Goal: Information Seeking & Learning: Learn about a topic

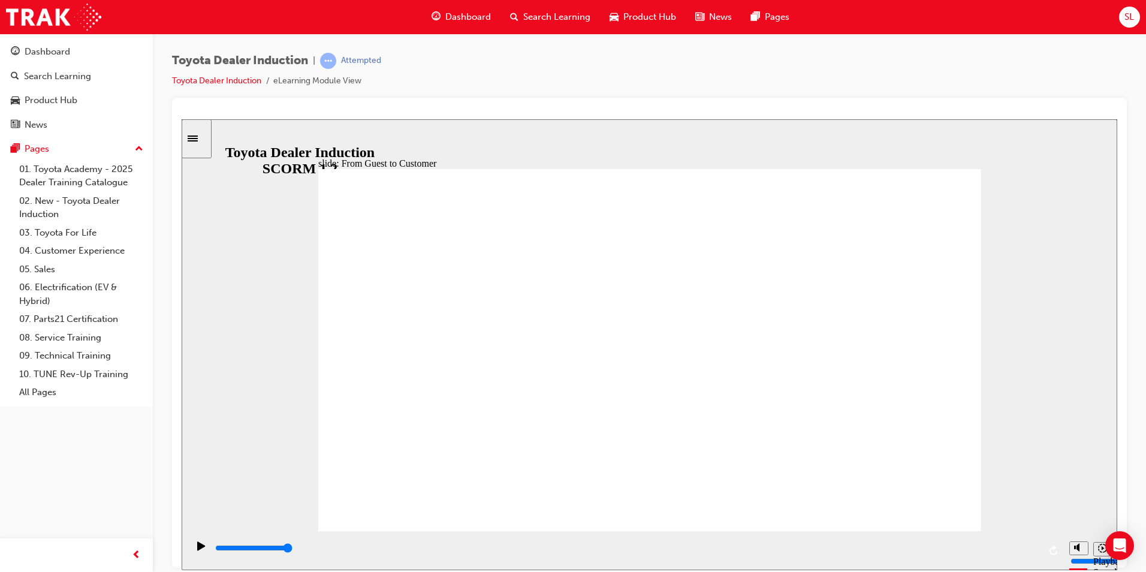
click at [206, 552] on div "Play (Ctrl+Alt+P)" at bounding box center [201, 551] width 20 height 20
click at [197, 550] on icon "Play (Ctrl+Alt+P)" at bounding box center [201, 545] width 8 height 9
drag, startPoint x: 1036, startPoint y: 549, endPoint x: 992, endPoint y: 551, distance: 44.4
click at [1002, 551] on div "playback controls" at bounding box center [626, 547] width 825 height 13
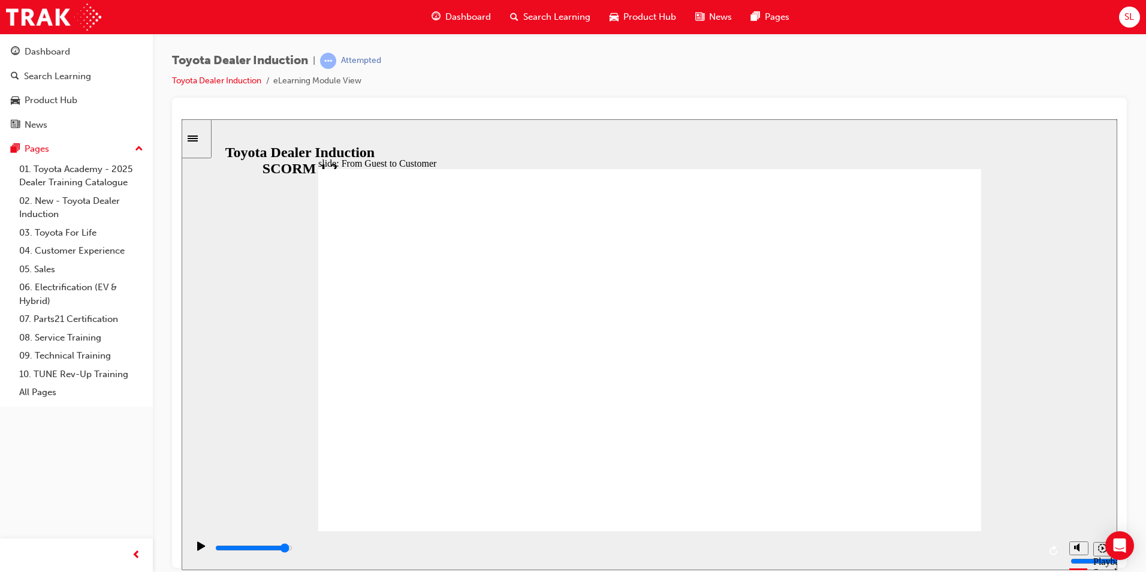
click at [193, 546] on div "Play (Ctrl+Alt+P)" at bounding box center [201, 551] width 20 height 20
type input "19900"
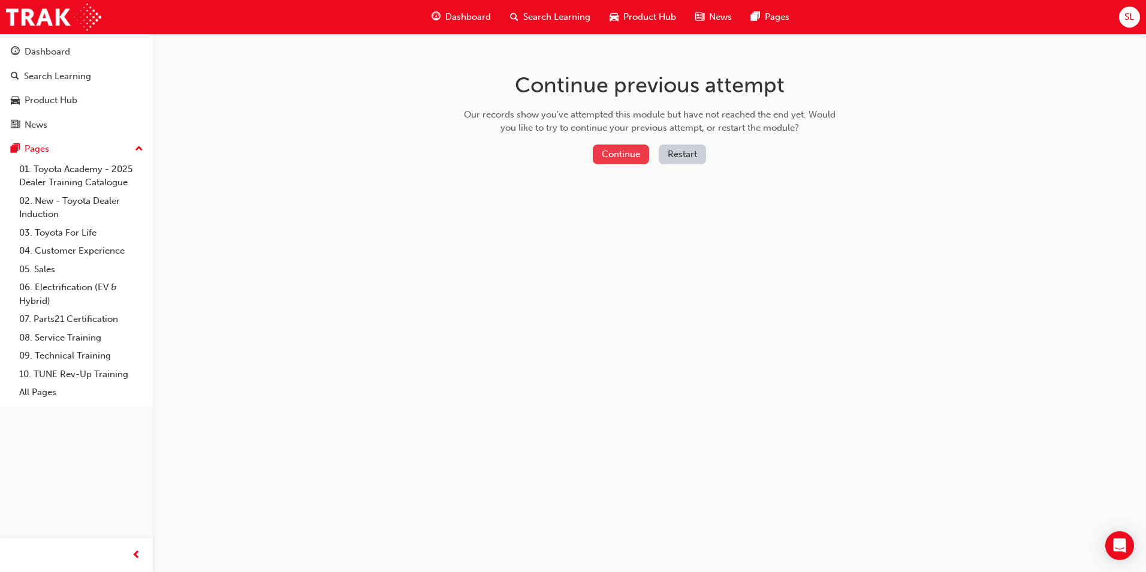
click at [609, 156] on button "Continue" at bounding box center [621, 154] width 56 height 20
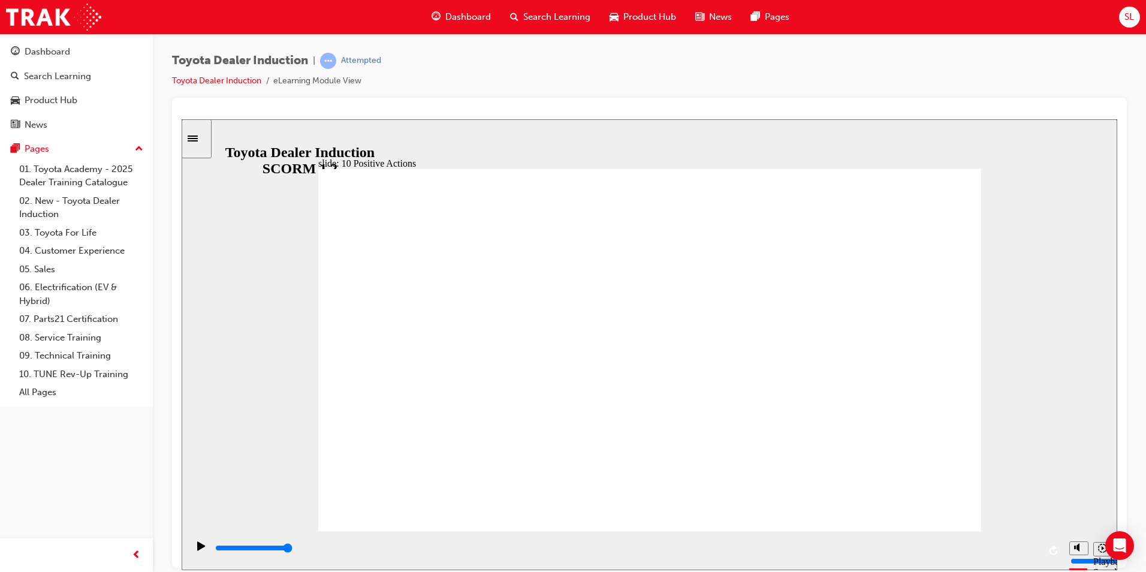
drag, startPoint x: 544, startPoint y: 374, endPoint x: 569, endPoint y: 357, distance: 30.6
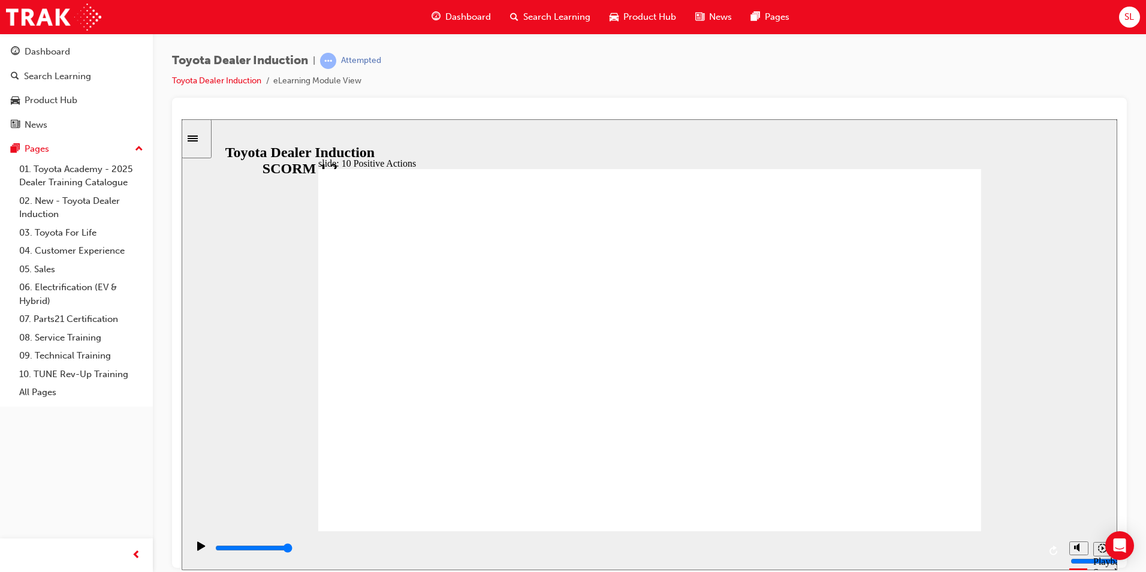
click at [984, 164] on div "slide: 10 Positive Actions Multiply 1 We owe our existence to our customers, me…" at bounding box center [650, 344] width 936 height 451
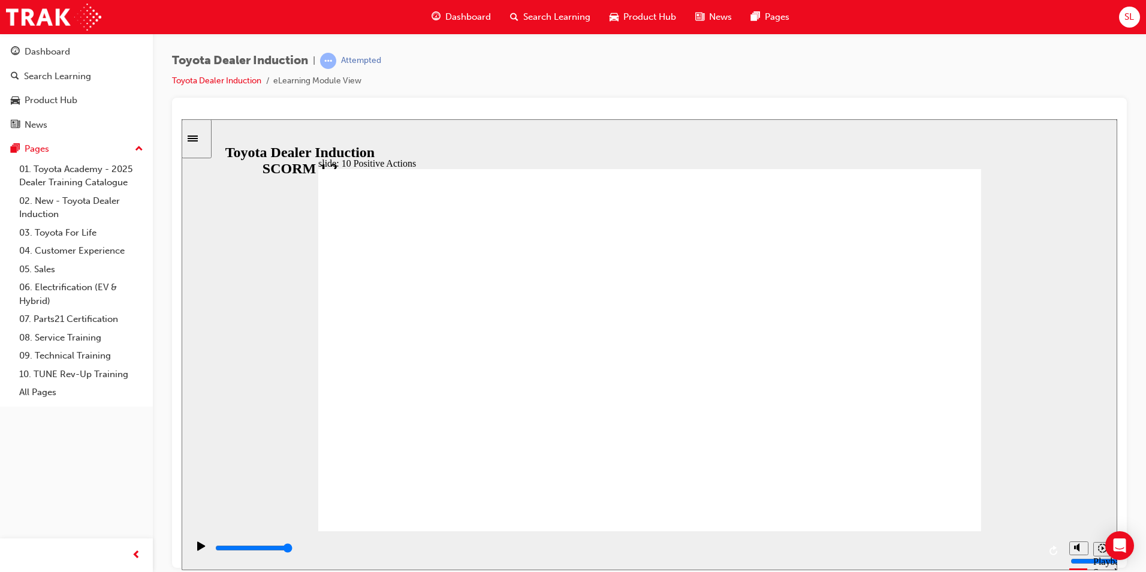
drag, startPoint x: 756, startPoint y: 343, endPoint x: 828, endPoint y: 302, distance: 83.0
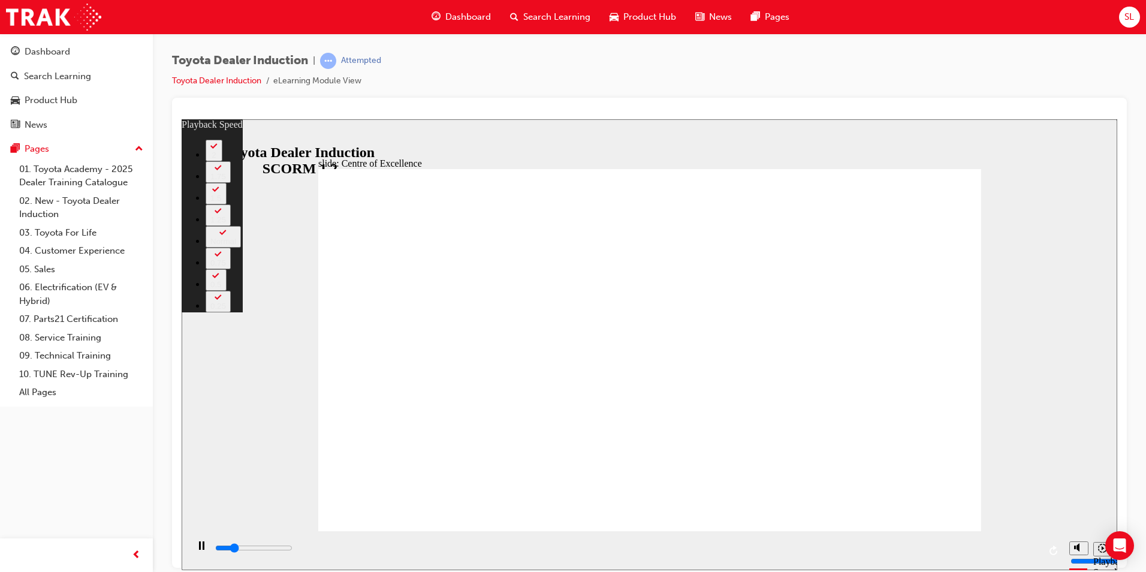
type input "3300"
type input "0"
type input "3500"
type input "0"
type input "3500"
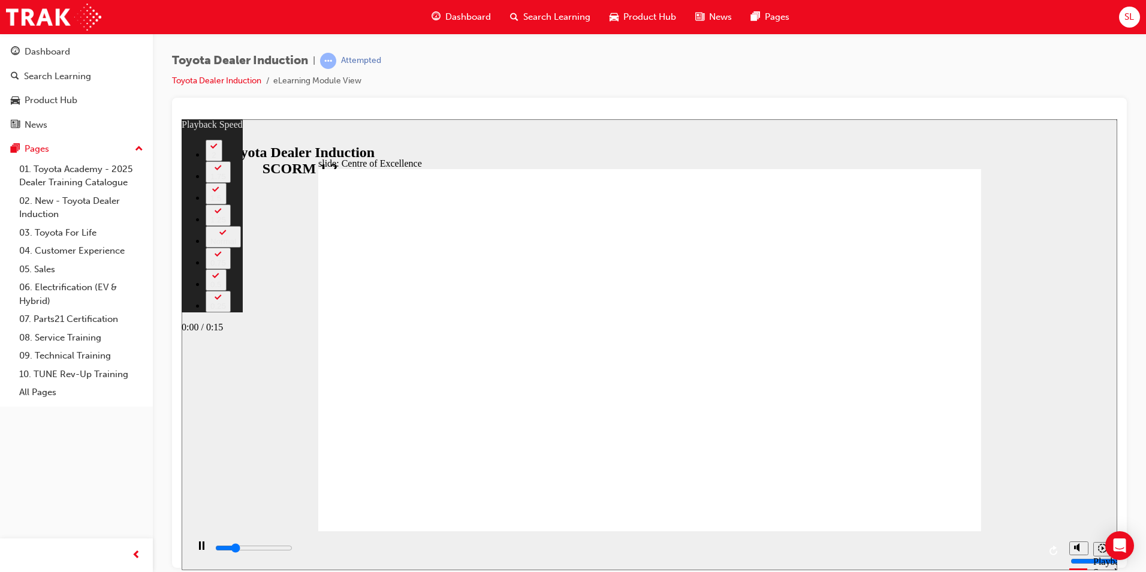
type input "1"
type input "3700"
type input "1"
type input "3800"
type input "1"
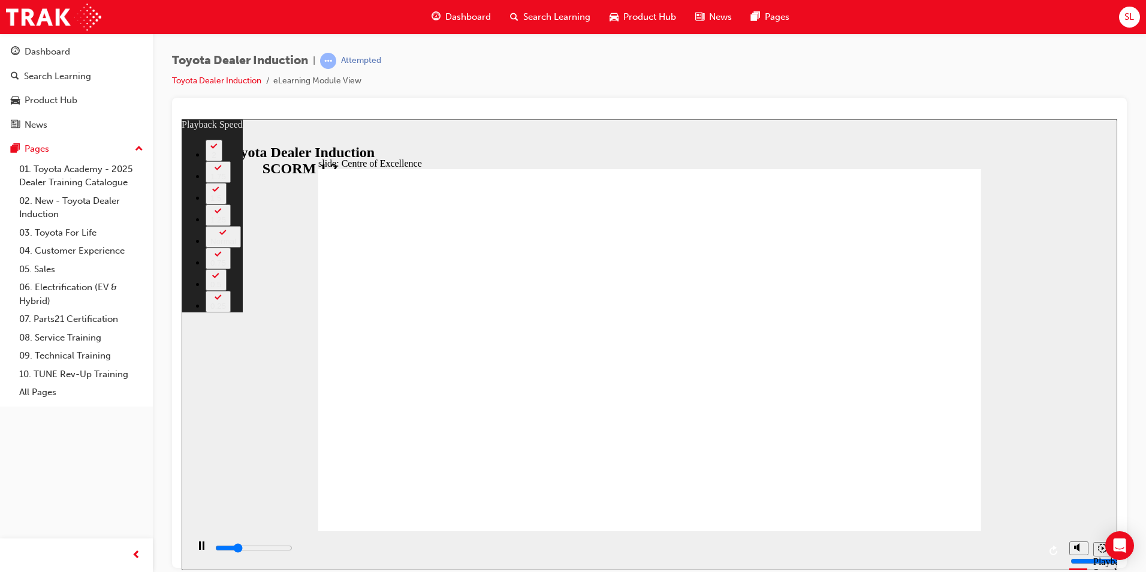
type input "4100"
type input "1"
type input "4300"
type input "1"
type input "4600"
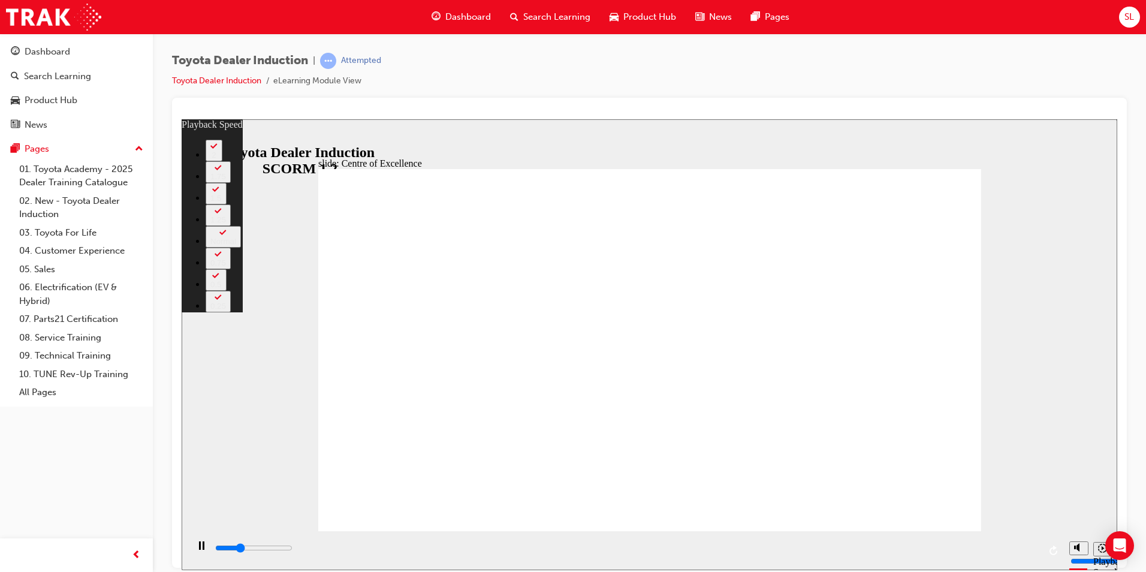
type input "31"
type input "4600"
type input "31"
type input "4700"
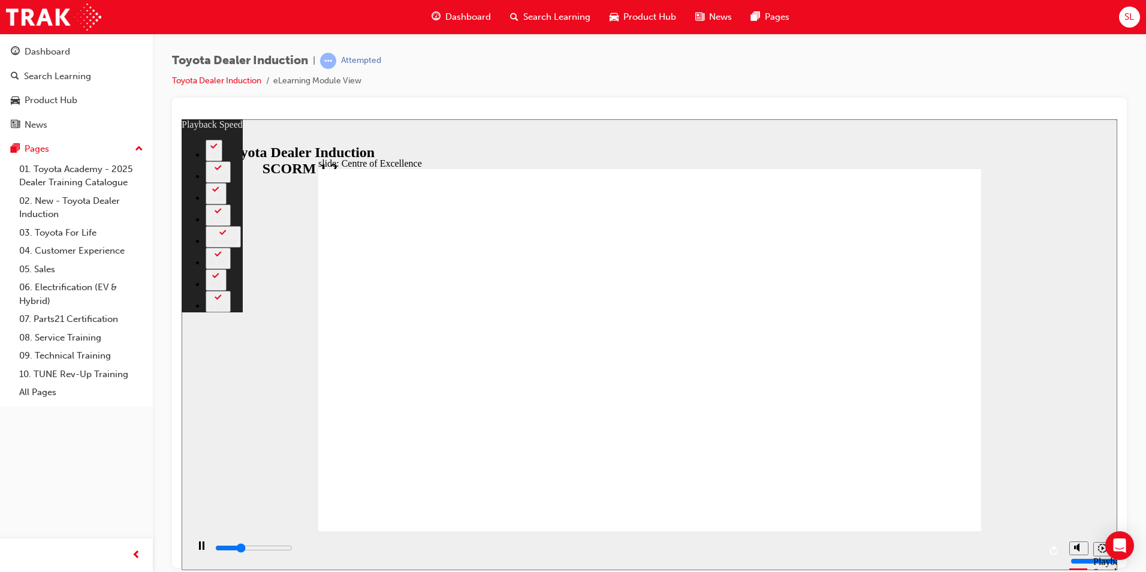
type input "31"
type input "5000"
type input "31"
type input "5200"
type input "31"
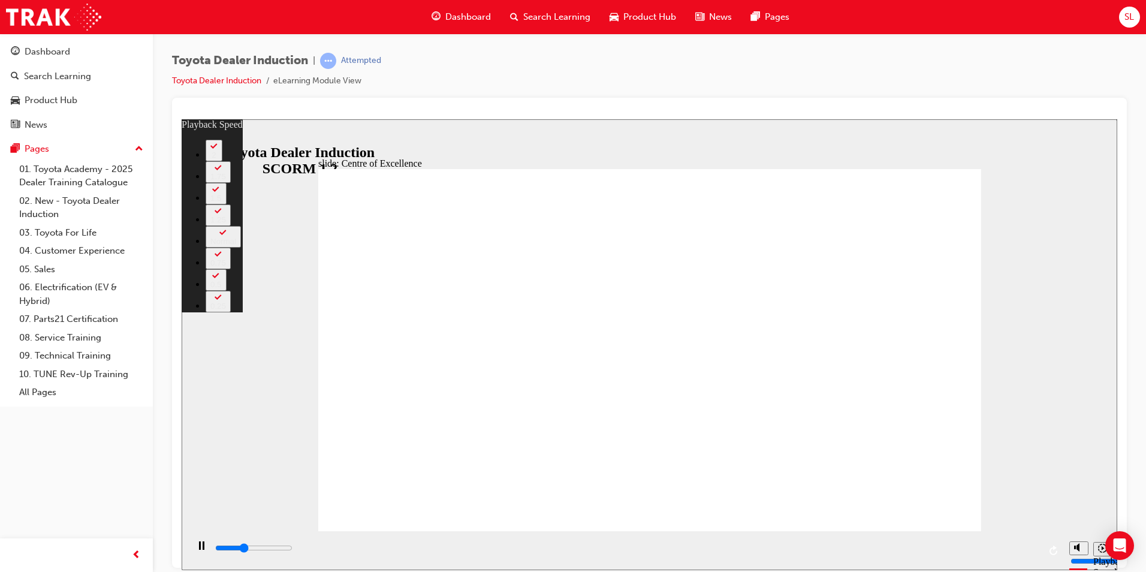
type input "5400"
type input "129"
type input "5400"
type input "129"
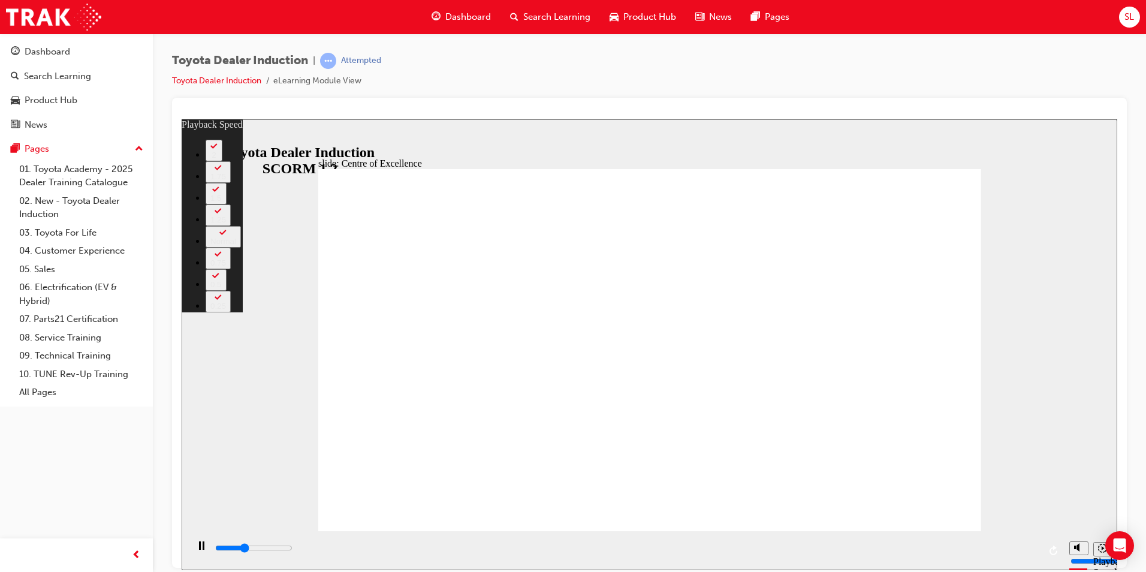
type input "5500"
type input "129"
type input "5800"
type input "129"
type input "6000"
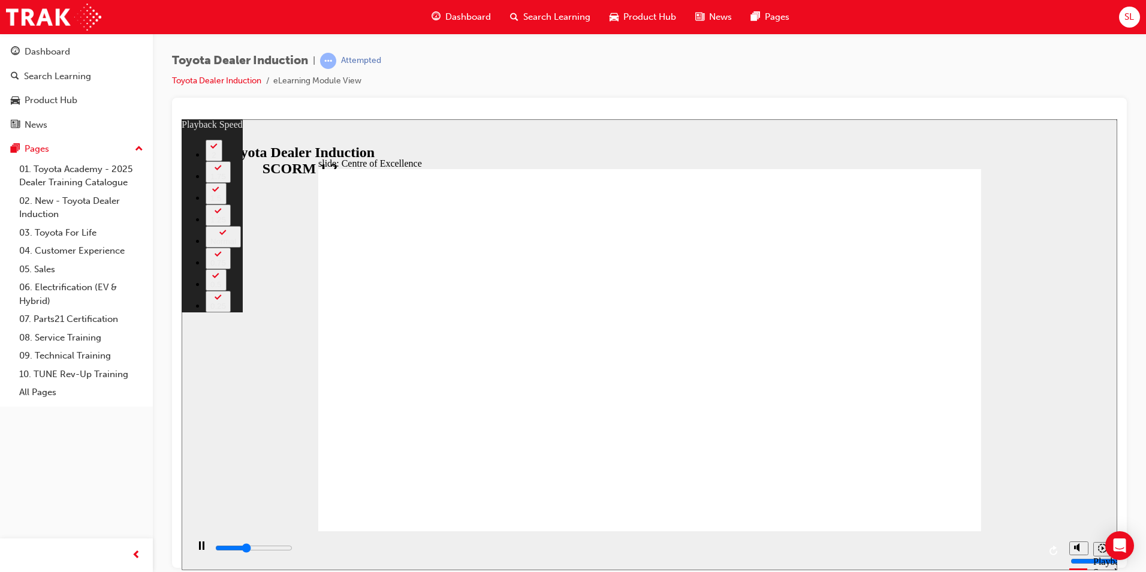
type input "130"
type input "6300"
type input "130"
type input "6500"
type input "183"
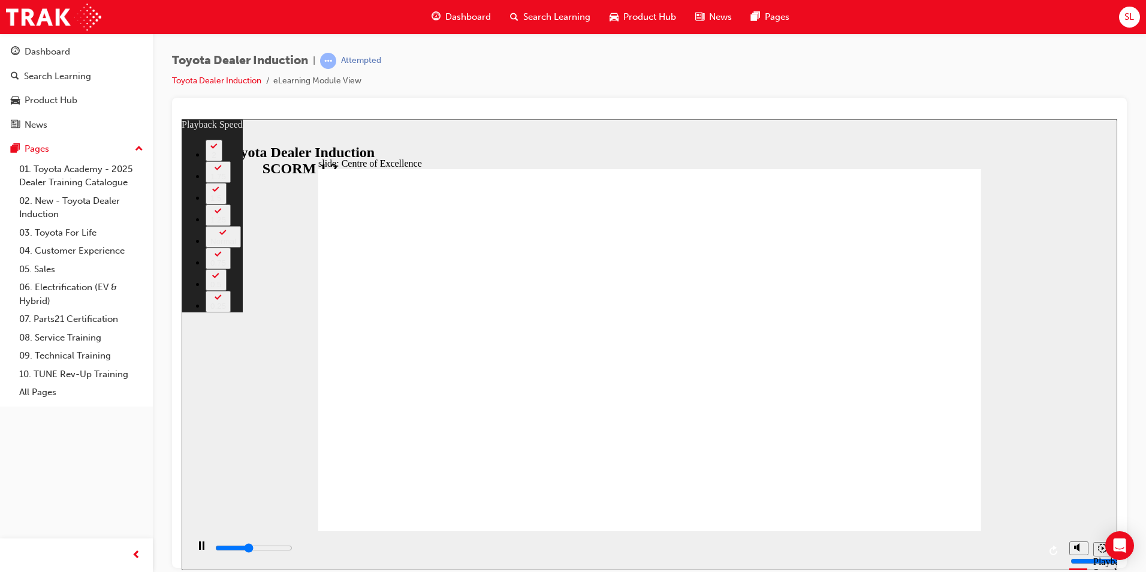
type input "6500"
type input "183"
type input "6600"
type input "183"
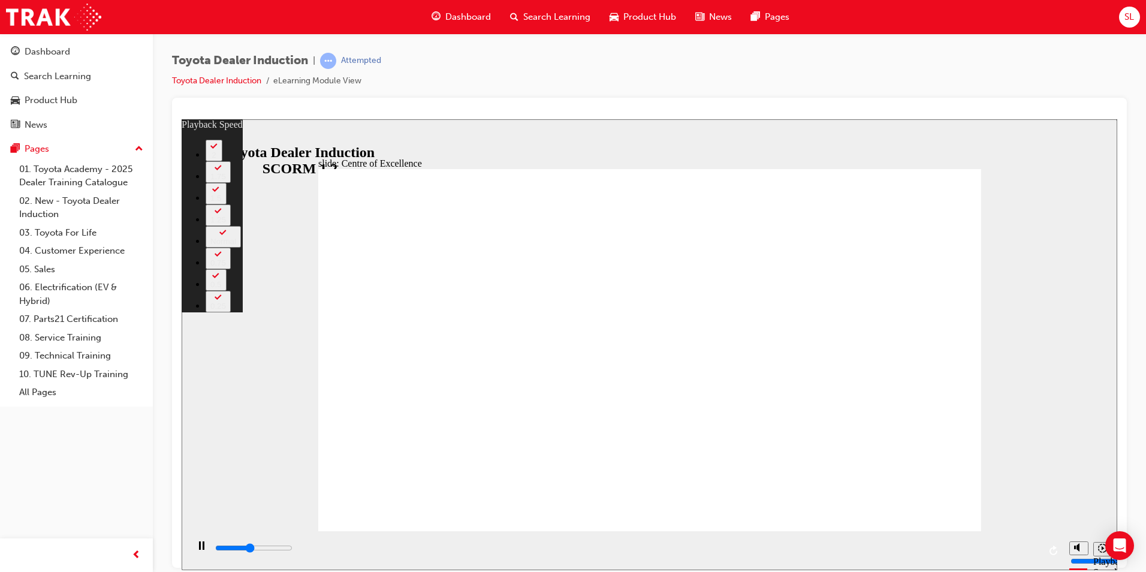
type input "6800"
type input "183"
type input "7100"
type input "184"
type input "7400"
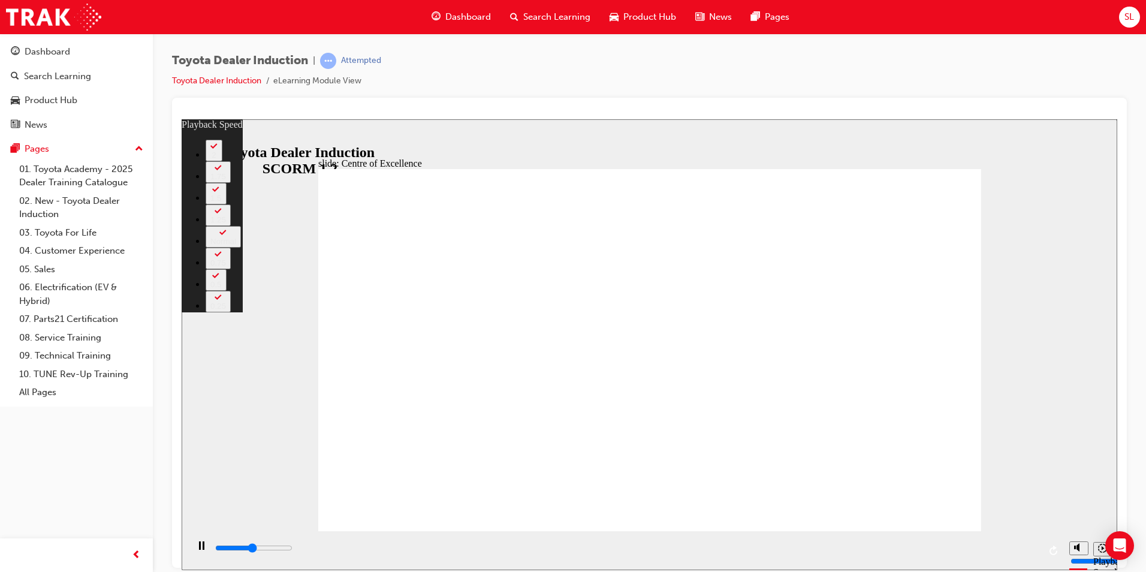
type input "184"
type input "7600"
type input "184"
type input "7800"
type input "221"
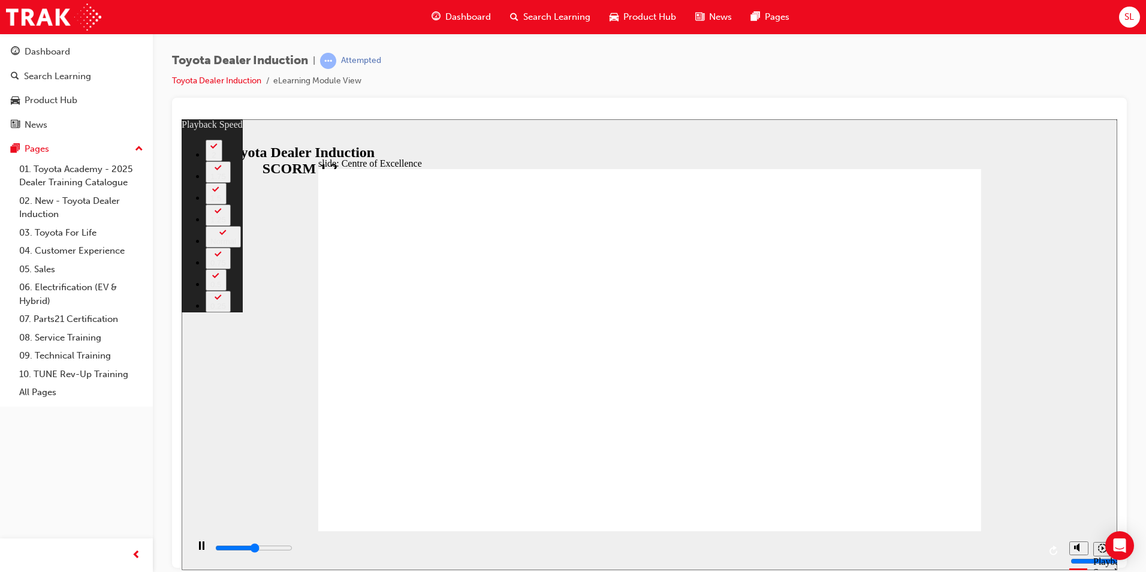
type input "7800"
type input "221"
type input "7800"
type input "221"
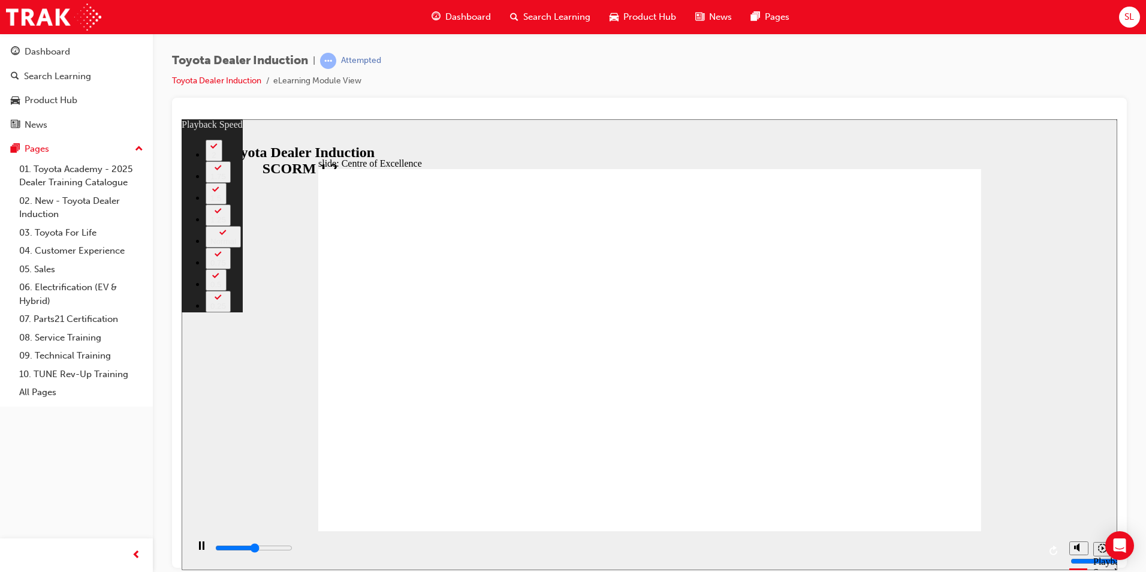
type input "7900"
type input "221"
type input "8100"
type input "221"
type input "8400"
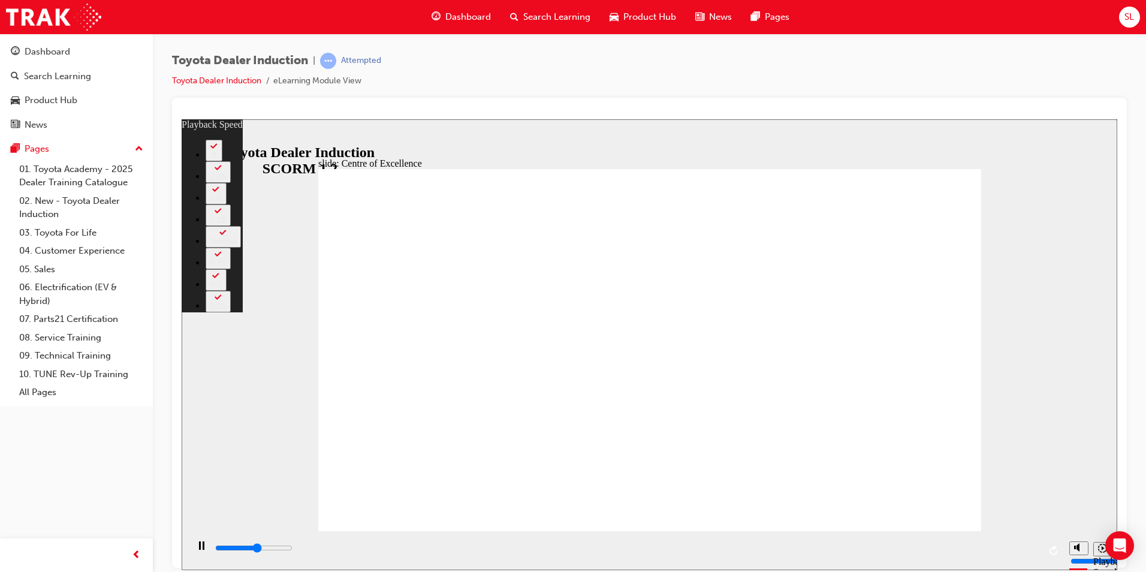
type input "222"
type input "8600"
type input "222"
type input "8900"
type input "222"
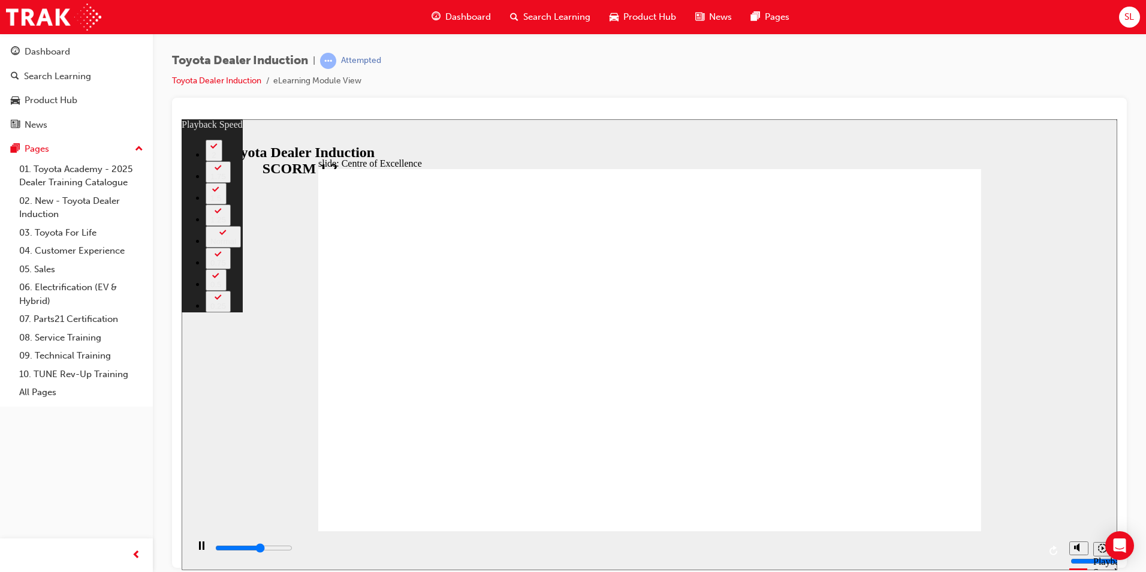
type input "9100"
type input "222"
type input "9100"
type input "222"
type input "9200"
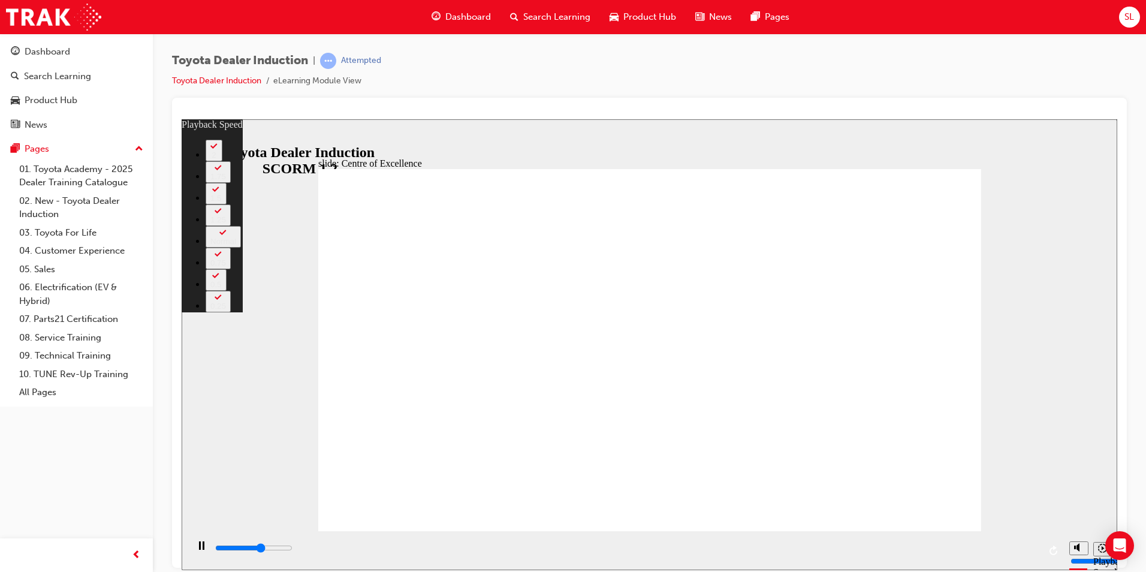
type input "222"
type input "9400"
type input "223"
type input "9700"
type input "223"
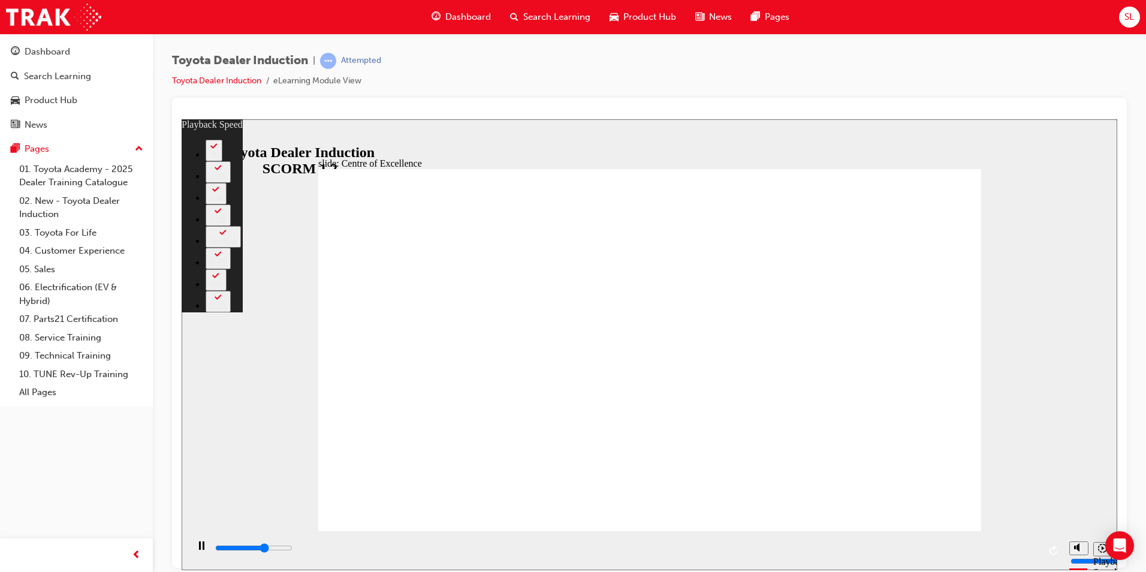
type input "10000"
type input "223"
type input "10200"
type input "224"
type input "10500"
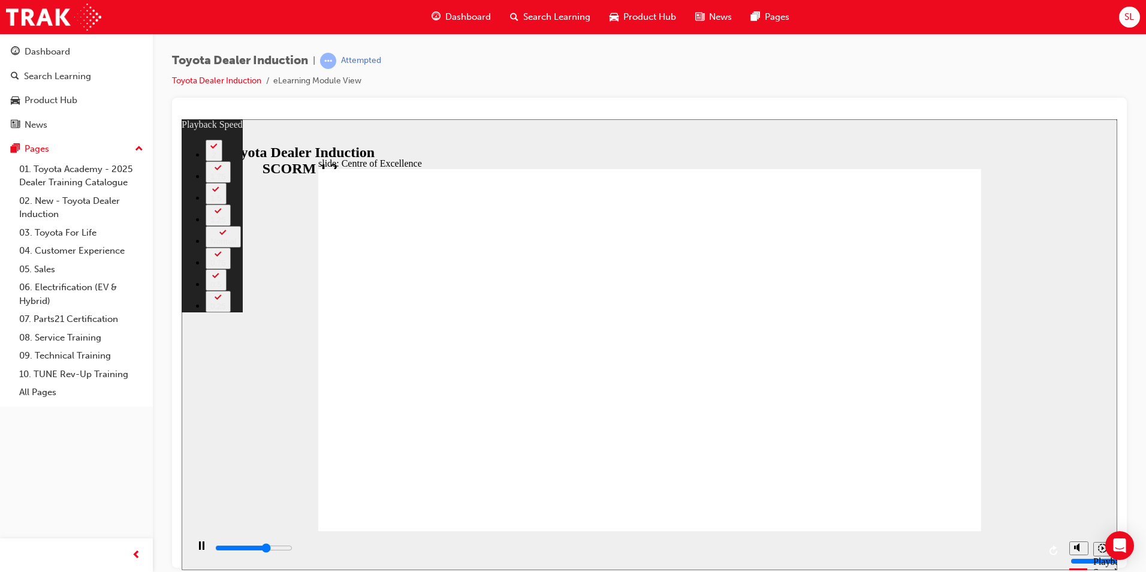
type input "224"
type input "10800"
type input "224"
type input "11000"
type input "224"
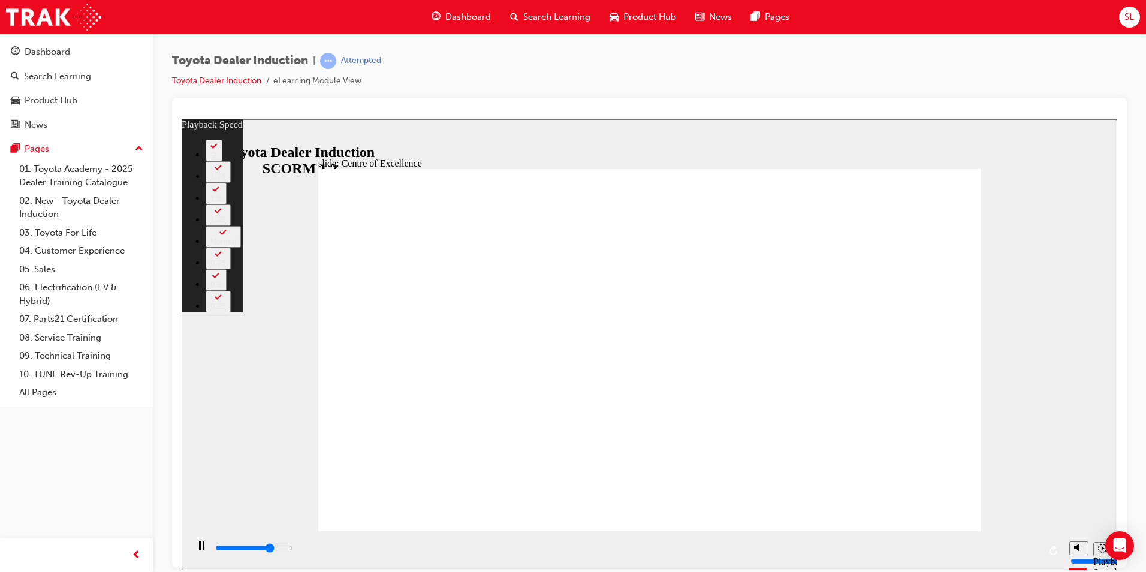
type input "11300"
type input "225"
type input "11600"
type input "225"
type input "11800"
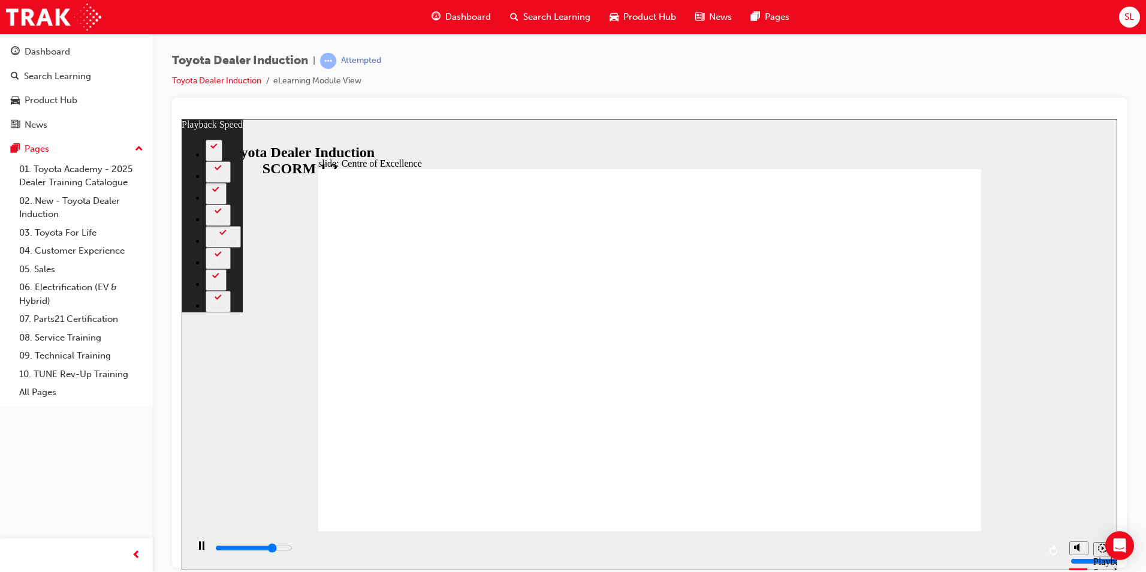
type input "225"
type input "12100"
type input "225"
type input "12400"
type input "226"
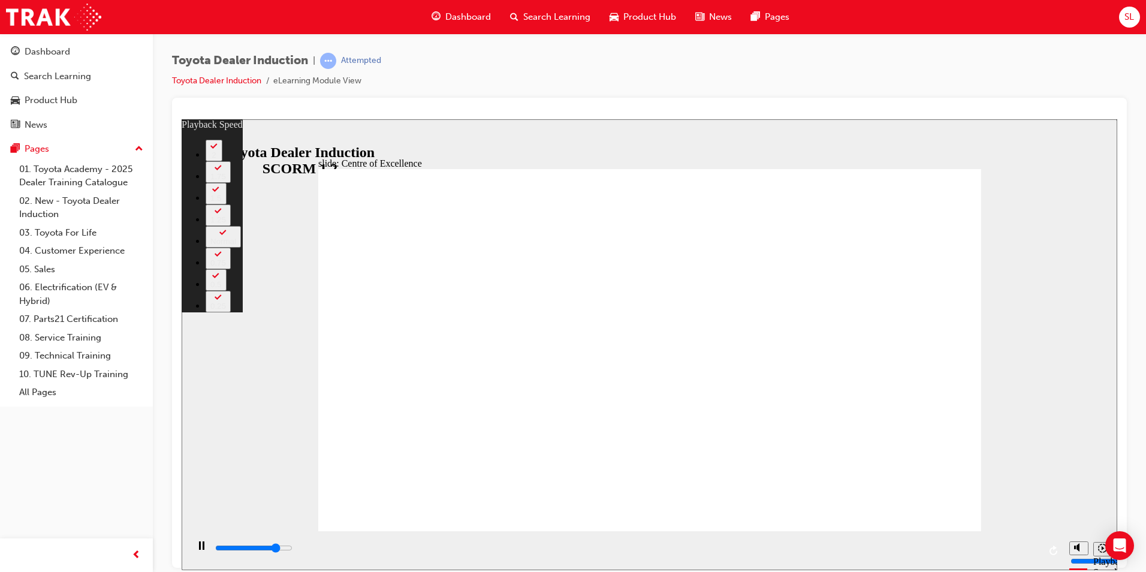
type input "12600"
type input "226"
type input "12900"
type input "226"
type input "13200"
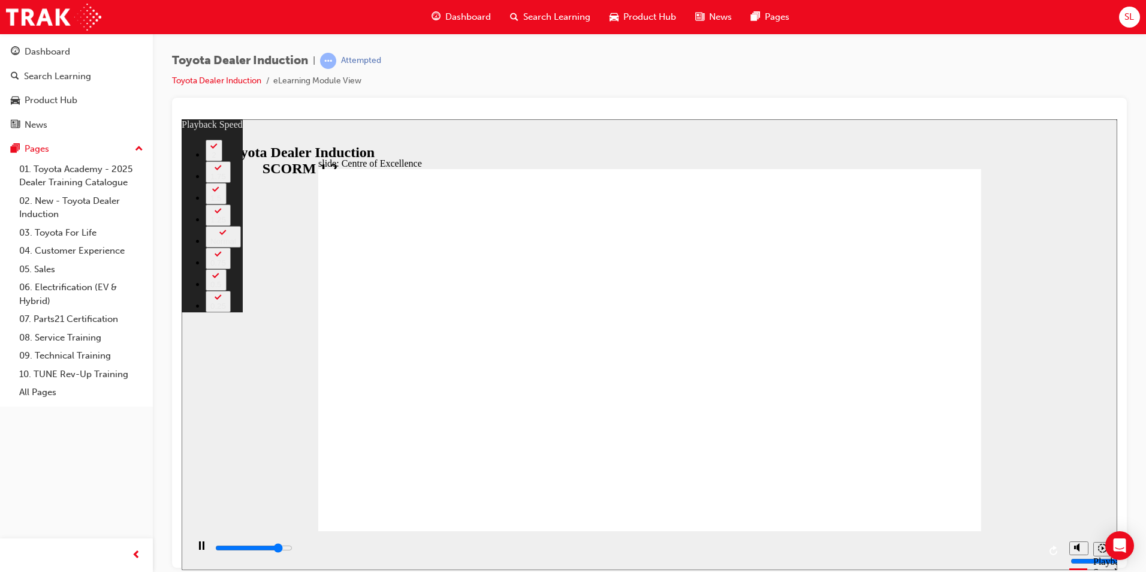
type input "226"
type input "13400"
type input "227"
type input "13600"
type input "240"
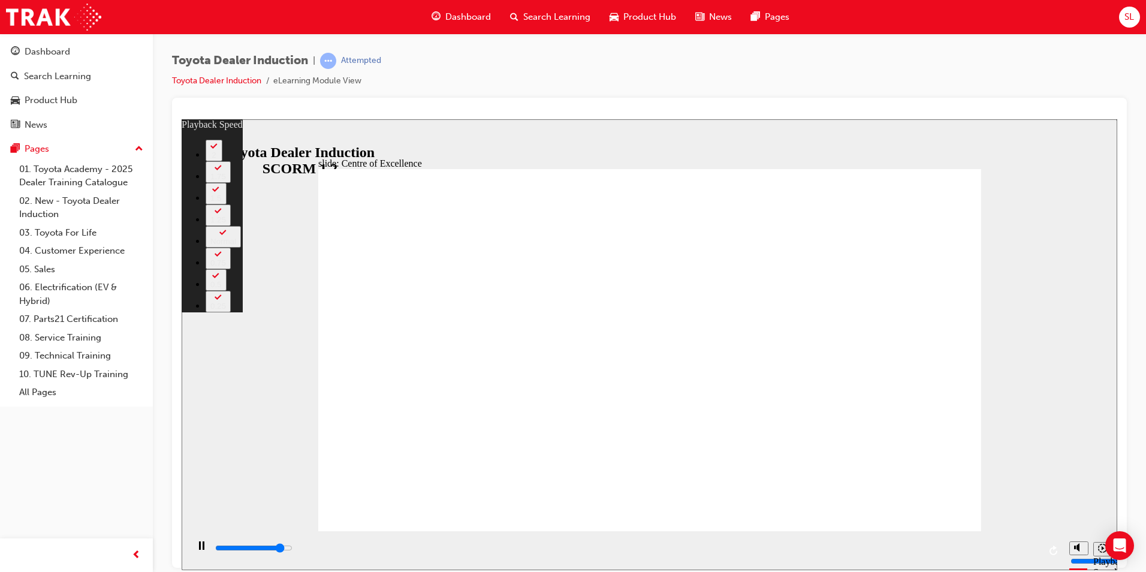
type input "13600"
type input "240"
type input "13700"
type input "240"
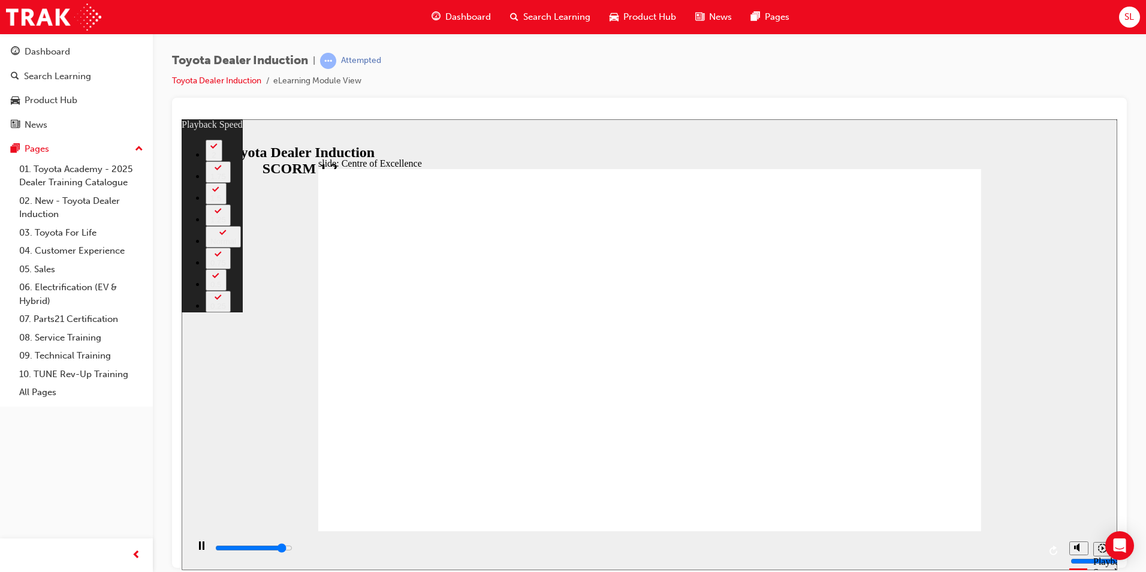
type input "13900"
type input "240"
type input "14200"
type input "240"
type input "14500"
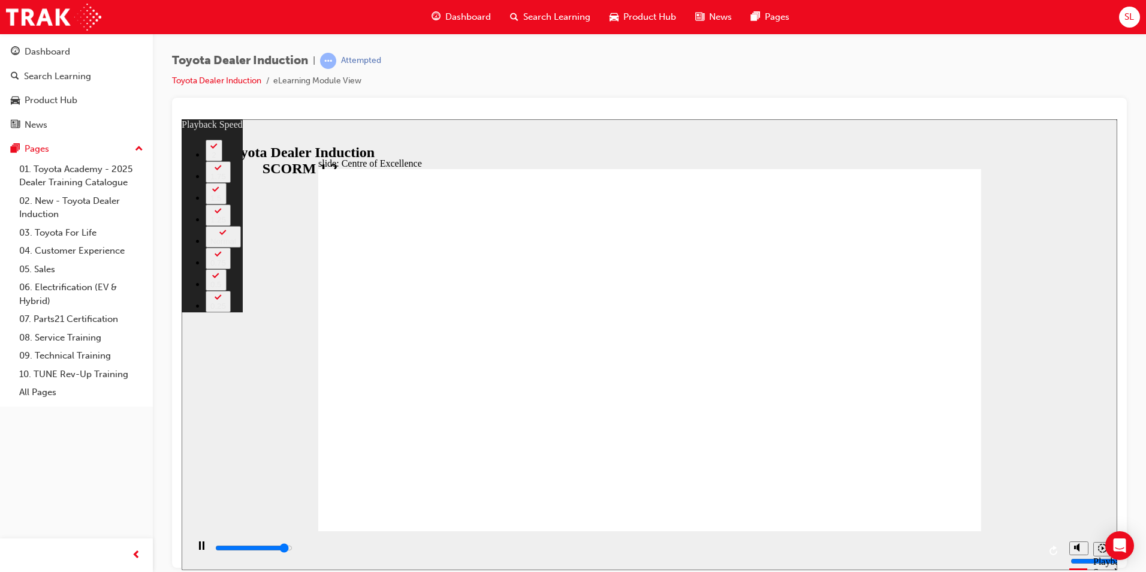
type input "241"
type input "14700"
type input "241"
type input "15000"
type input "241"
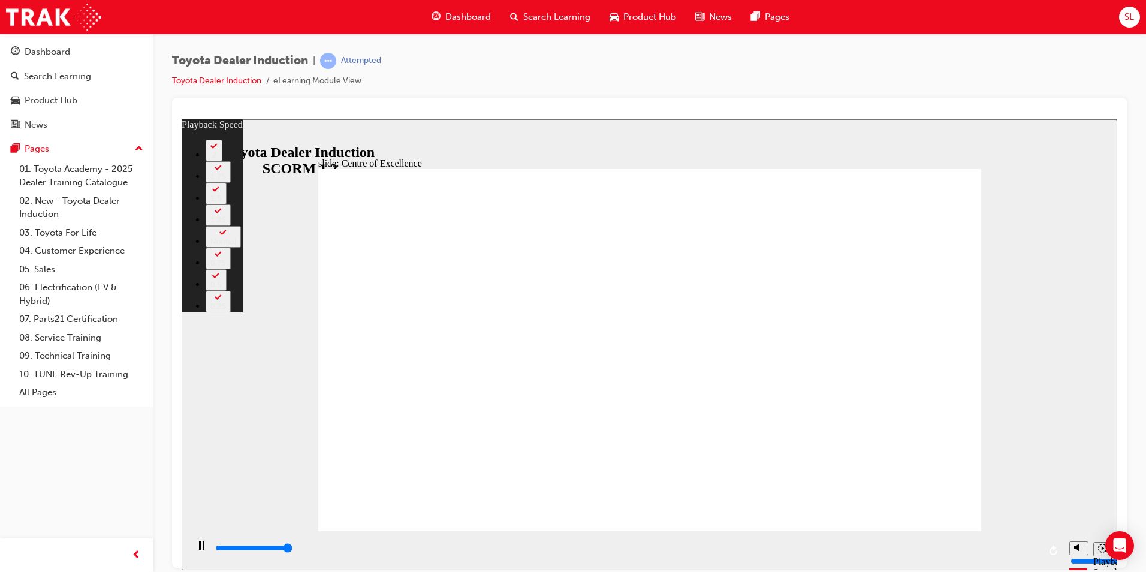
type input "15300"
type input "241"
type input "15300"
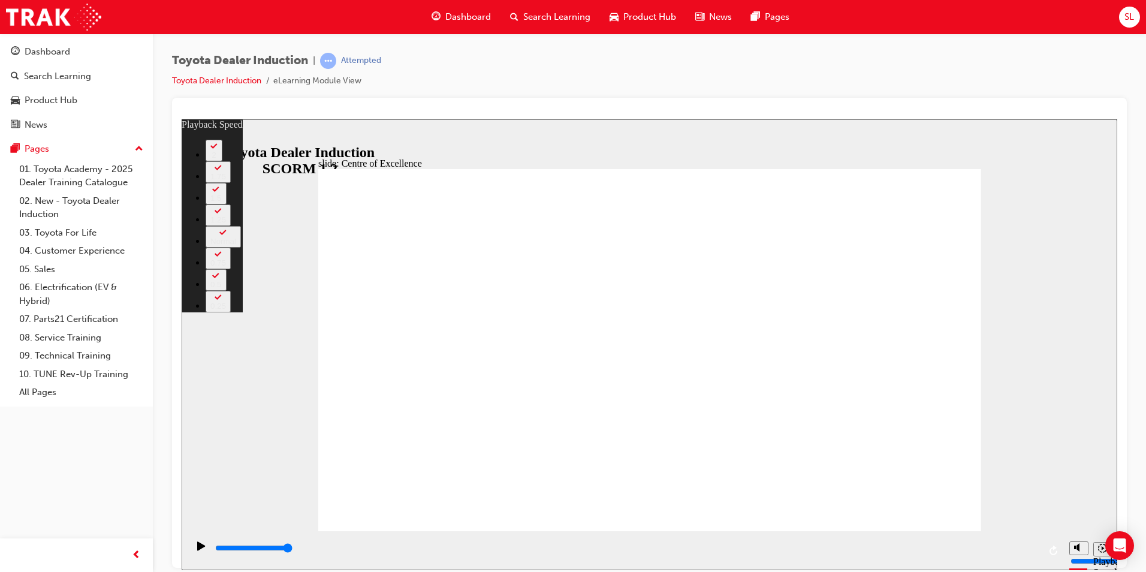
type input "2"
drag, startPoint x: 958, startPoint y: 507, endPoint x: 955, endPoint y: 499, distance: 7.8
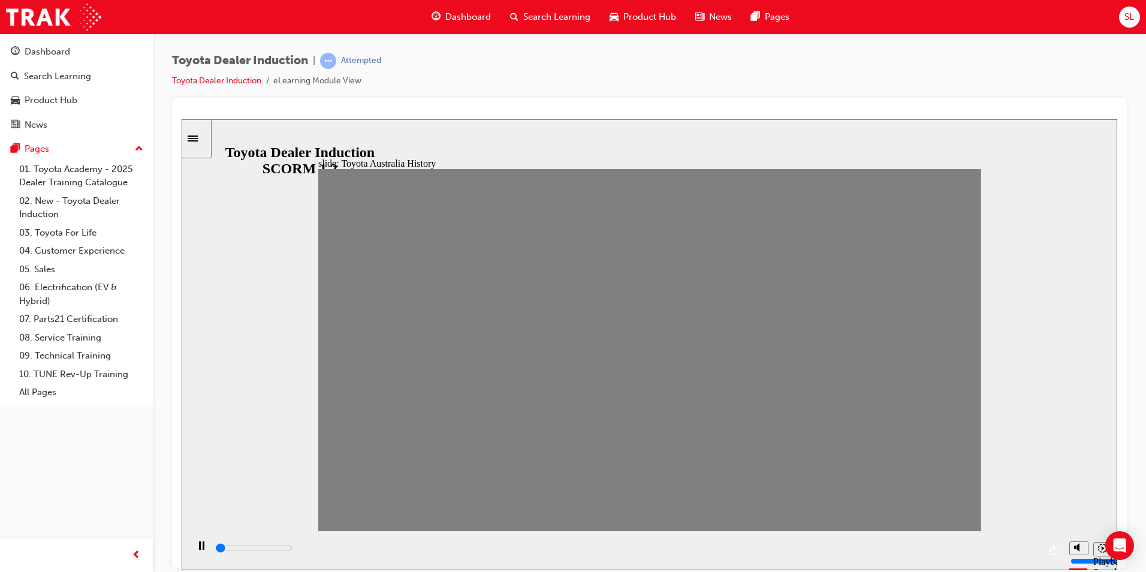
drag, startPoint x: 337, startPoint y: 361, endPoint x: 393, endPoint y: 364, distance: 55.2
type input "0"
type input "1"
drag, startPoint x: 405, startPoint y: 360, endPoint x: 384, endPoint y: 362, distance: 21.1
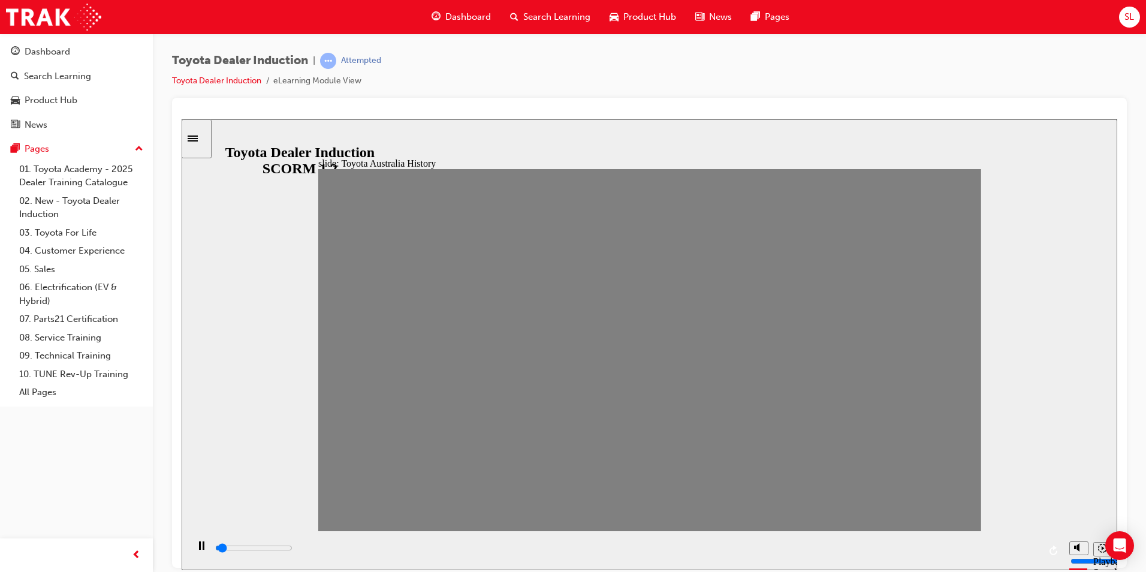
type input "0"
type input "2"
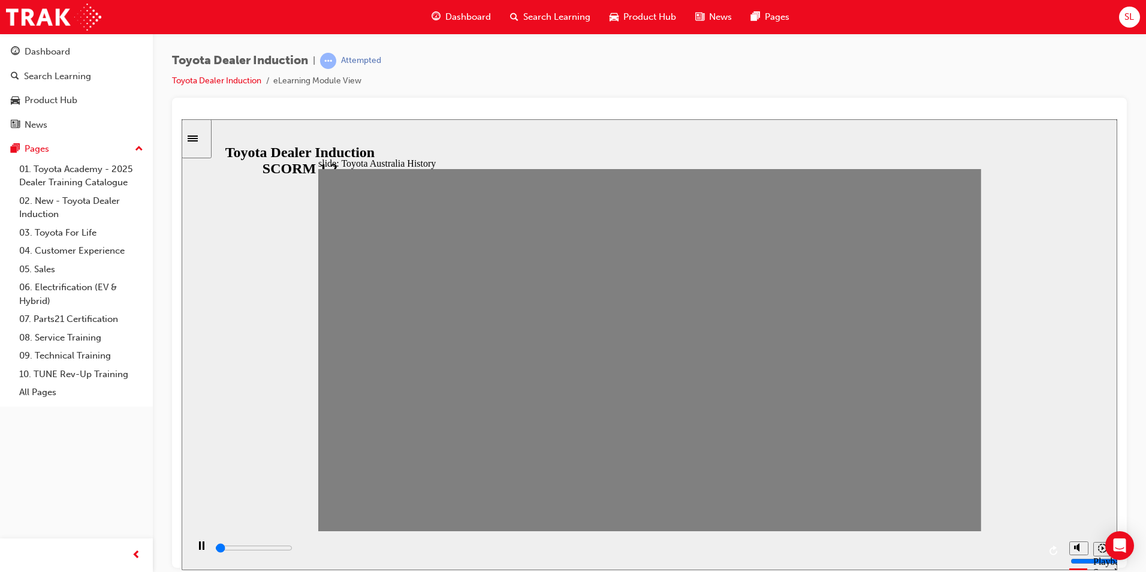
drag, startPoint x: 399, startPoint y: 361, endPoint x: 466, endPoint y: 353, distance: 67.6
type input "0"
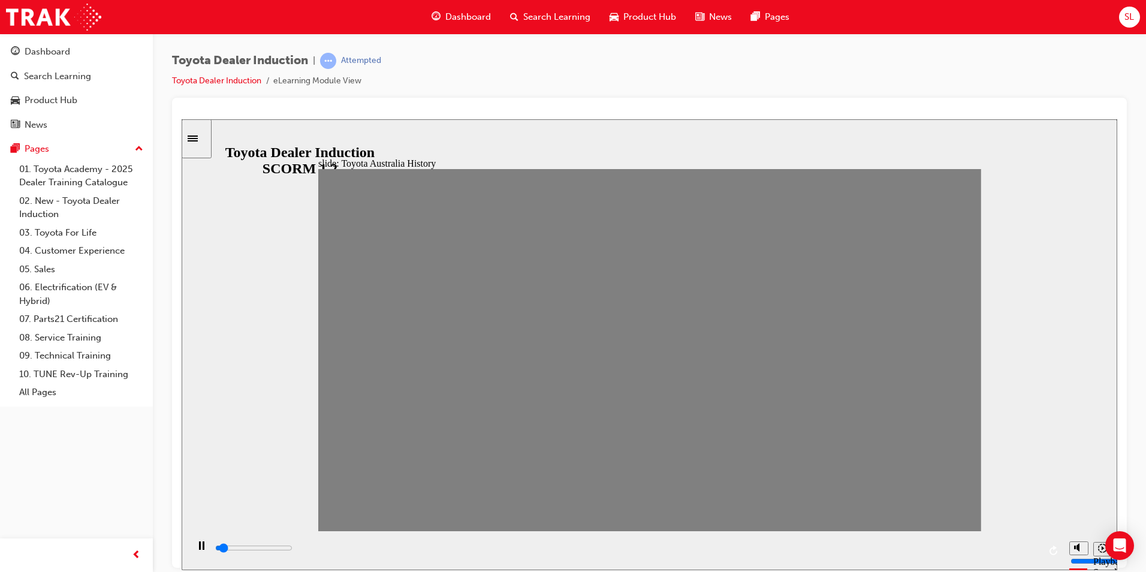
type input "3"
type input "0"
type input "4"
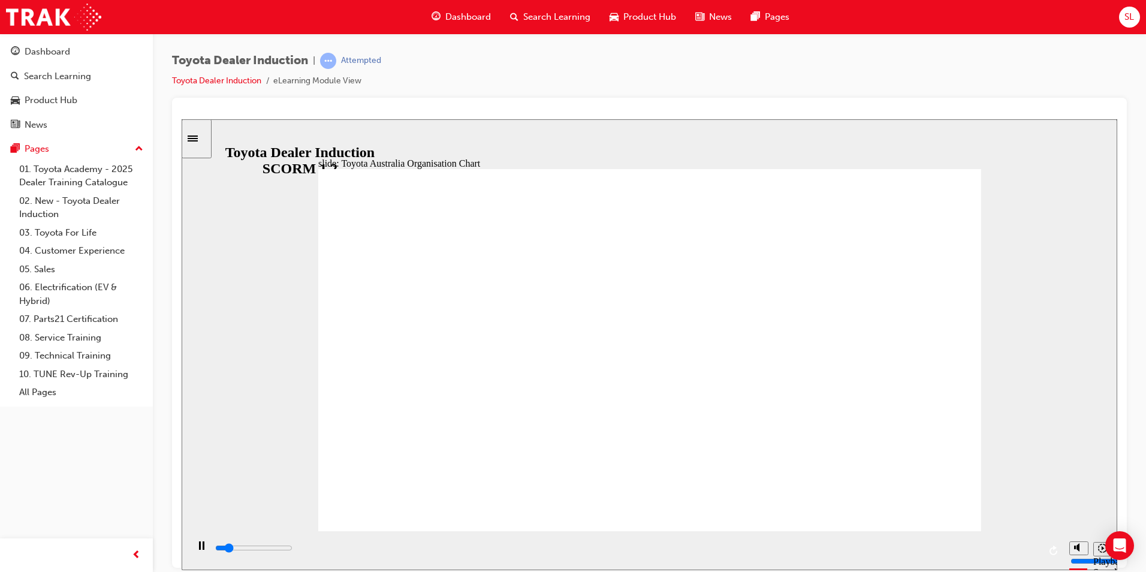
drag, startPoint x: 622, startPoint y: 431, endPoint x: 624, endPoint y: 425, distance: 6.5
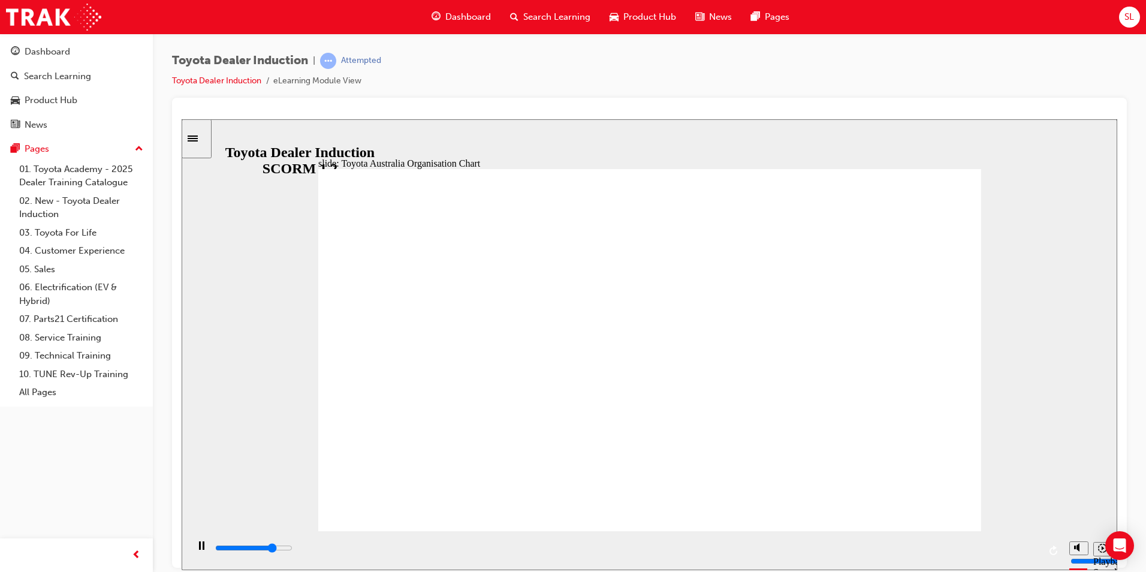
drag, startPoint x: 596, startPoint y: 350, endPoint x: 605, endPoint y: 353, distance: 9.5
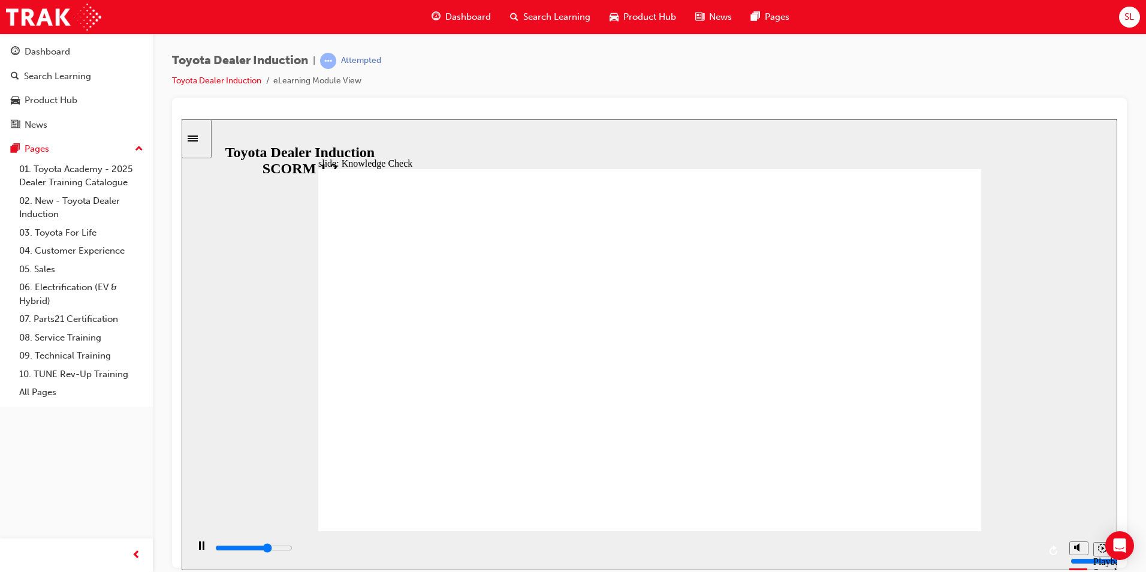
type input "3600"
radio input "true"
type input "3900"
radio input "true"
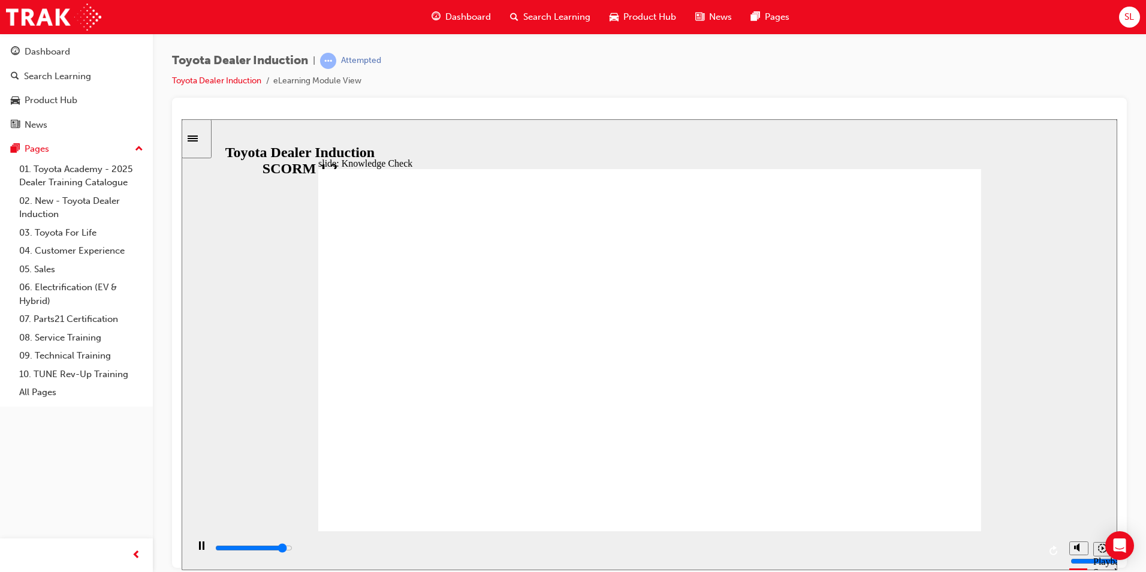
type input "3600"
radio input "true"
drag, startPoint x: 704, startPoint y: 405, endPoint x: 933, endPoint y: 506, distance: 250.7
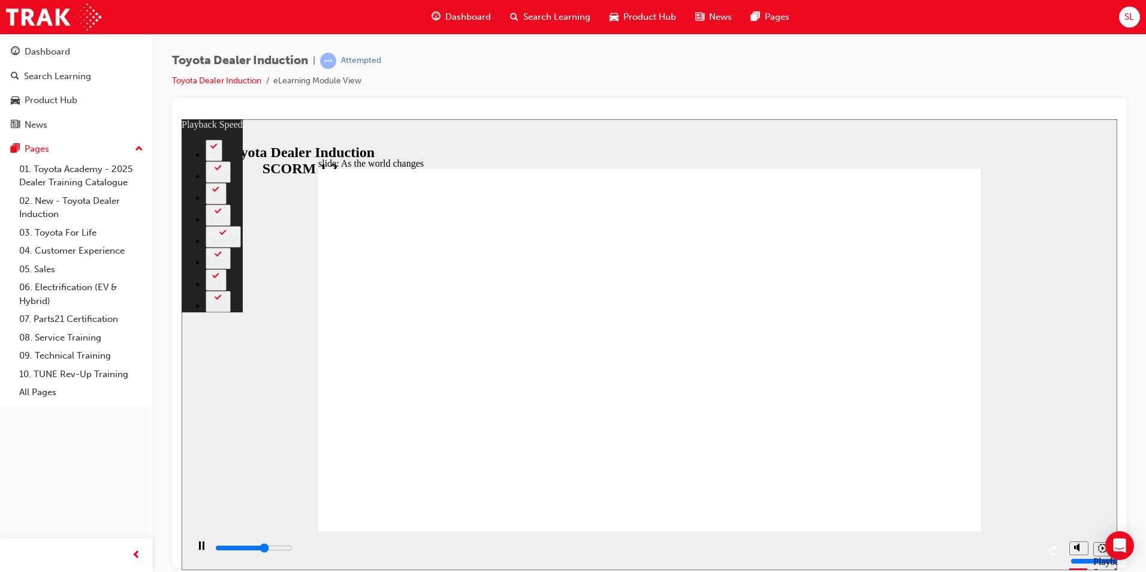
type input "6100"
type input "0"
type input "6300"
type input "0"
type input "6600"
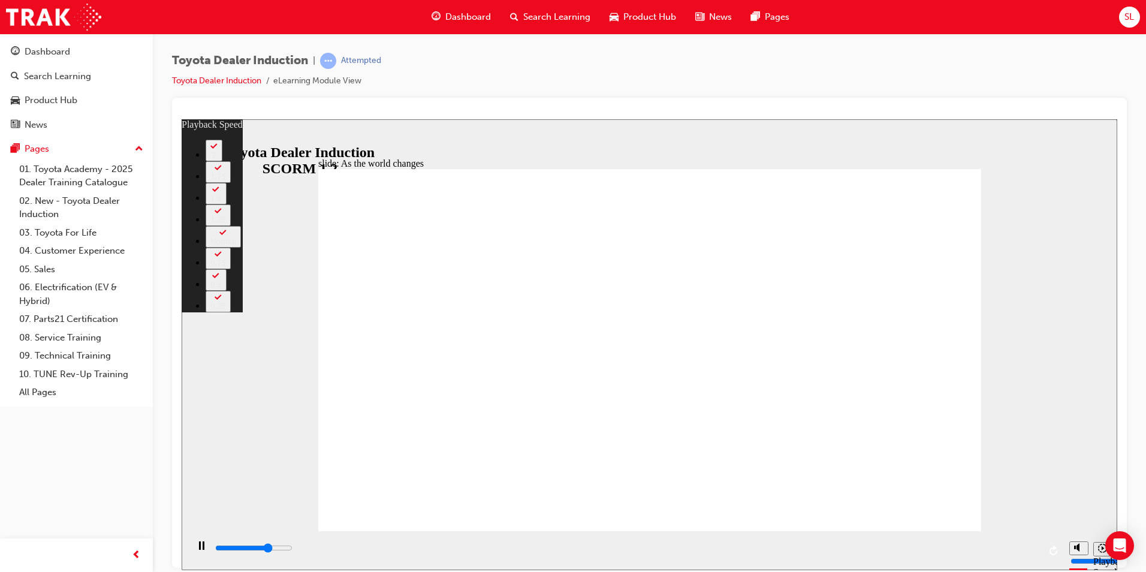
type input "1"
type input "6900"
type input "1"
type input "7100"
type input "1"
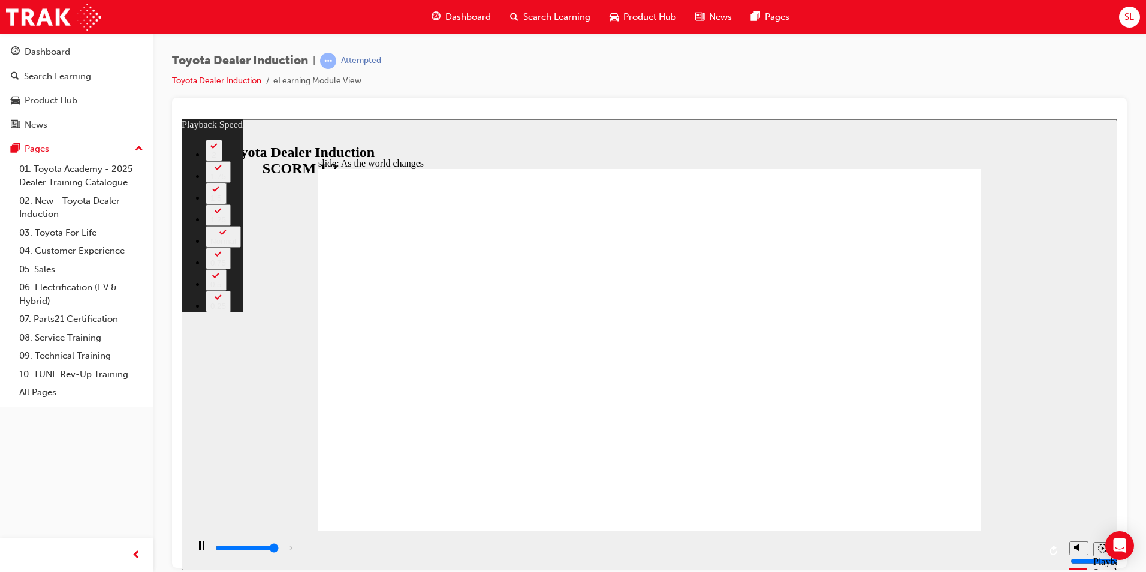
type input "7400"
type input "31"
type input "7400"
type input "31"
type input "7400"
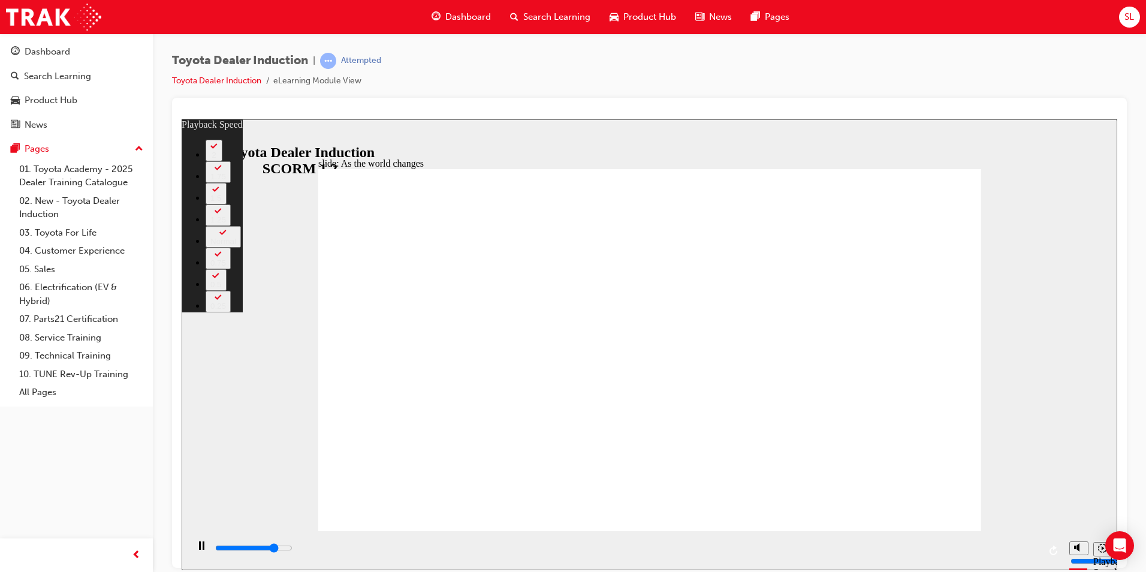
type input "31"
type input "7400"
type input "31"
type input "7500"
type input "32"
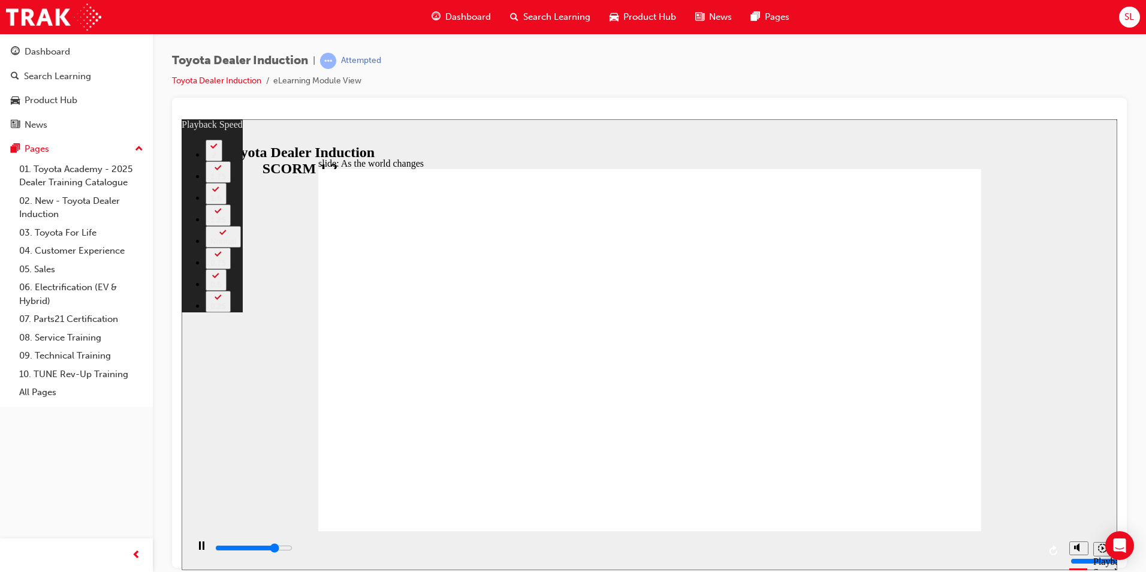
type input "7500"
type input "32"
drag, startPoint x: 478, startPoint y: 498, endPoint x: 486, endPoint y: 504, distance: 9.8
type input "7500"
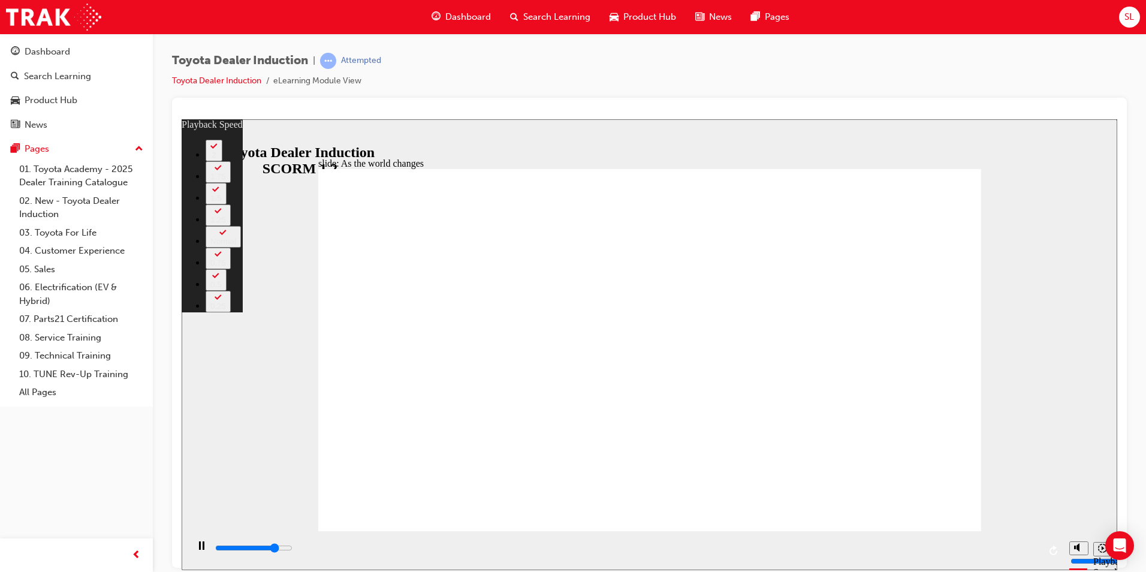
type input "32"
type input "7500"
type input "32"
type input "7500"
type input "32"
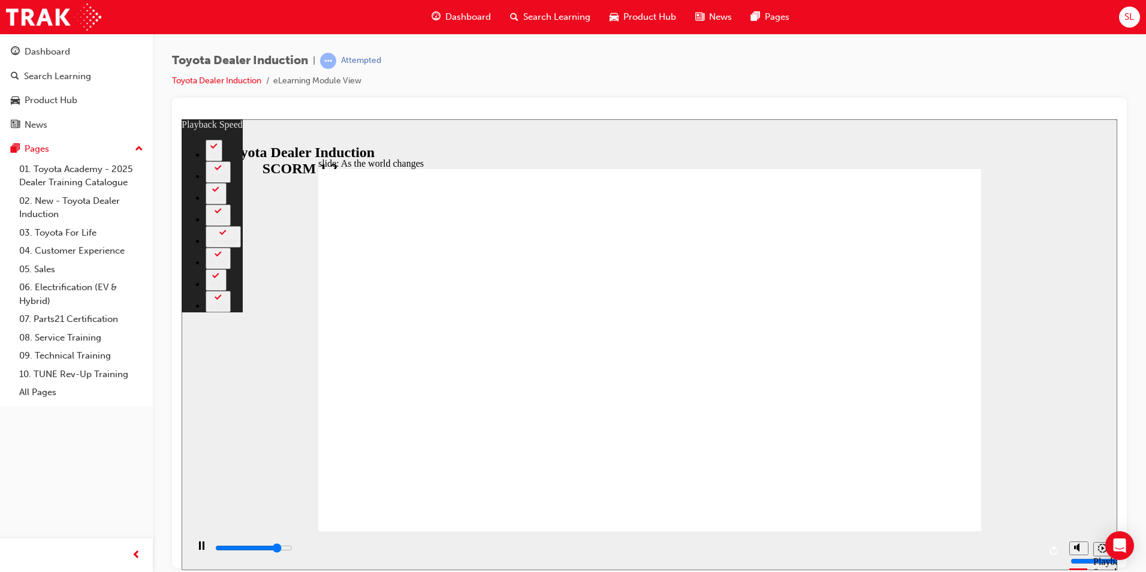
type input "7800"
type input "32"
type input "8000"
type input "33"
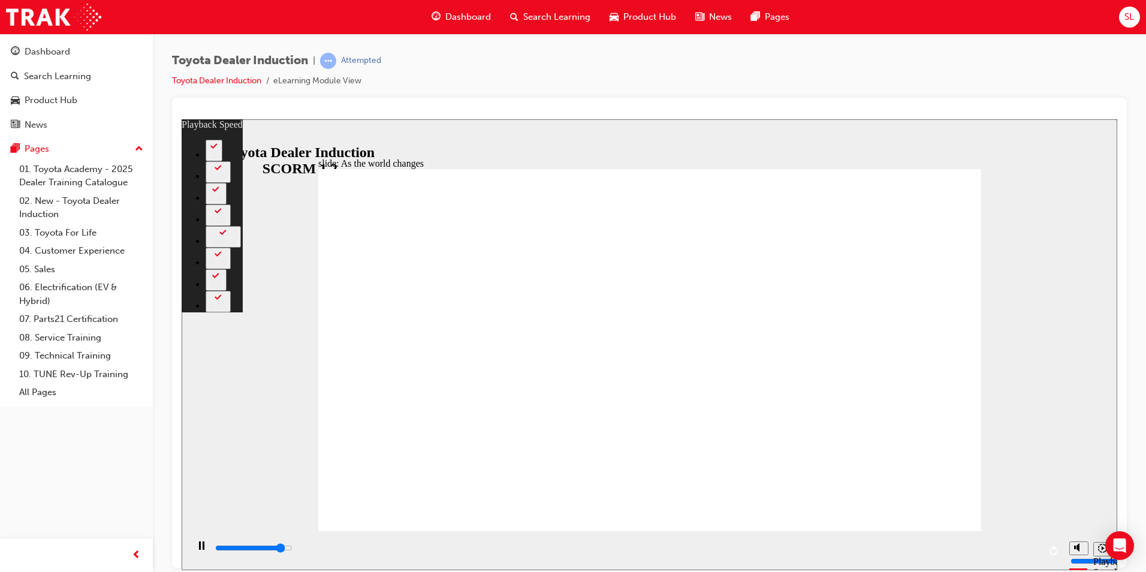
type input "8300"
type input "33"
type input "8500"
type input "73"
type input "8500"
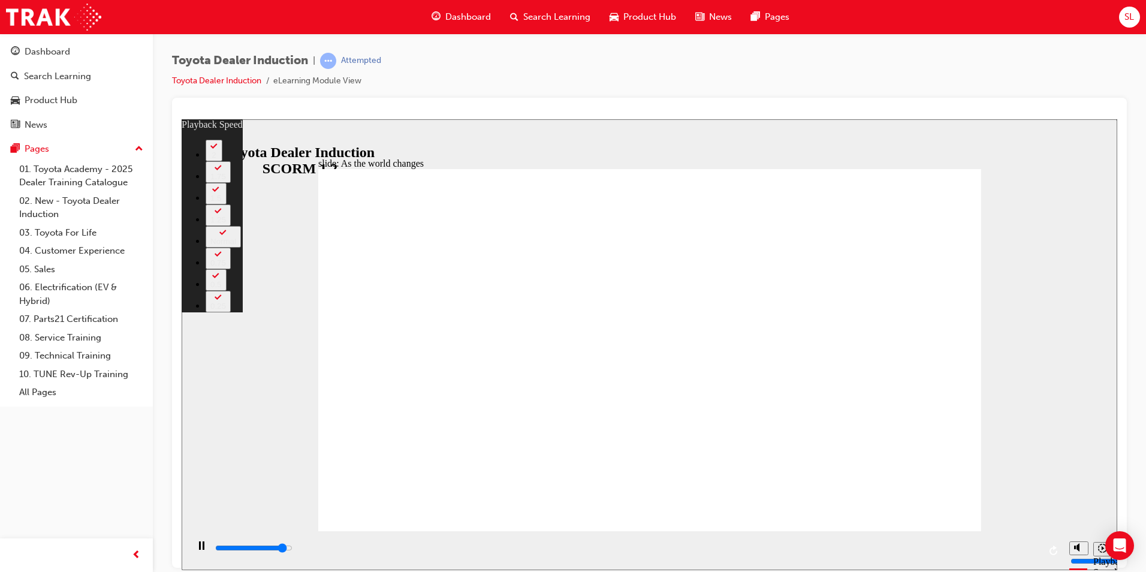
type input "73"
type input "8600"
type input "73"
type input "8800"
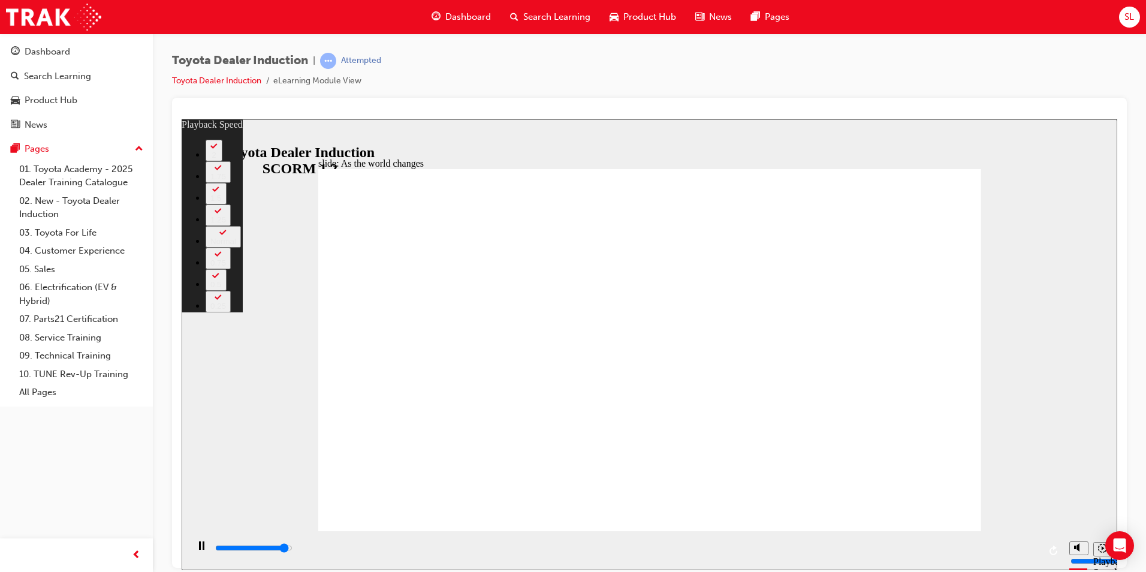
type input "74"
type input "9100"
type input "74"
type input "9200"
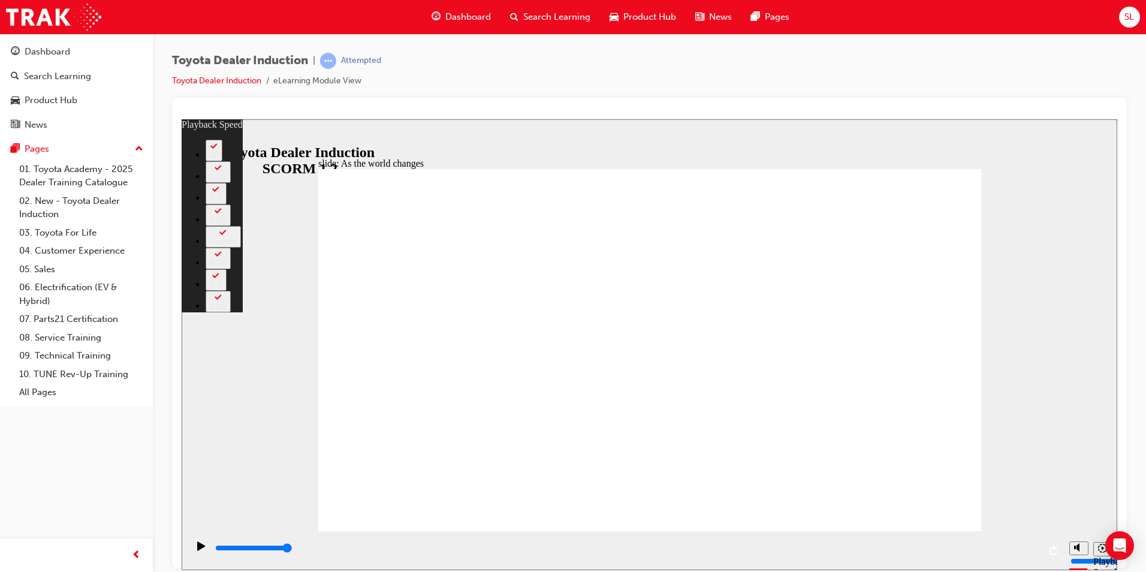
type input "128"
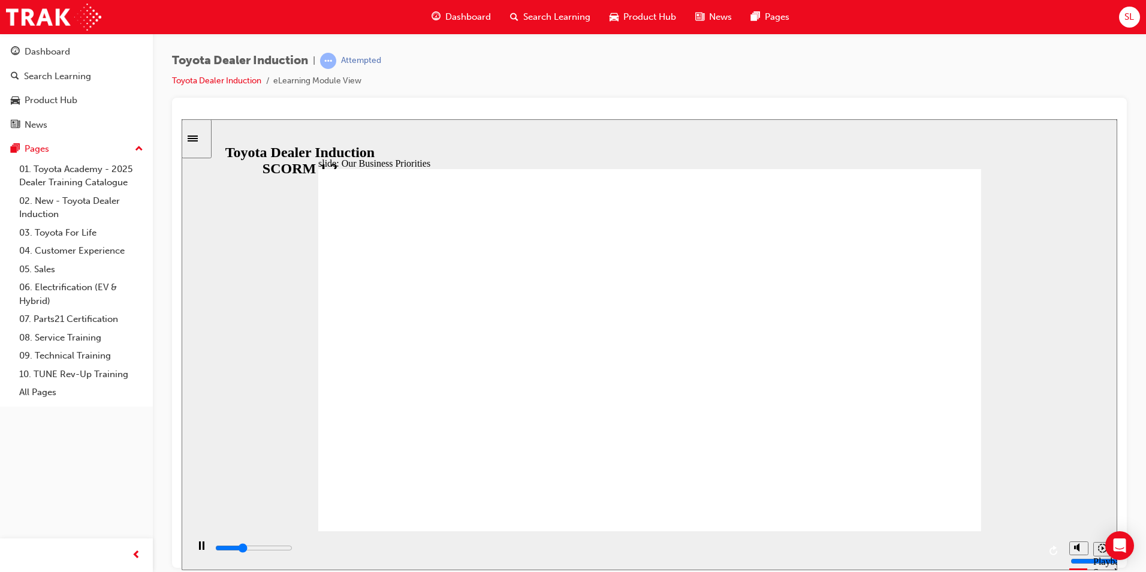
drag, startPoint x: 921, startPoint y: 481, endPoint x: 918, endPoint y: 489, distance: 7.8
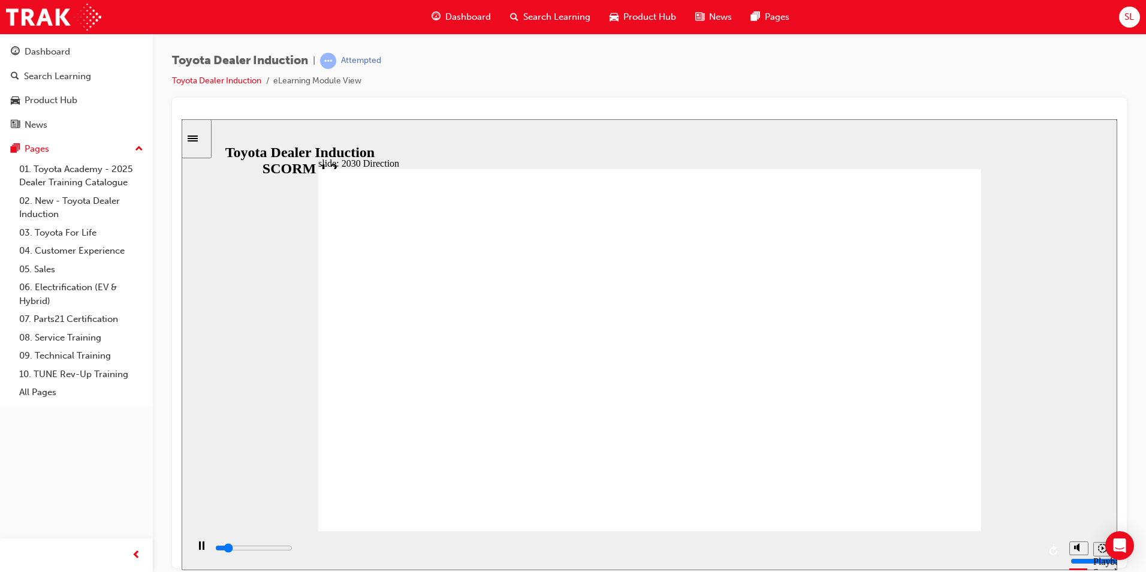
drag, startPoint x: 456, startPoint y: 311, endPoint x: 466, endPoint y: 311, distance: 10.8
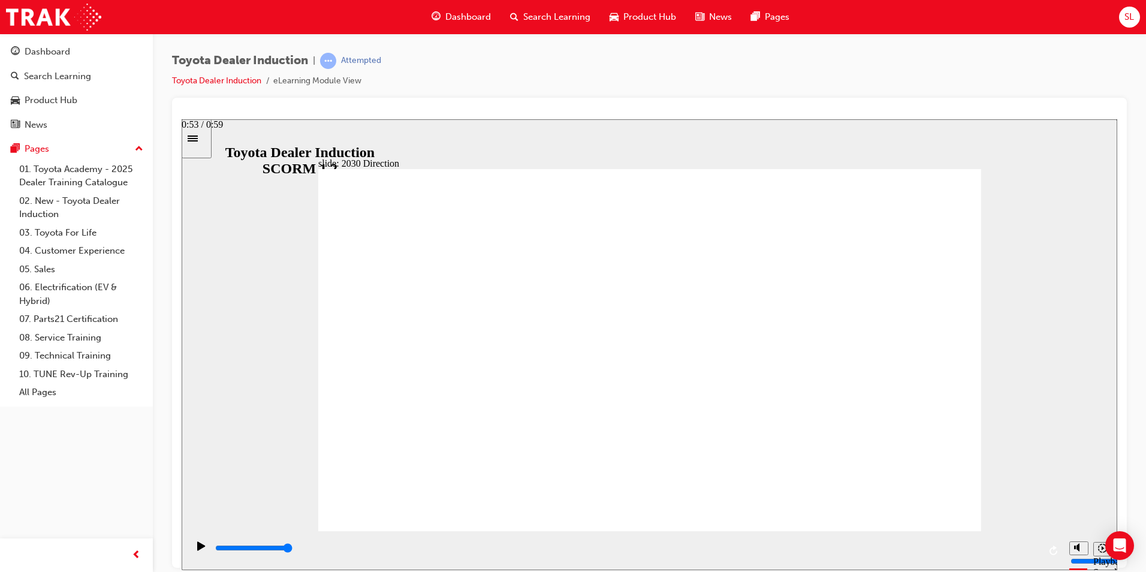
type input "5000"
type input "c"
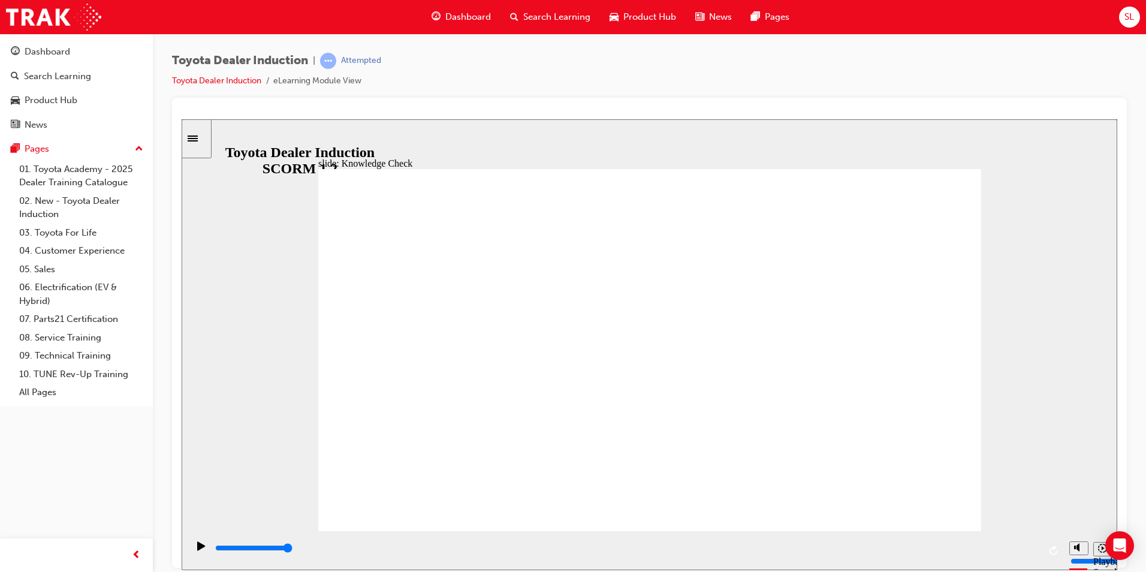
type input "c"
type input "ca"
type input "car"
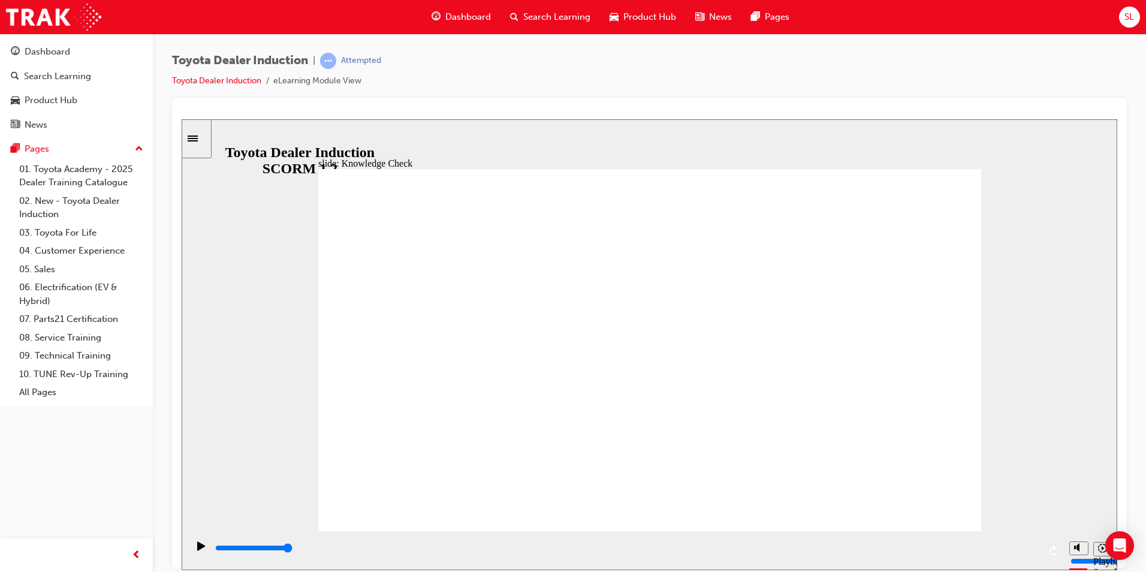
type input "cars"
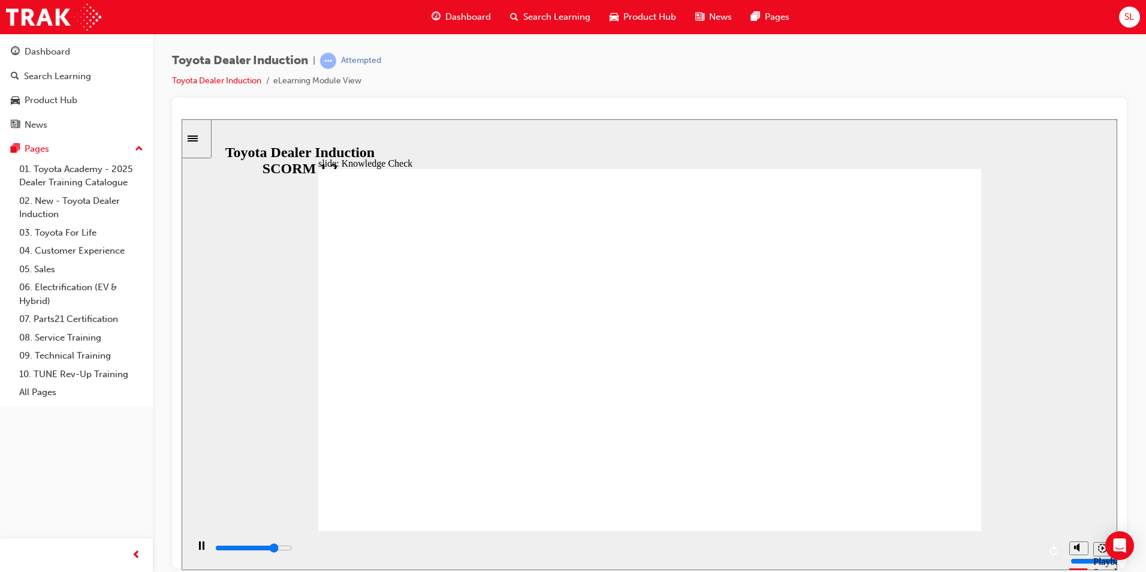
type input "4000"
type input "f"
type input "4900"
type input "fr"
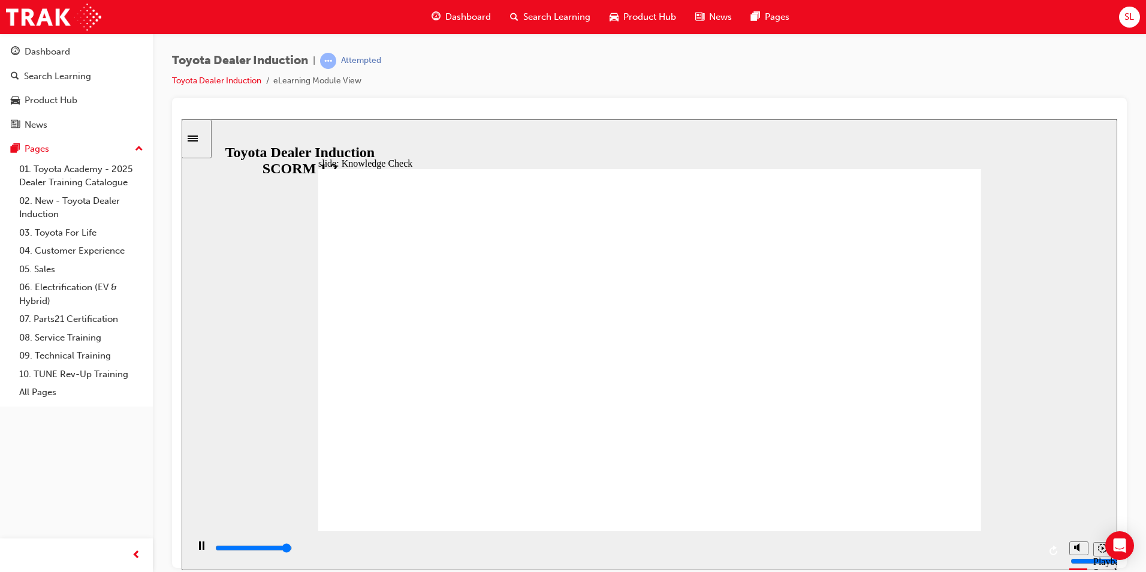
type input "fr"
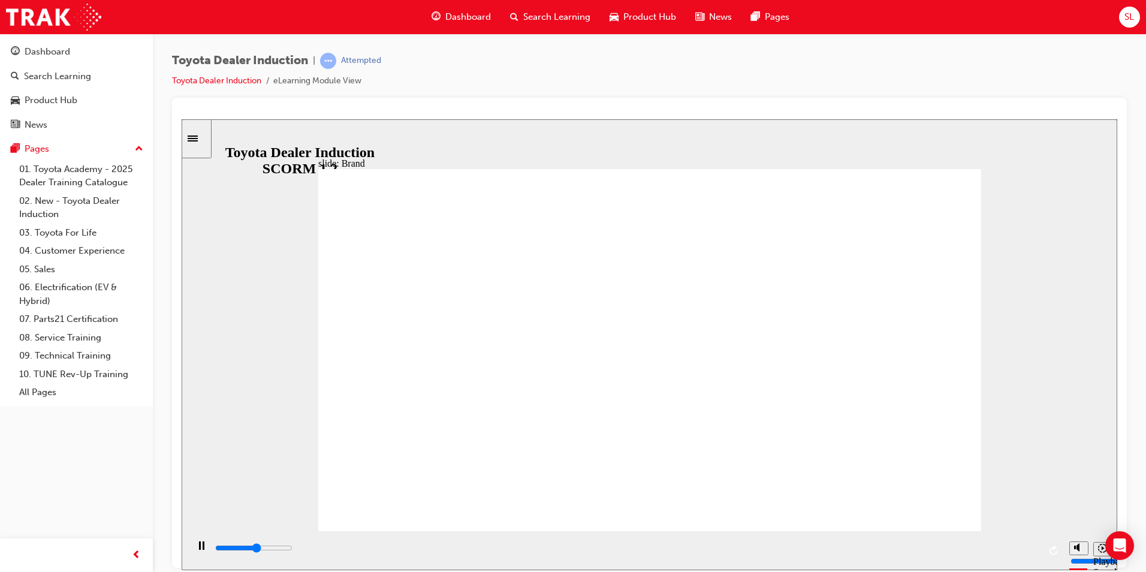
click at [701, 545] on div "playback controls" at bounding box center [626, 547] width 825 height 13
click at [809, 545] on div "playback controls" at bounding box center [626, 547] width 825 height 13
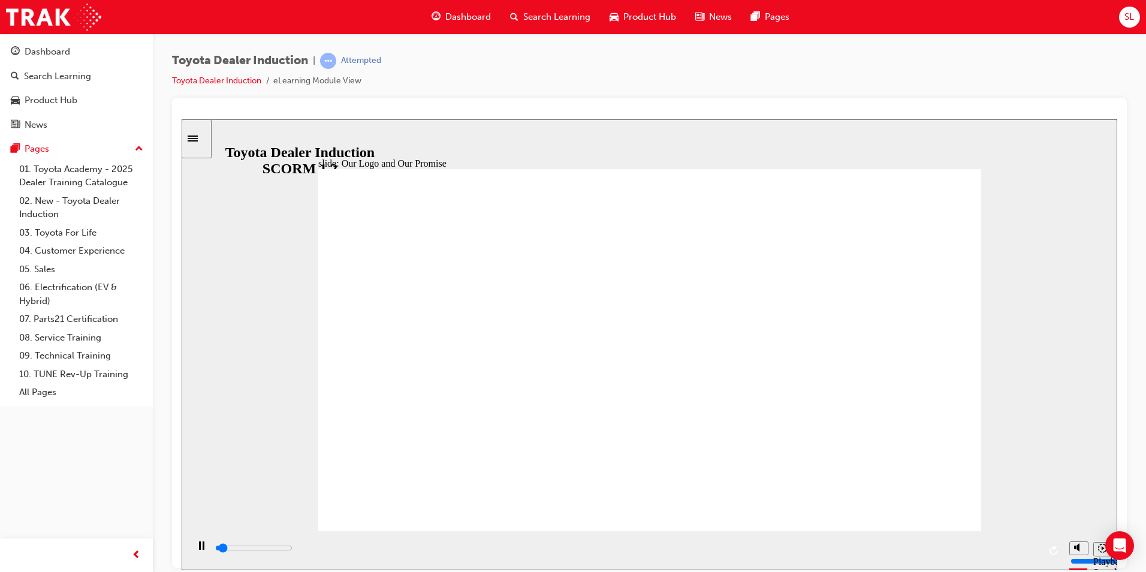
click at [447, 543] on div "playback controls" at bounding box center [626, 550] width 825 height 18
click at [722, 548] on div "playback controls" at bounding box center [626, 547] width 825 height 13
click at [1011, 546] on div "playback controls" at bounding box center [626, 547] width 825 height 13
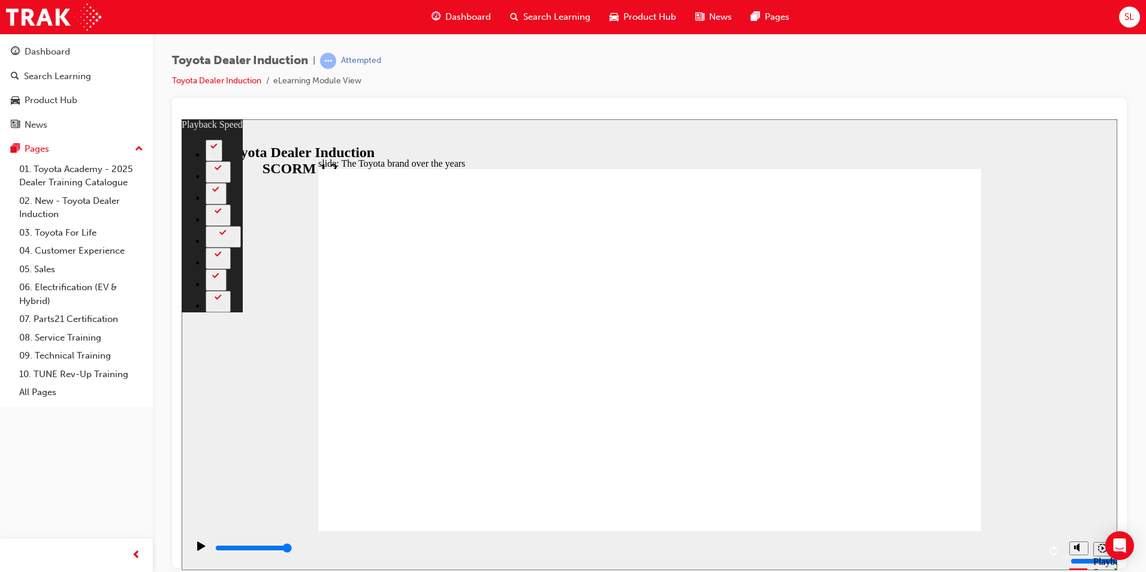
drag, startPoint x: 917, startPoint y: 510, endPoint x: 927, endPoint y: 490, distance: 22.8
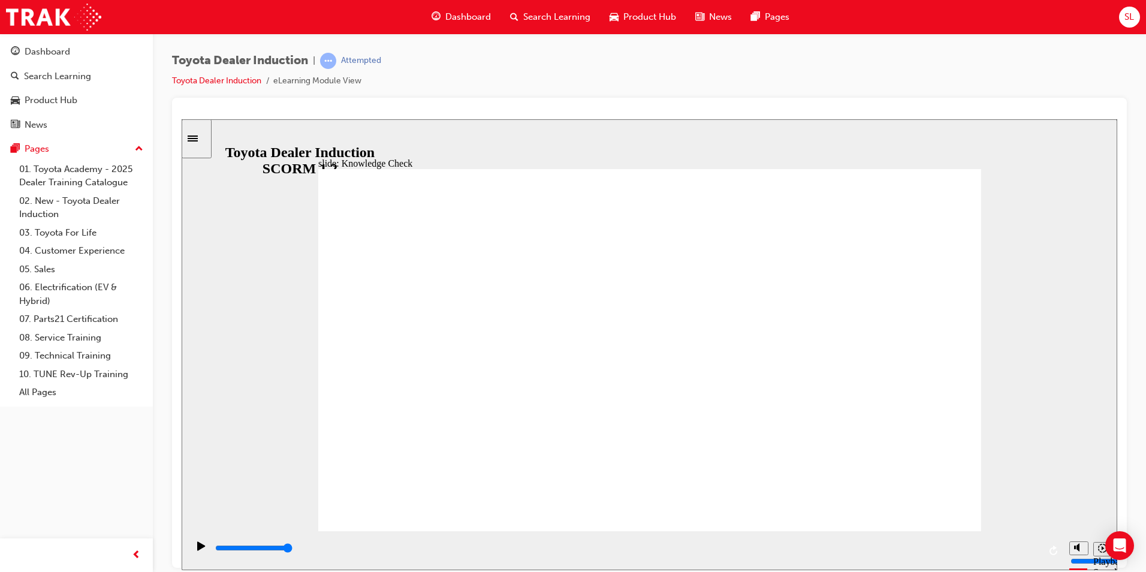
click at [293, 550] on input "slide progress" at bounding box center [253, 547] width 77 height 10
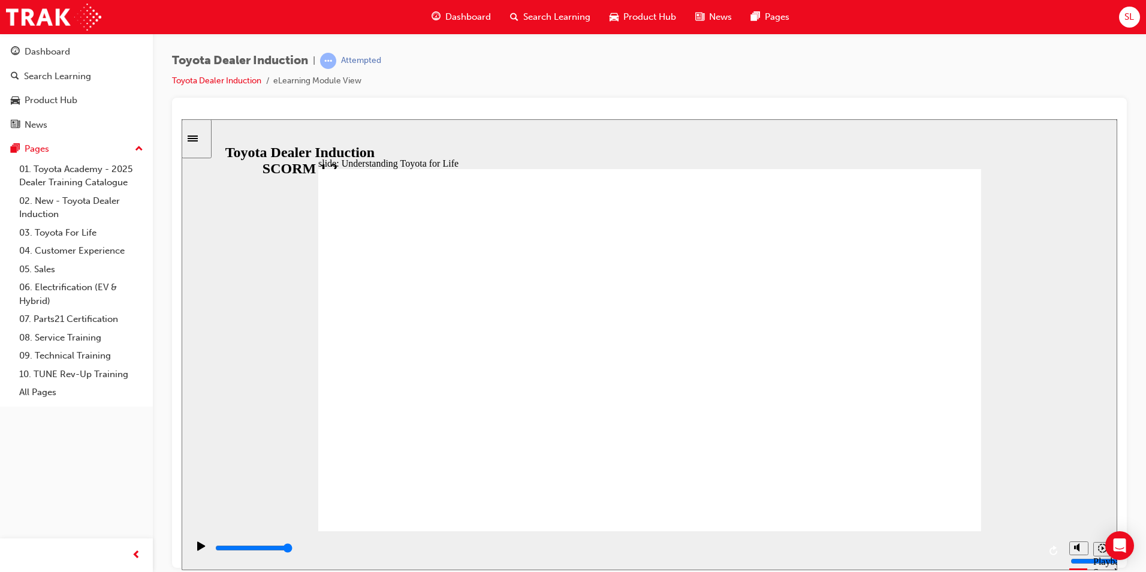
click at [752, 542] on div "playback controls" at bounding box center [626, 550] width 825 height 18
click at [969, 552] on div "playback controls" at bounding box center [626, 547] width 825 height 13
click at [293, 549] on input "slide progress" at bounding box center [253, 547] width 77 height 10
click at [1011, 544] on div "playback controls" at bounding box center [626, 550] width 825 height 18
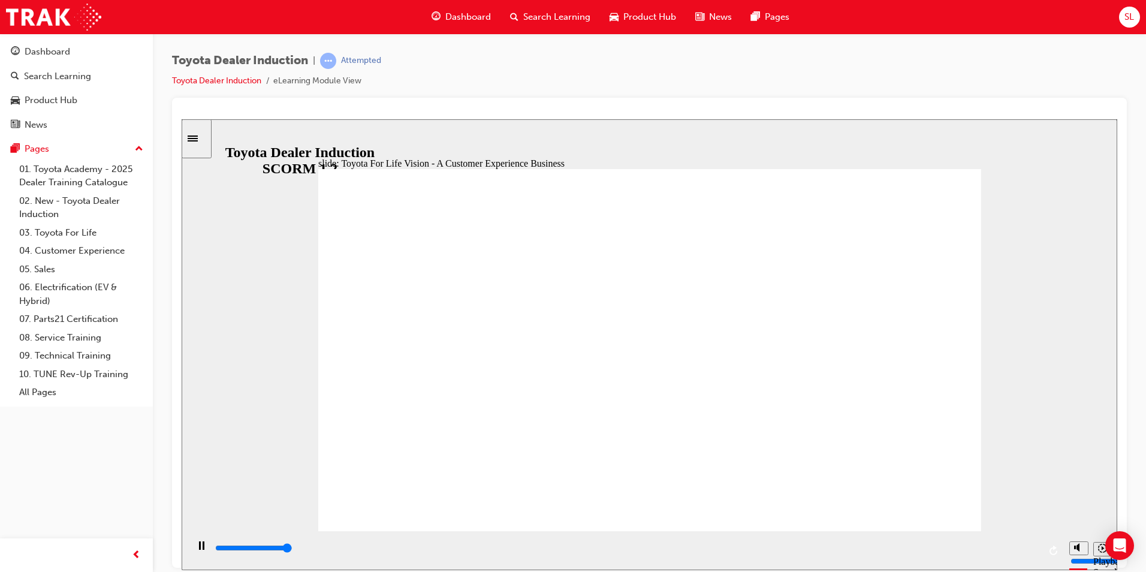
drag, startPoint x: 449, startPoint y: 357, endPoint x: 451, endPoint y: 364, distance: 6.8
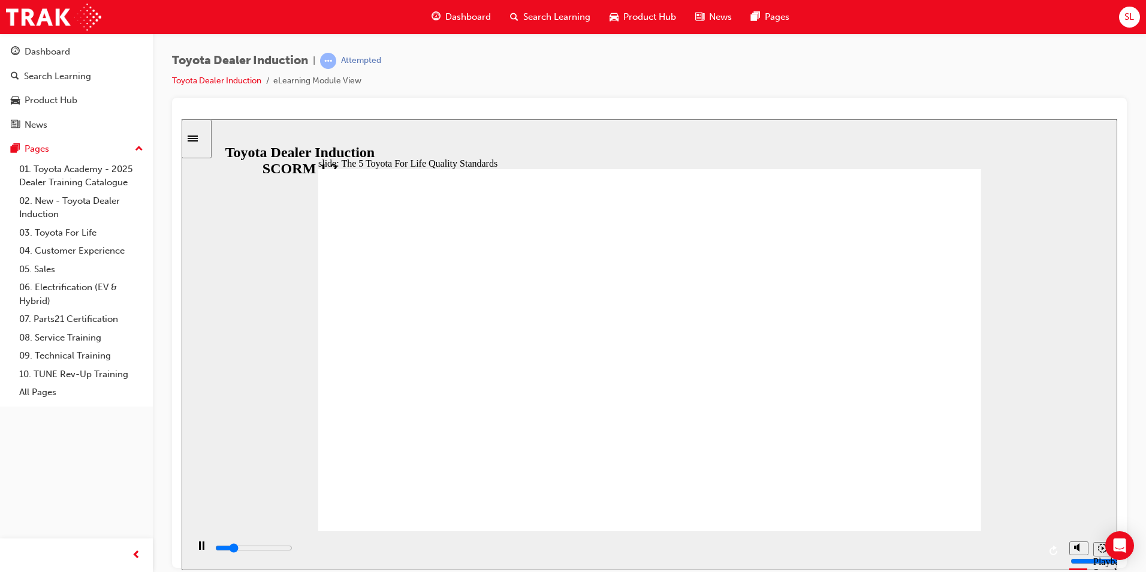
drag, startPoint x: 611, startPoint y: 448, endPoint x: 585, endPoint y: 489, distance: 48.5
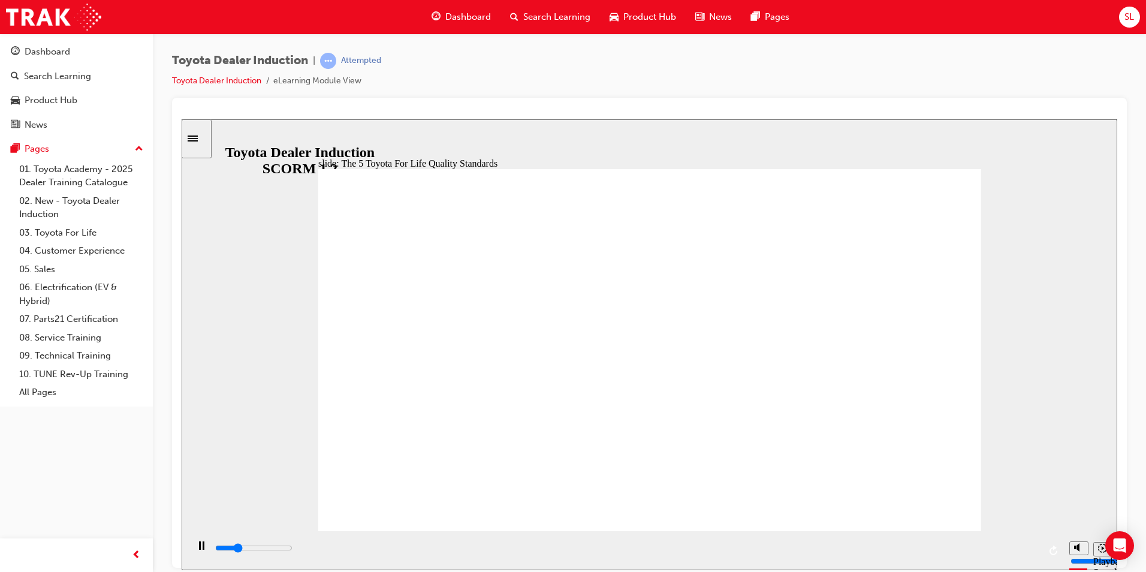
drag, startPoint x: 650, startPoint y: 492, endPoint x: 679, endPoint y: 498, distance: 29.4
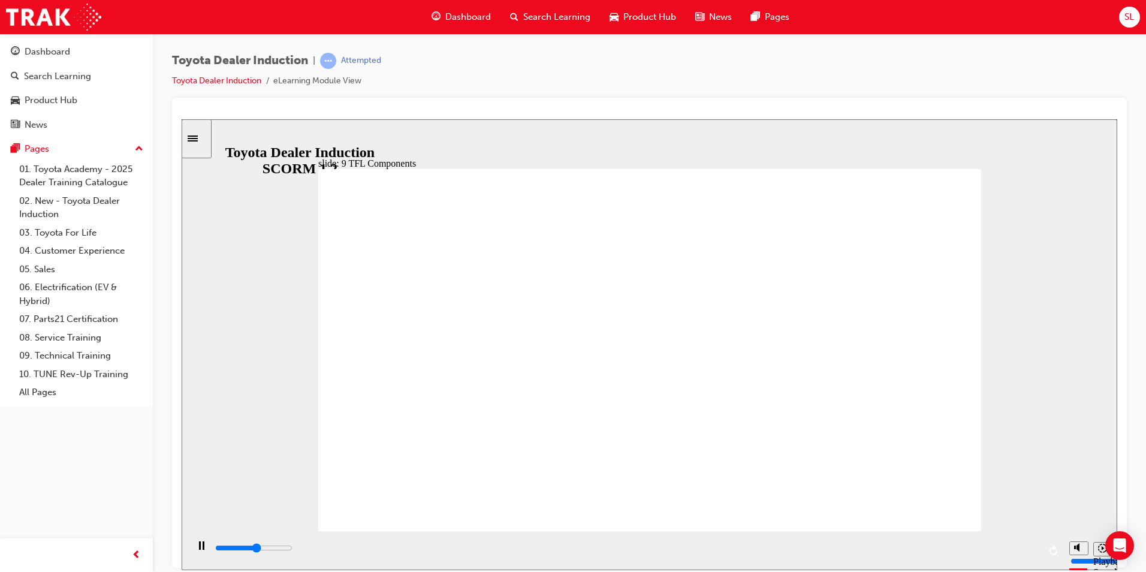
click at [994, 554] on div "playback controls" at bounding box center [626, 547] width 825 height 13
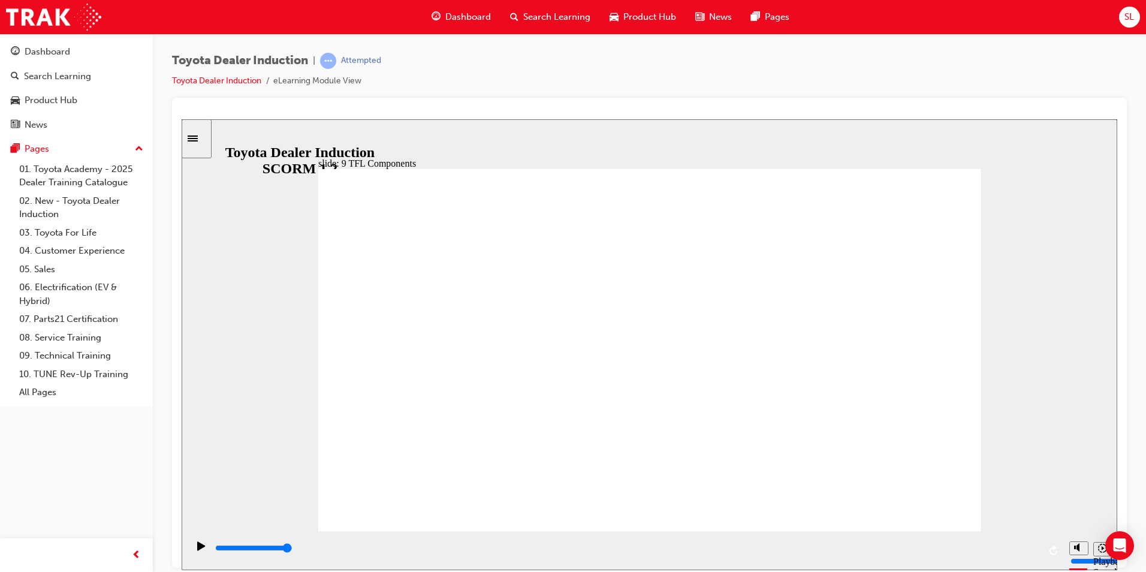
click at [546, 554] on div "playback controls" at bounding box center [626, 547] width 825 height 13
click at [293, 549] on input "slide progress" at bounding box center [253, 547] width 77 height 10
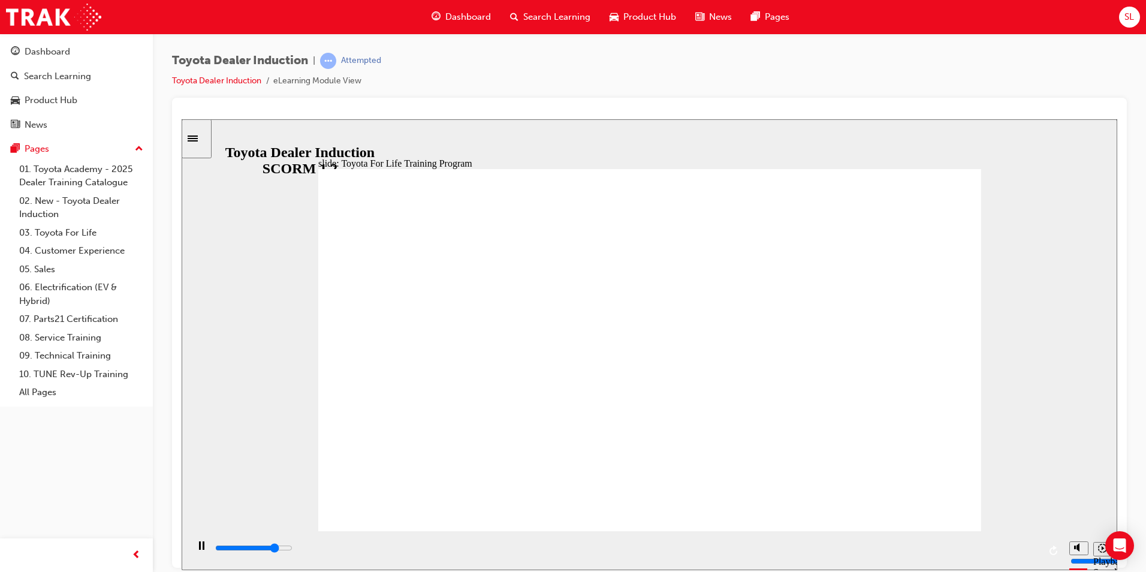
click at [961, 534] on div "playback controls" at bounding box center [626, 549] width 876 height 39
click at [983, 548] on div "playback controls" at bounding box center [626, 547] width 825 height 13
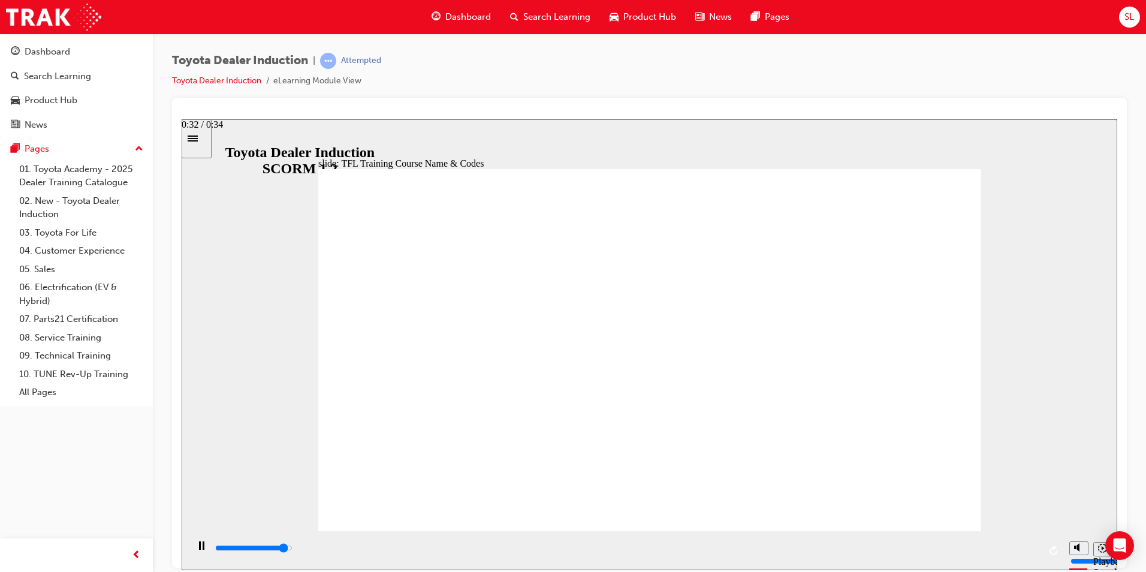
click at [987, 553] on div "playback controls" at bounding box center [626, 547] width 825 height 13
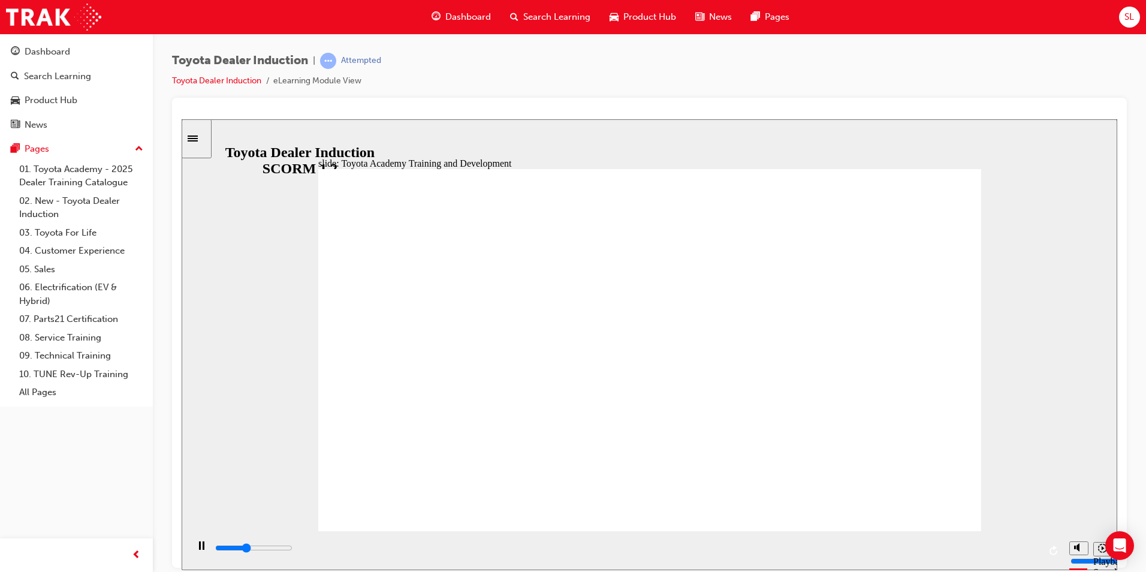
click at [982, 502] on div "slide: Toyota Academy Training and Development Toyota Academy Training and Deve…" at bounding box center [650, 344] width 936 height 451
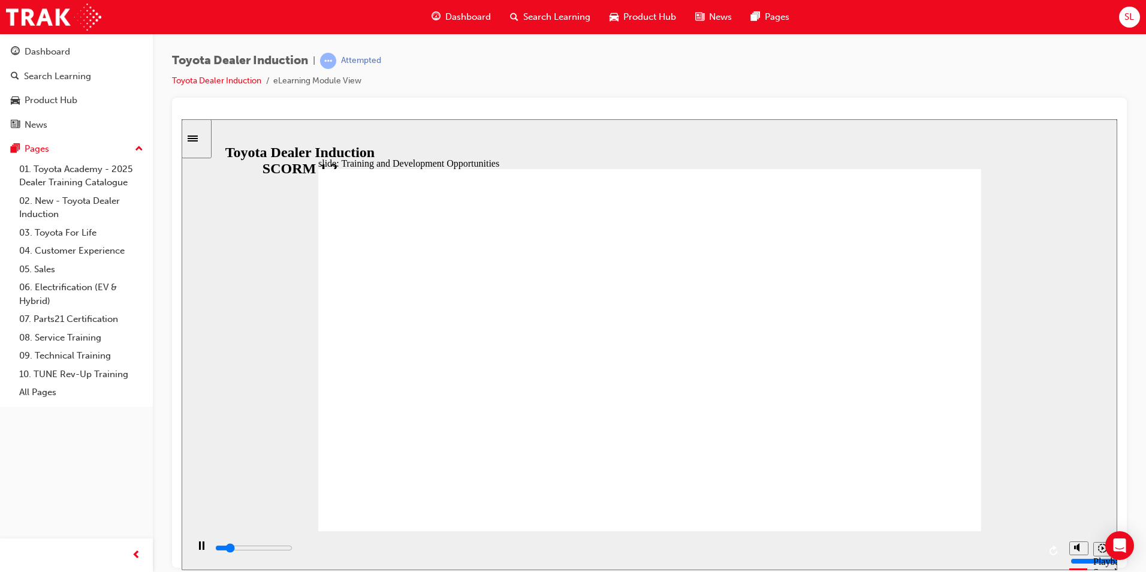
click at [293, 549] on input "slide progress" at bounding box center [253, 547] width 77 height 10
drag, startPoint x: 491, startPoint y: 339, endPoint x: 632, endPoint y: 330, distance: 141.1
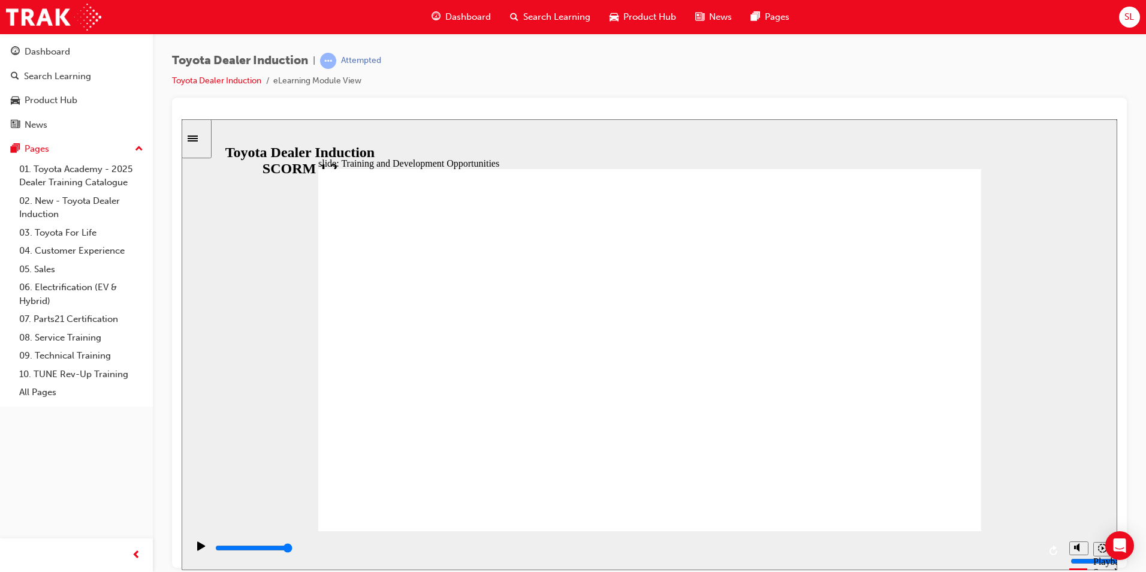
drag, startPoint x: 554, startPoint y: 422, endPoint x: 542, endPoint y: 418, distance: 12.1
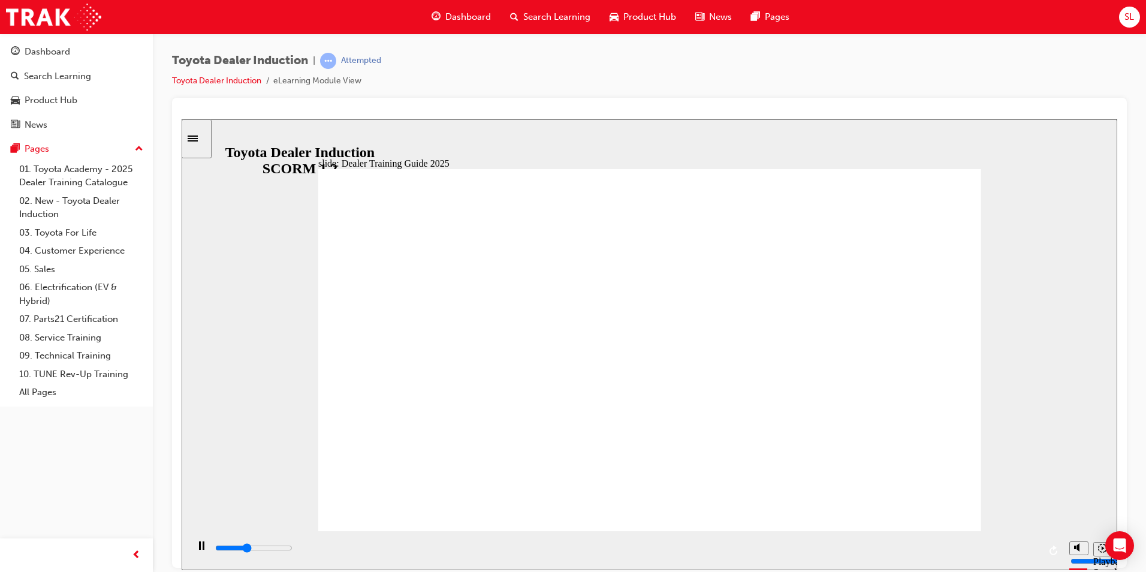
click at [293, 548] on input "slide progress" at bounding box center [253, 547] width 77 height 10
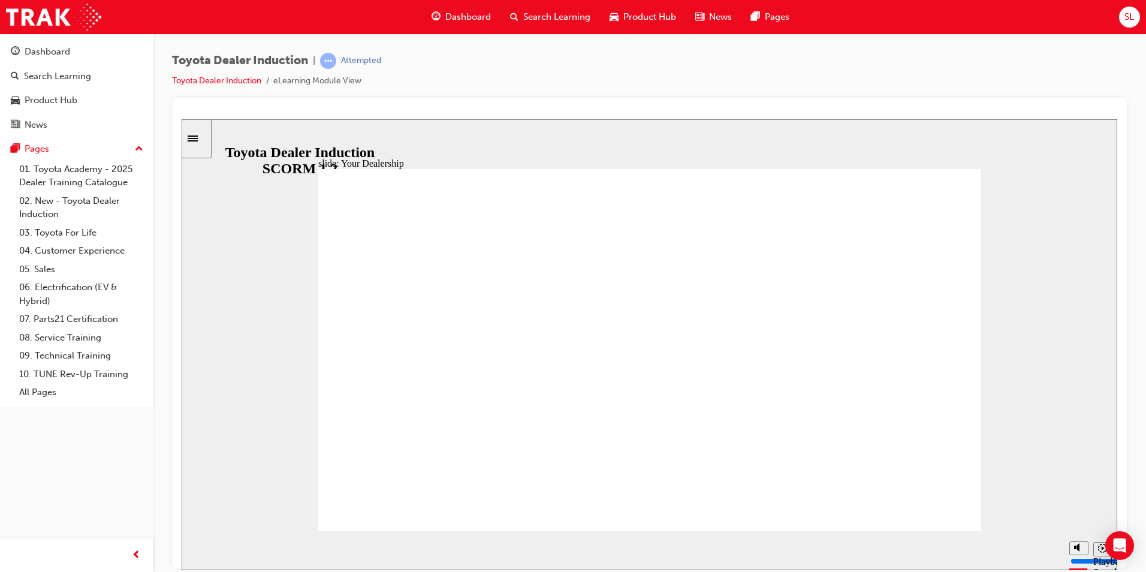
click at [979, 554] on div "playback controls" at bounding box center [626, 547] width 825 height 13
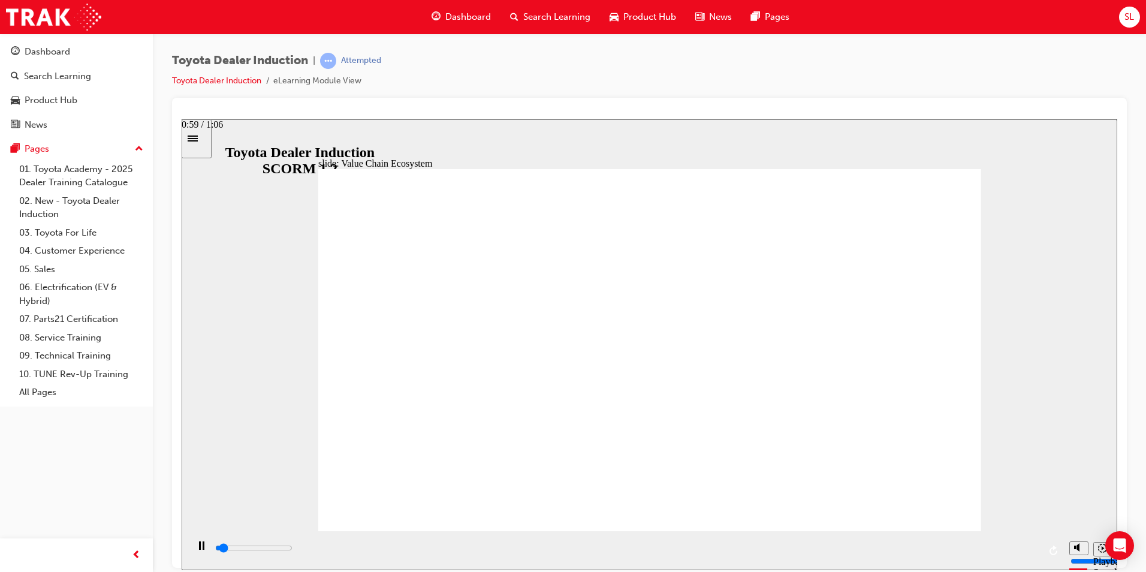
click at [948, 554] on div "playback controls" at bounding box center [626, 547] width 825 height 13
click at [1018, 554] on div "playback controls" at bounding box center [626, 547] width 825 height 13
type input "11300"
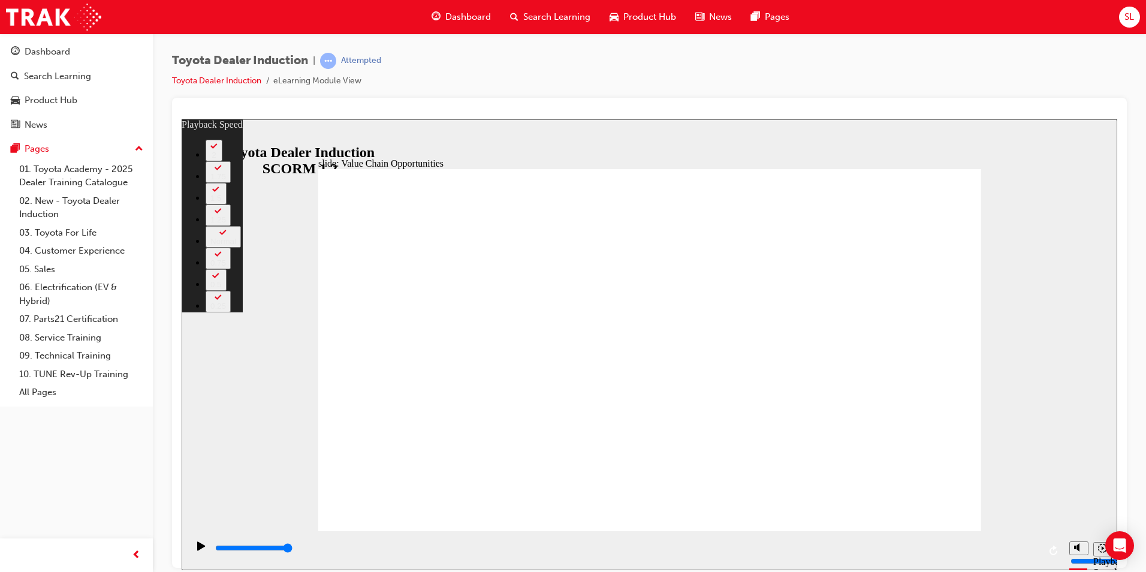
type input "64"
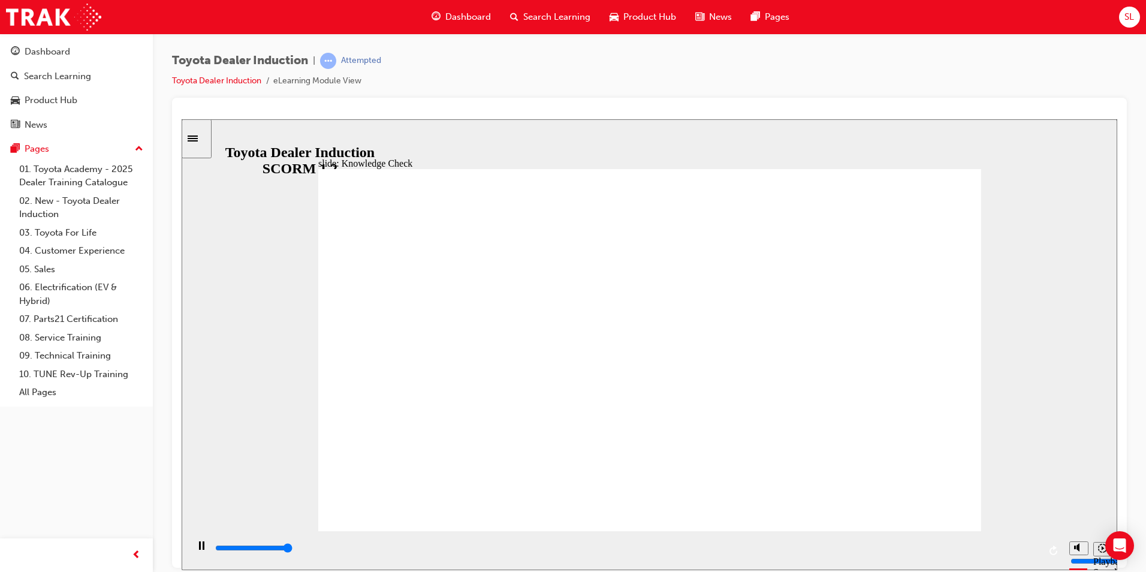
type input "5000"
radio input "true"
type input "5000"
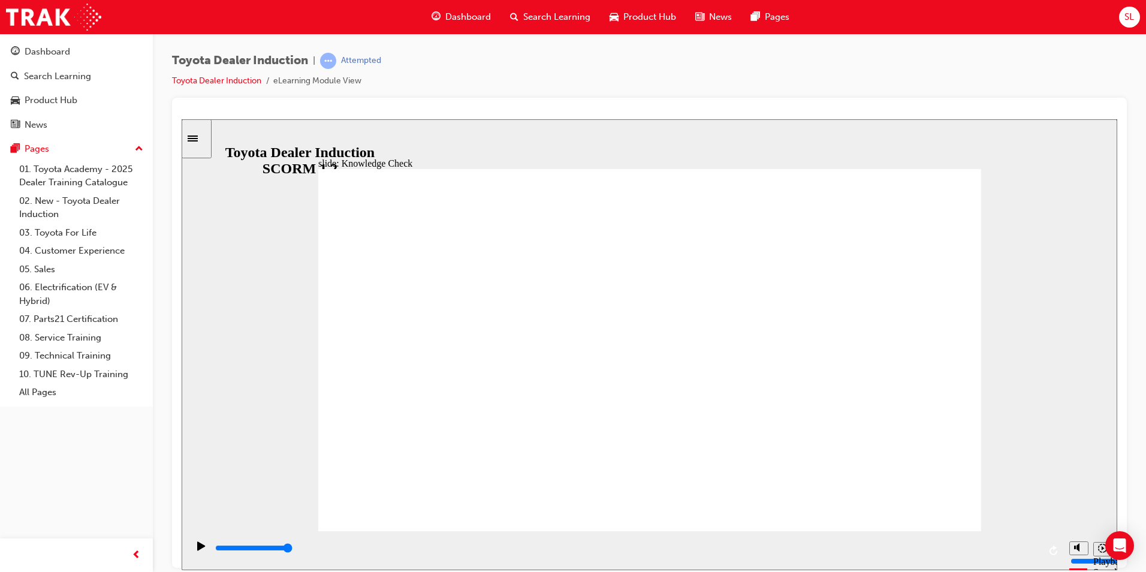
radio input "false"
drag, startPoint x: 613, startPoint y: 403, endPoint x: 644, endPoint y: 436, distance: 45.0
radio input "false"
radio input "true"
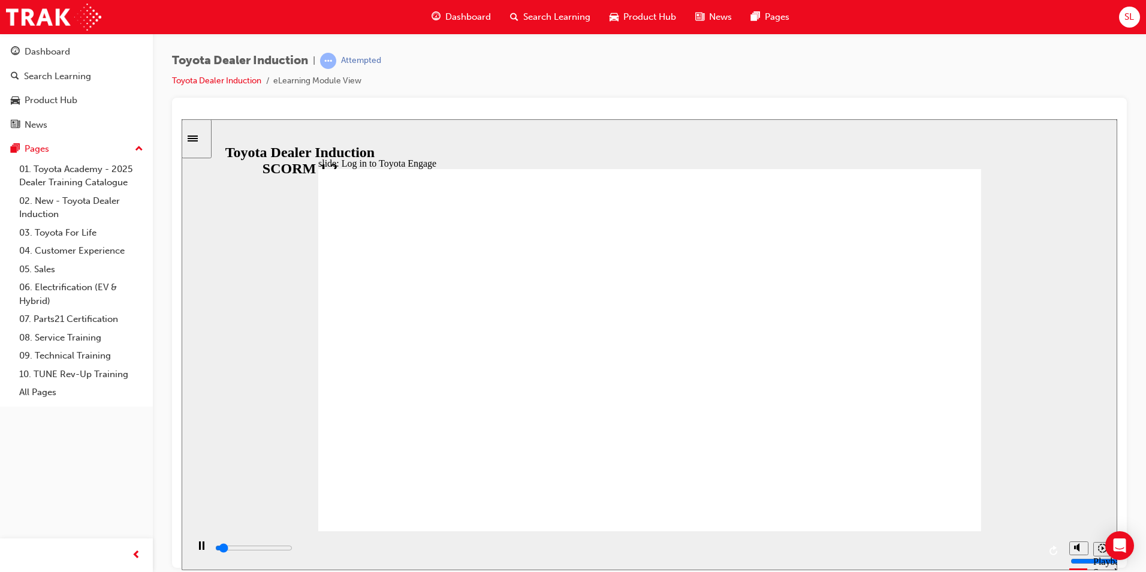
drag, startPoint x: 720, startPoint y: 476, endPoint x: 703, endPoint y: 352, distance: 124.8
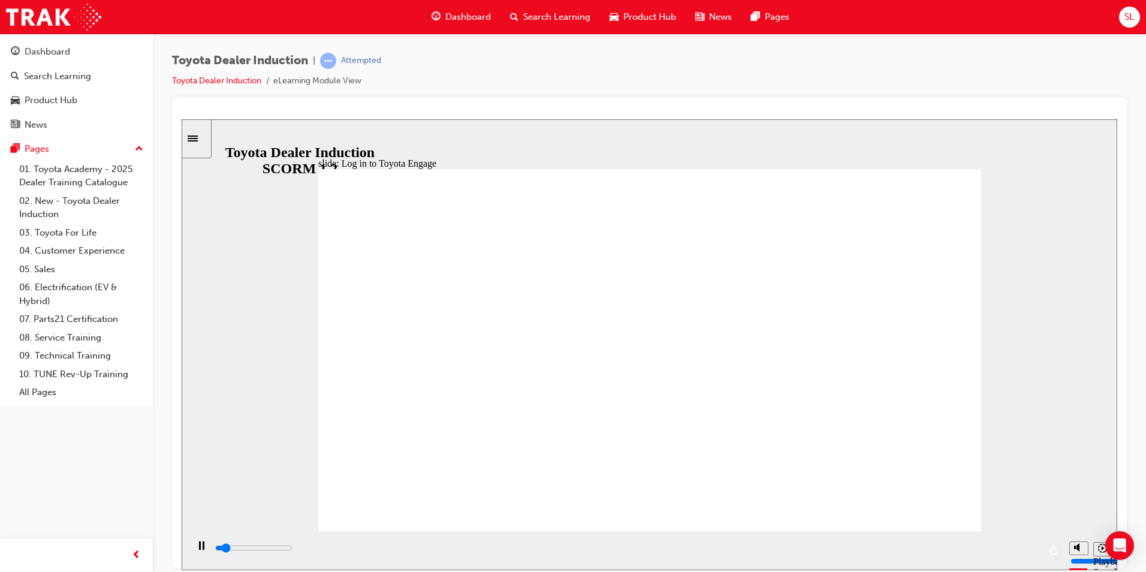
click at [293, 548] on input "slide progress" at bounding box center [253, 547] width 77 height 10
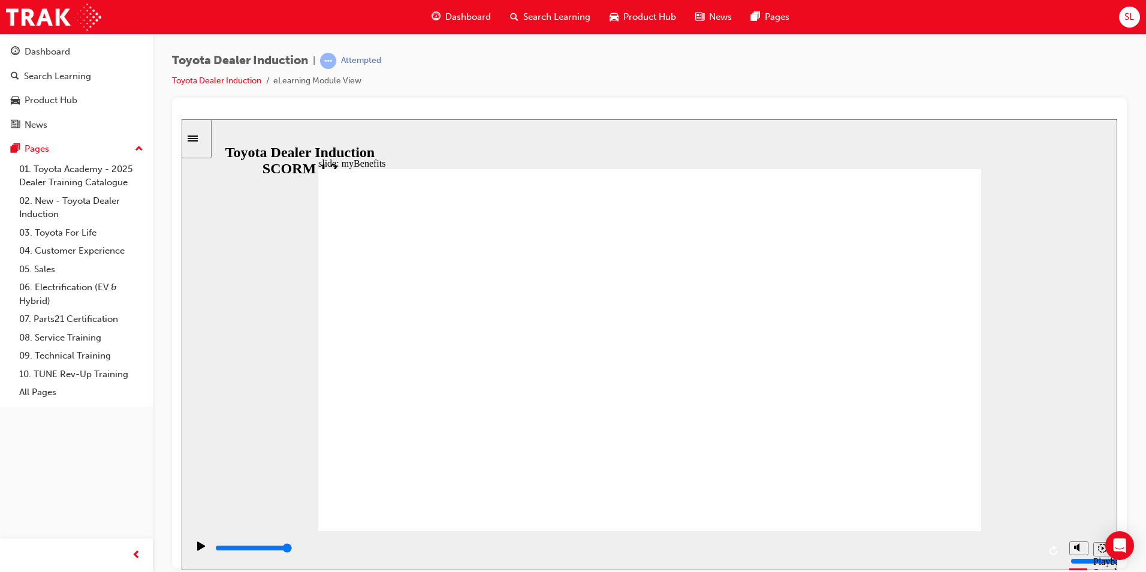
drag, startPoint x: 687, startPoint y: 317, endPoint x: 708, endPoint y: 315, distance: 21.1
drag, startPoint x: 736, startPoint y: 293, endPoint x: 731, endPoint y: 302, distance: 10.2
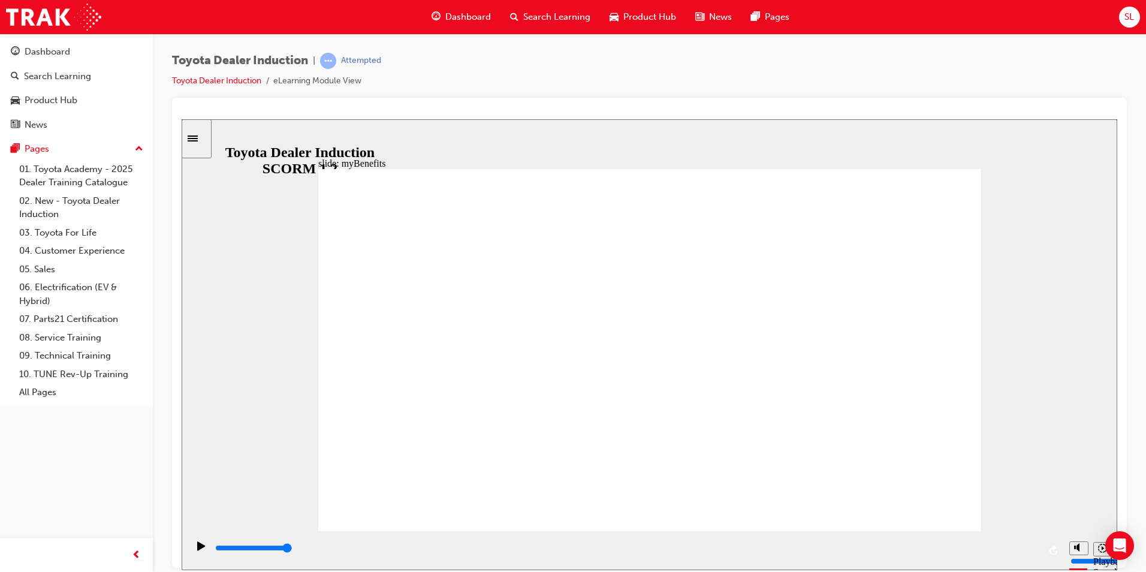
drag, startPoint x: 523, startPoint y: 286, endPoint x: 518, endPoint y: 294, distance: 9.1
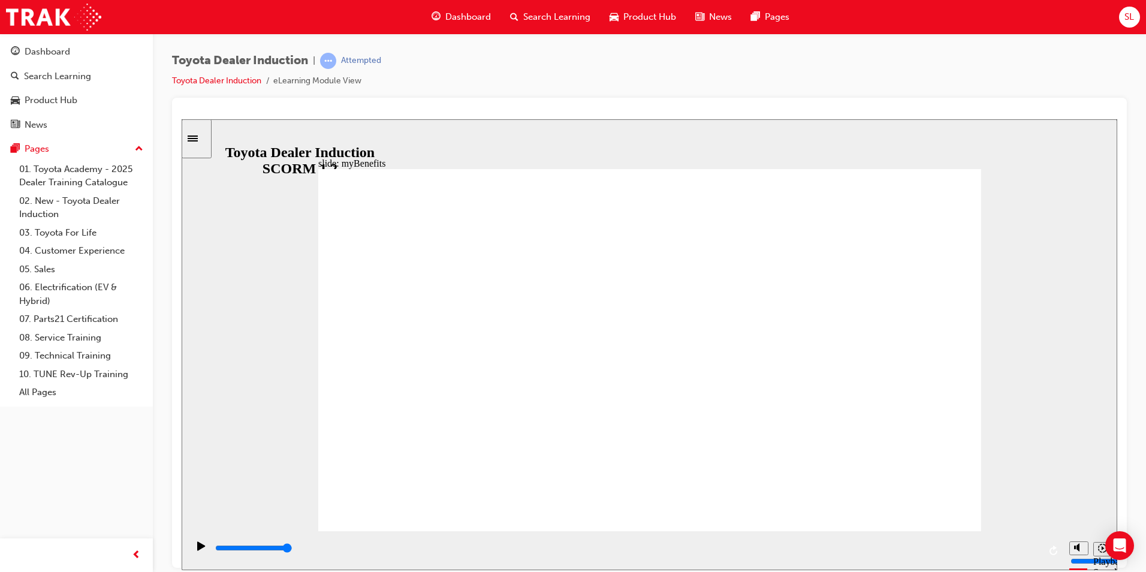
drag, startPoint x: 752, startPoint y: 335, endPoint x: 743, endPoint y: 336, distance: 9.1
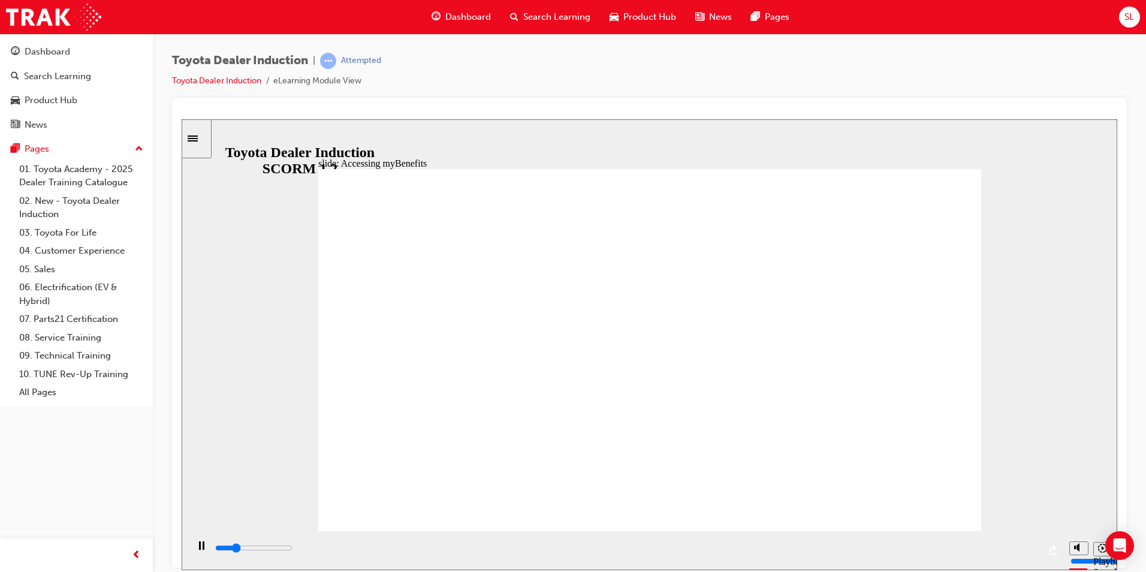
drag, startPoint x: 475, startPoint y: 404, endPoint x: 487, endPoint y: 406, distance: 12.7
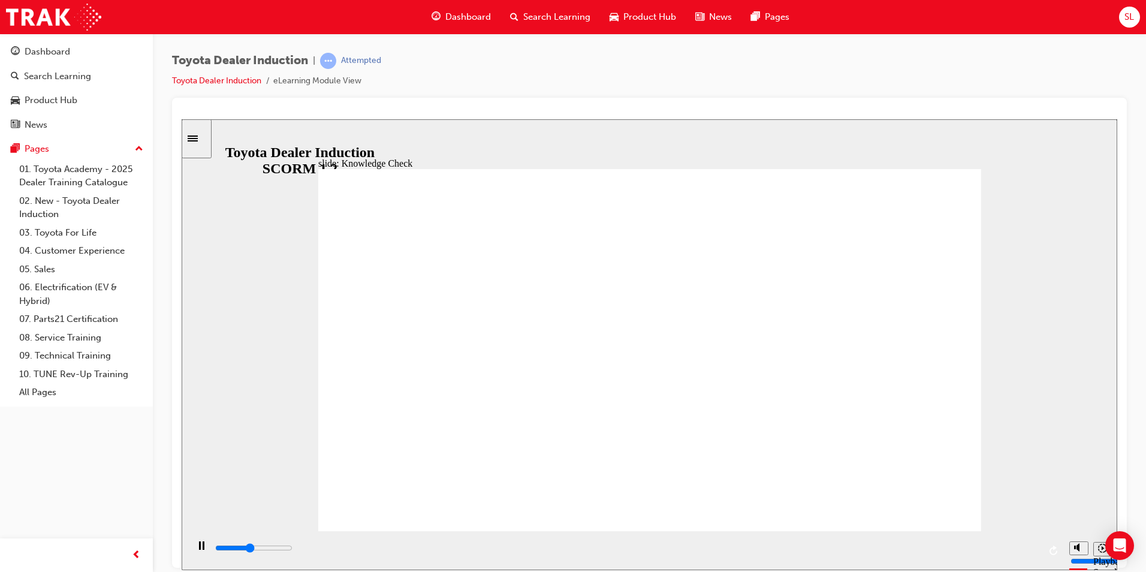
type input "4300"
type input "E"
type input "5000"
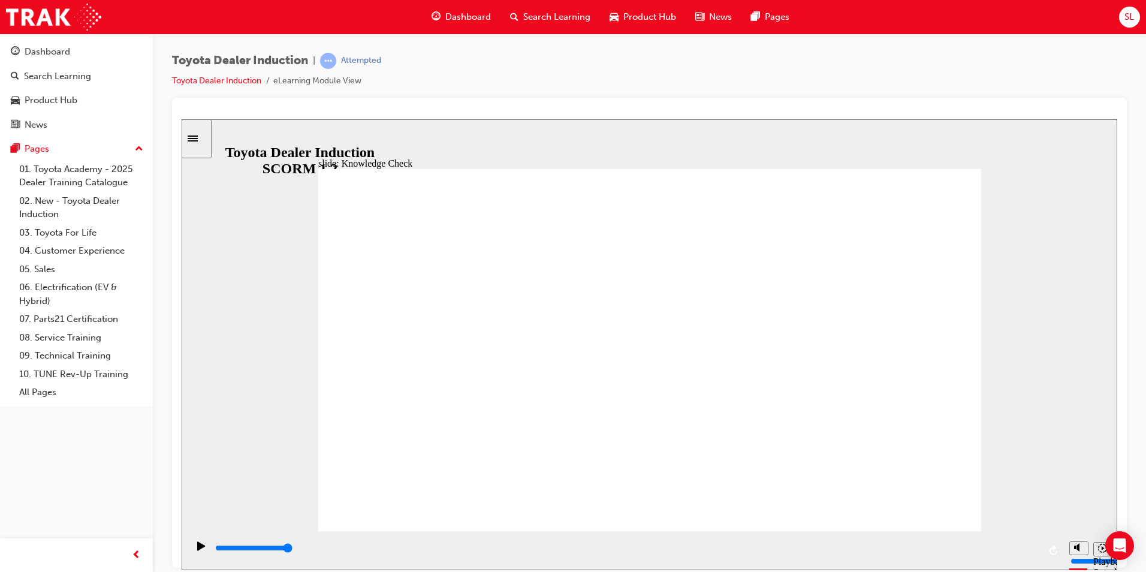
type input "En"
type input "Eng"
type input "Enga"
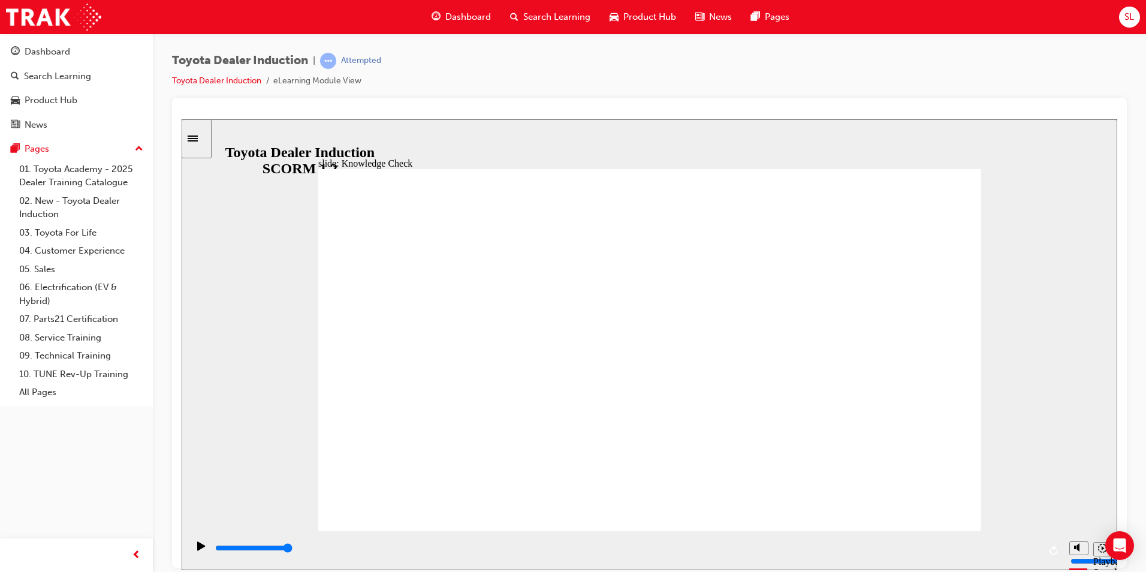
type input "Enga"
type input "Engan"
type input "Engane"
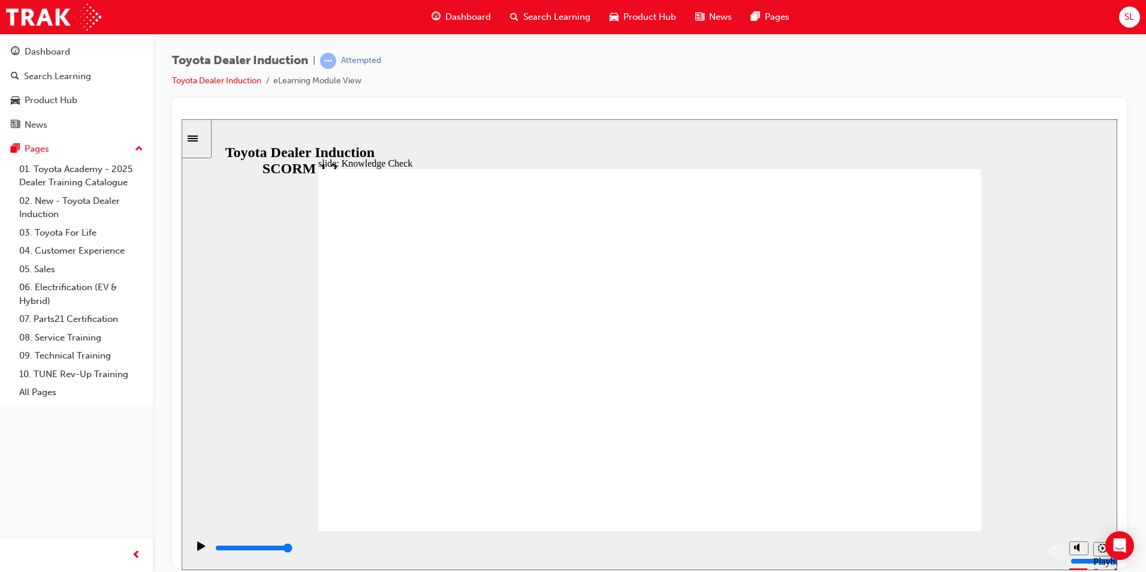
type input "Engan"
type input "Enga"
type input "Engag"
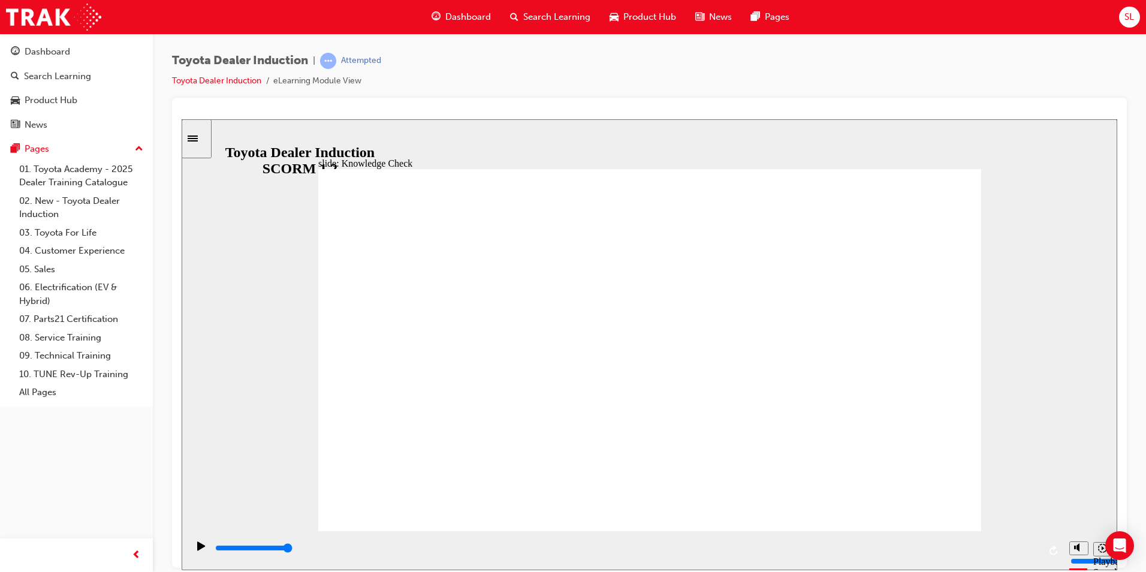
type input "Engag"
type input "Engage"
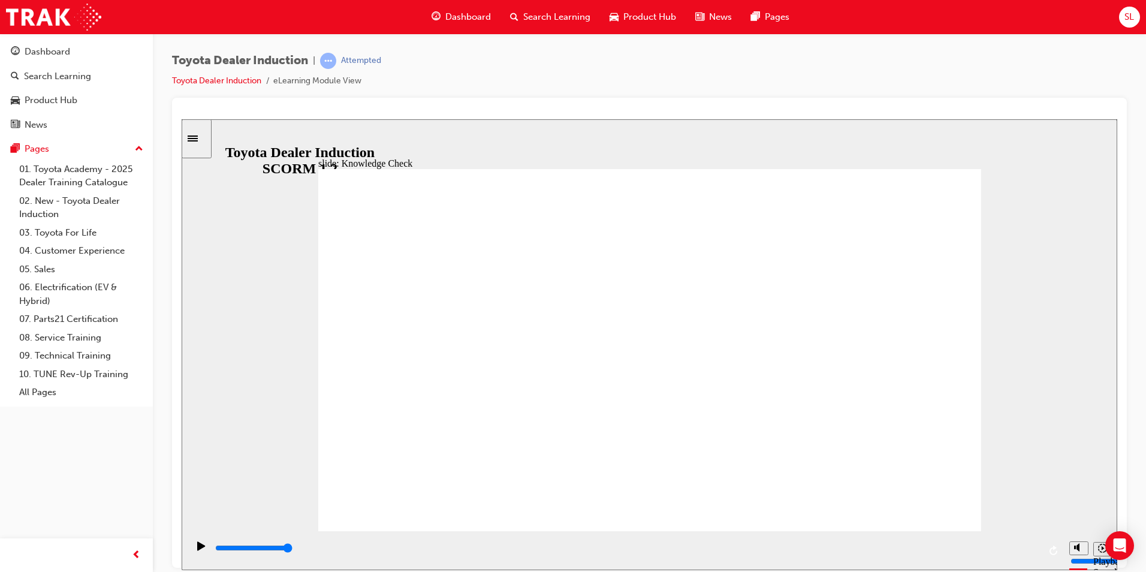
type input "Engage m"
type input "Engage mo"
type input "Engage mob"
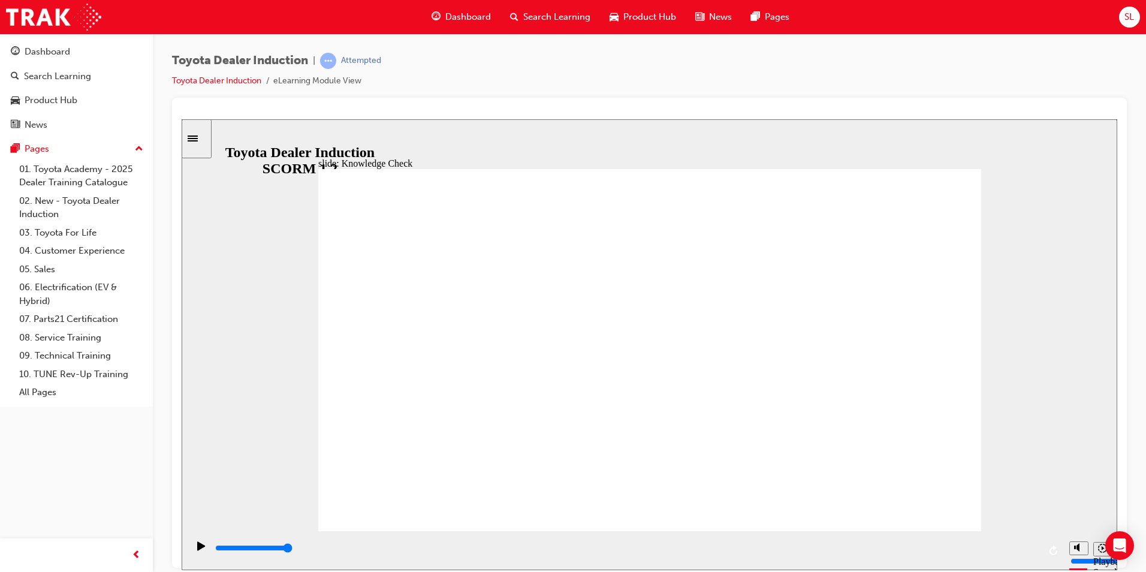
type input "Engage mob"
type input "Engage mobi"
type input "Engage mobil"
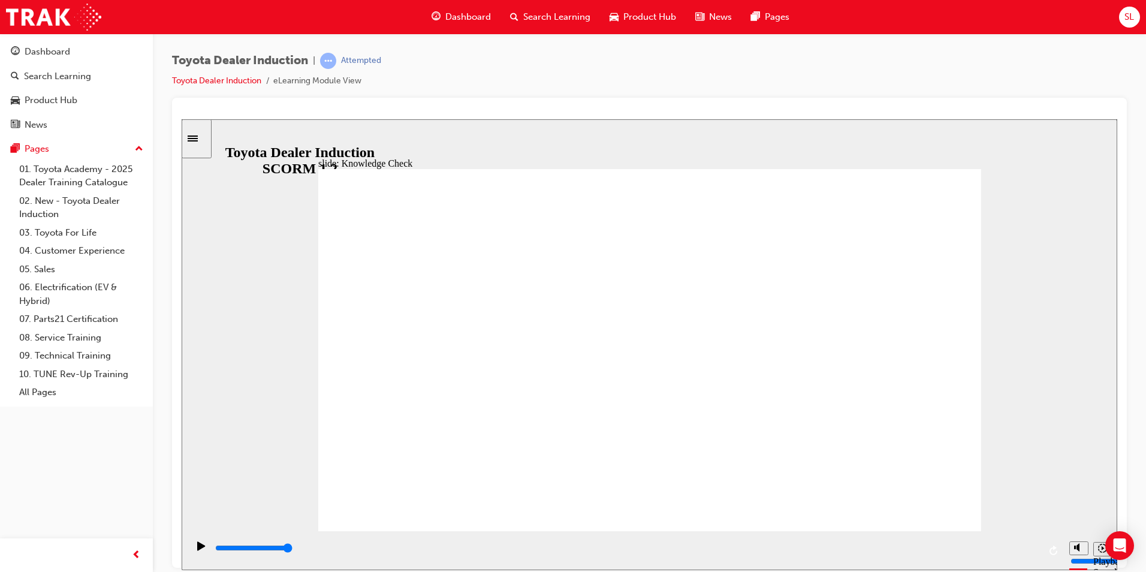
type input "Engage mobile"
type input "Engage mobile a"
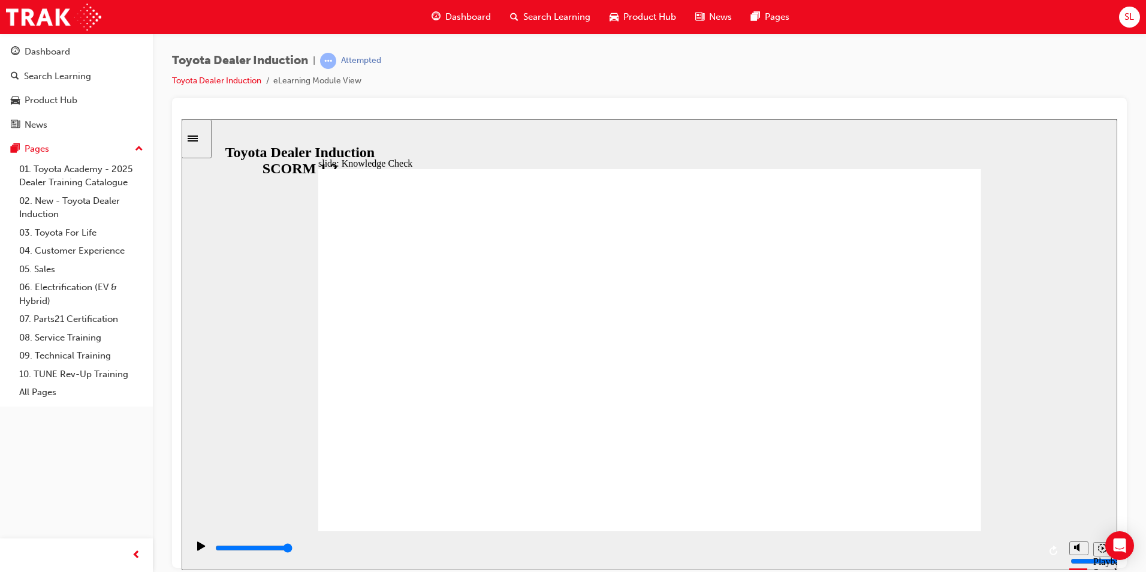
type input "Engage mobile a"
type input "Engage mobile a["
type input "Engage mobile a"
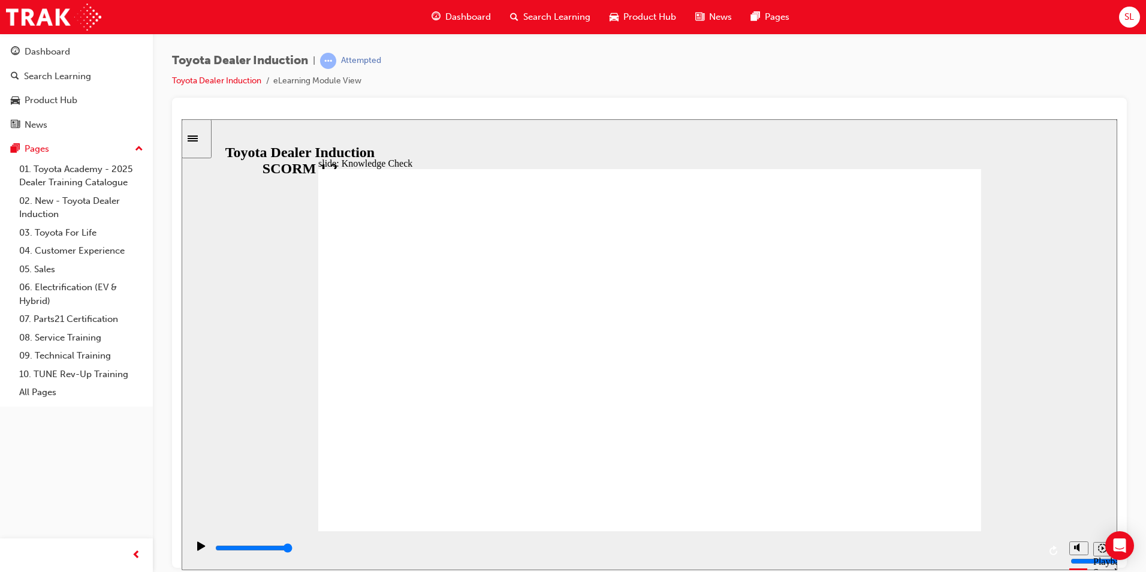
type input "Engage mobile ap"
type input "Engage mobile app"
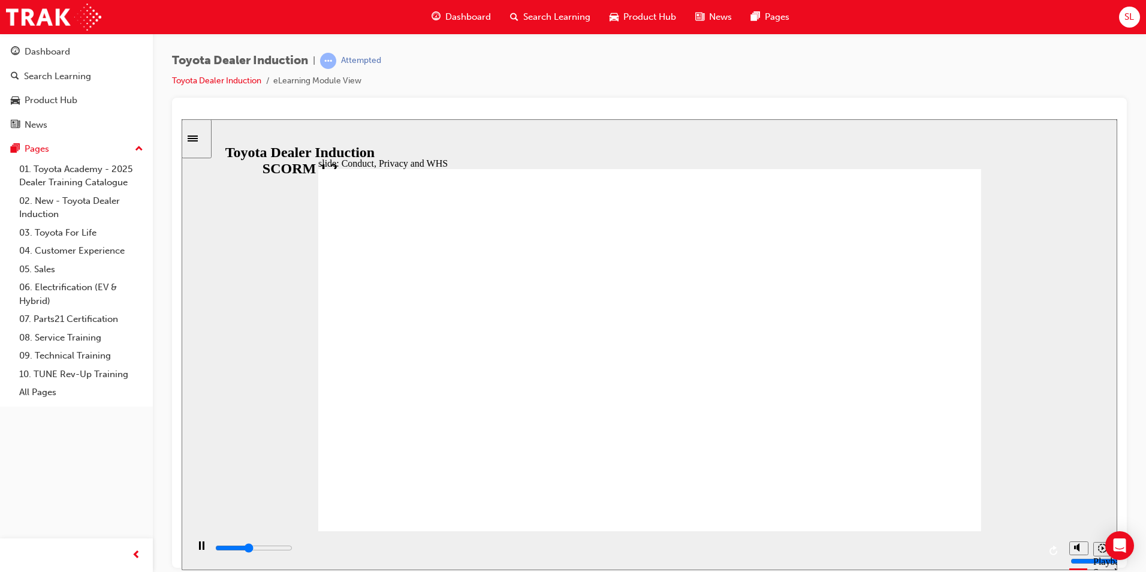
click at [1002, 552] on div "playback controls" at bounding box center [626, 547] width 825 height 13
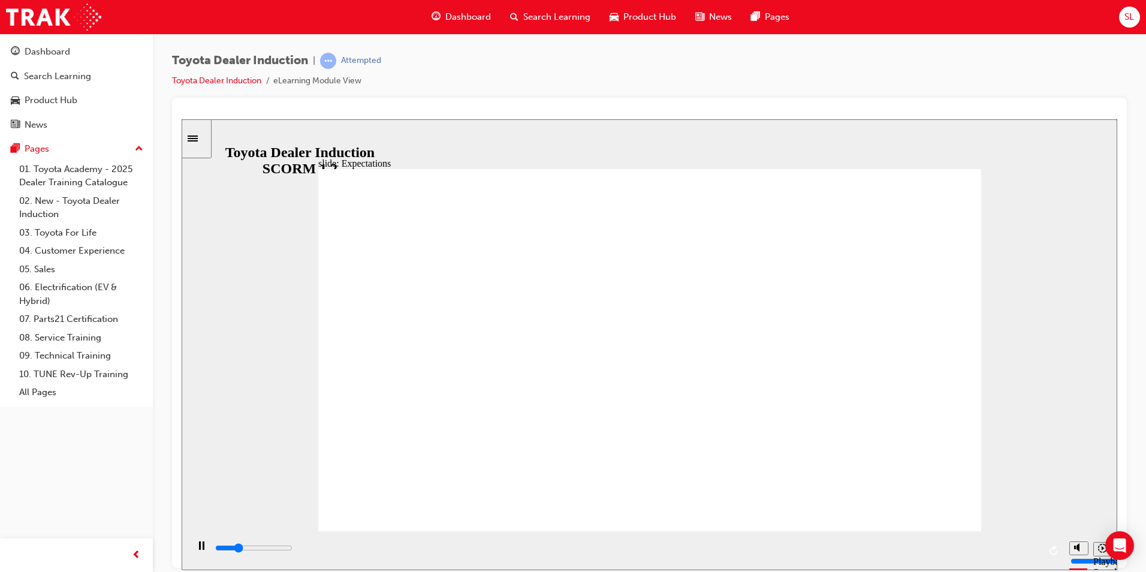
drag, startPoint x: 634, startPoint y: 368, endPoint x: 502, endPoint y: 429, distance: 145.4
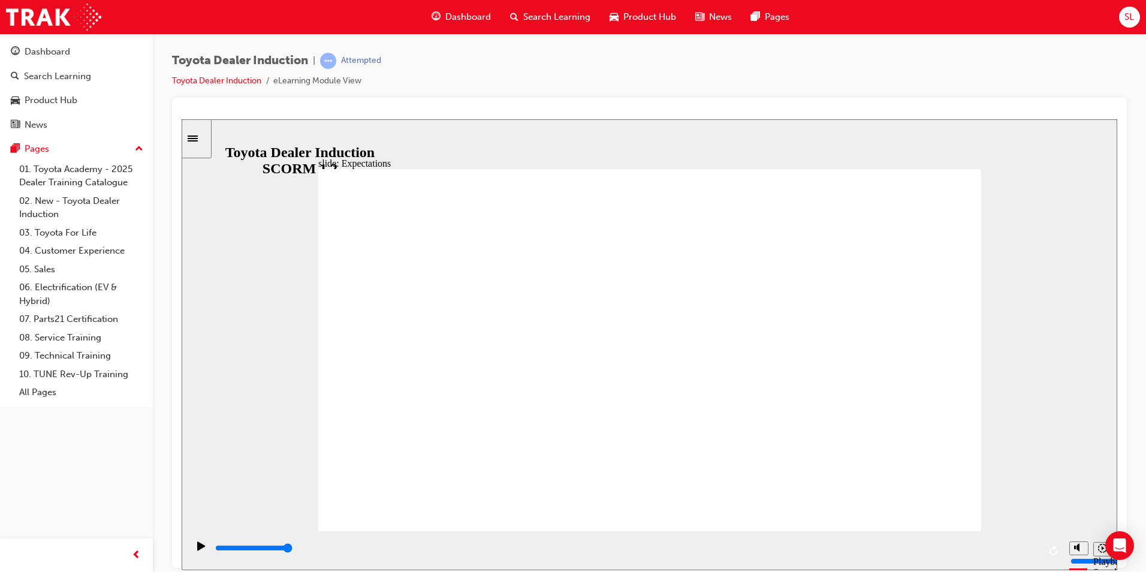
drag, startPoint x: 701, startPoint y: 423, endPoint x: 708, endPoint y: 420, distance: 8.0
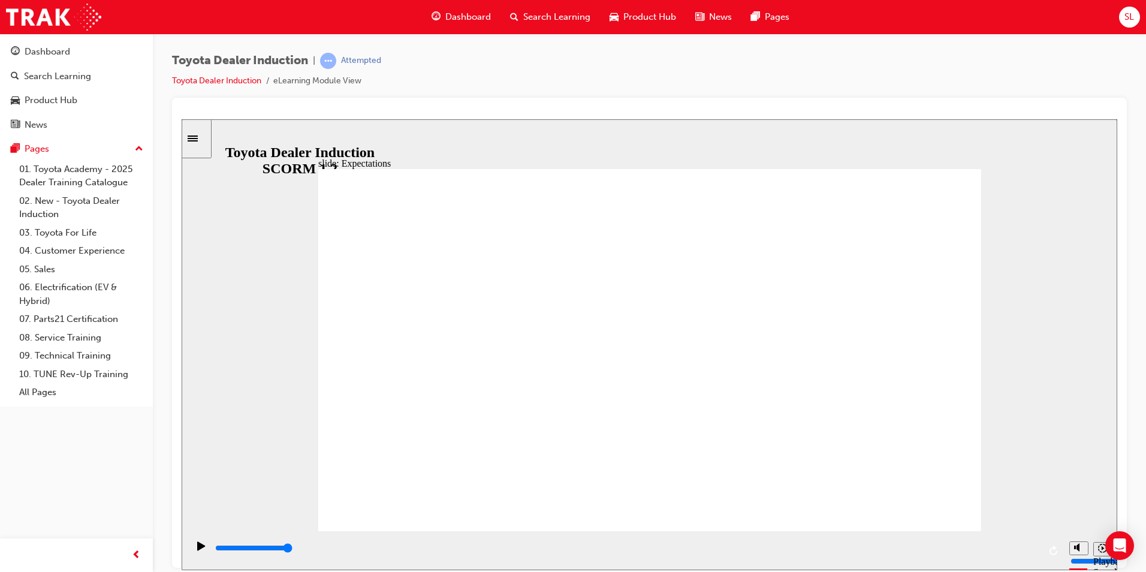
drag, startPoint x: 896, startPoint y: 516, endPoint x: 899, endPoint y: 508, distance: 8.2
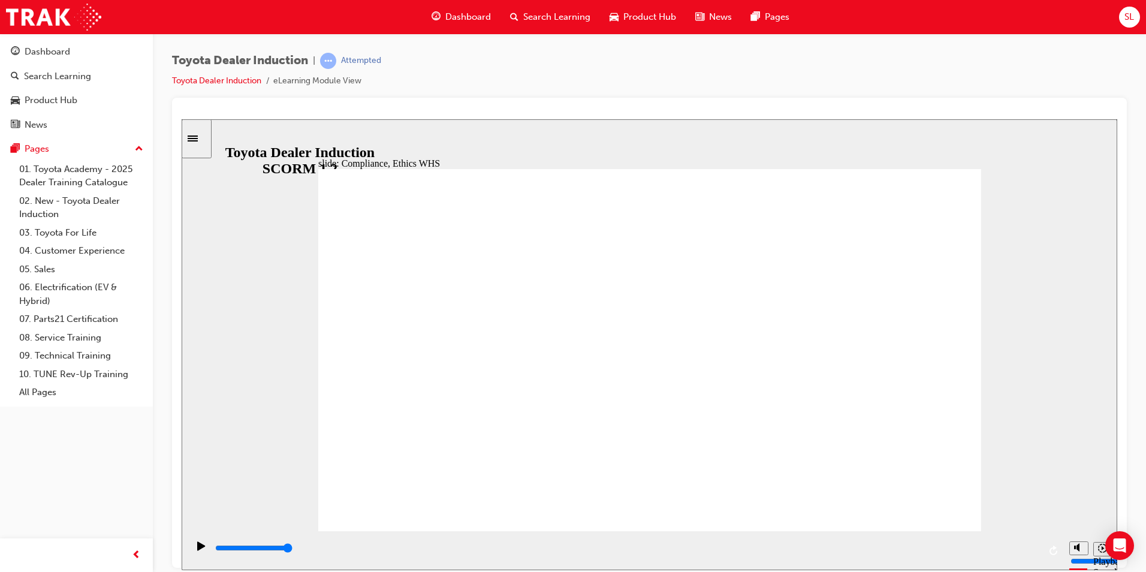
type input "2500"
checkbox input "true"
type input "2800"
checkbox input "true"
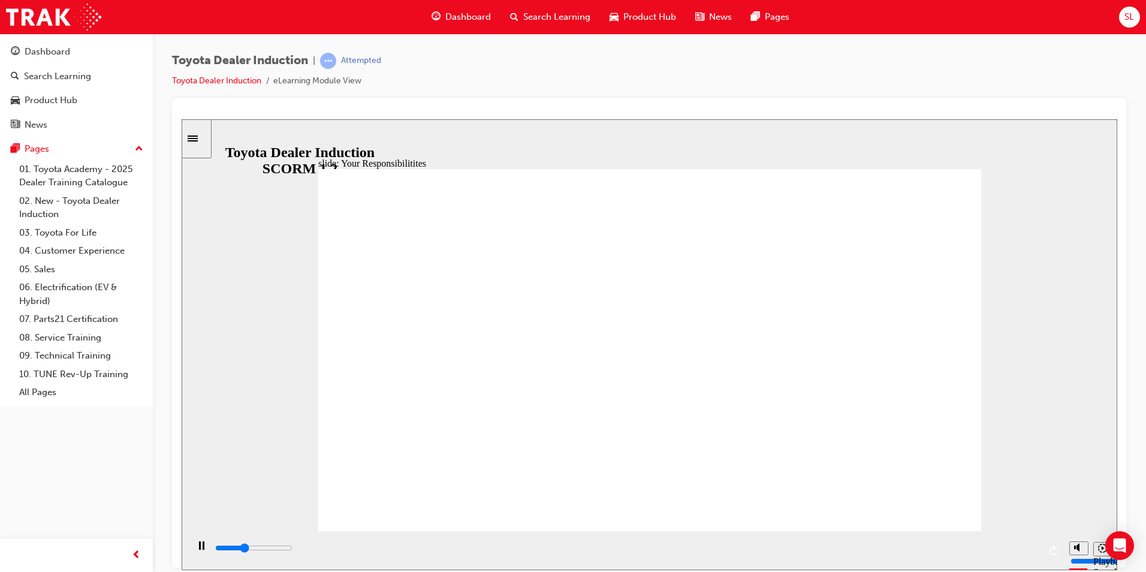
type input "3100"
checkbox input "true"
type input "3300"
checkbox input "true"
drag, startPoint x: 372, startPoint y: 287, endPoint x: 370, endPoint y: 355, distance: 67.7
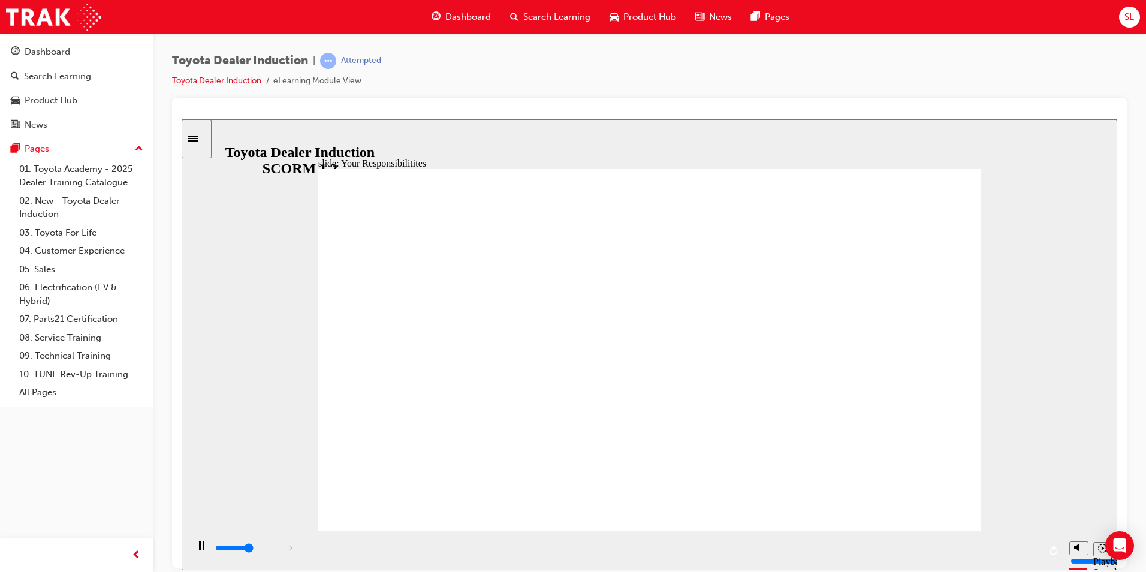
type input "3700"
checkbox input "true"
type input "3900"
checkbox input "true"
type input "4200"
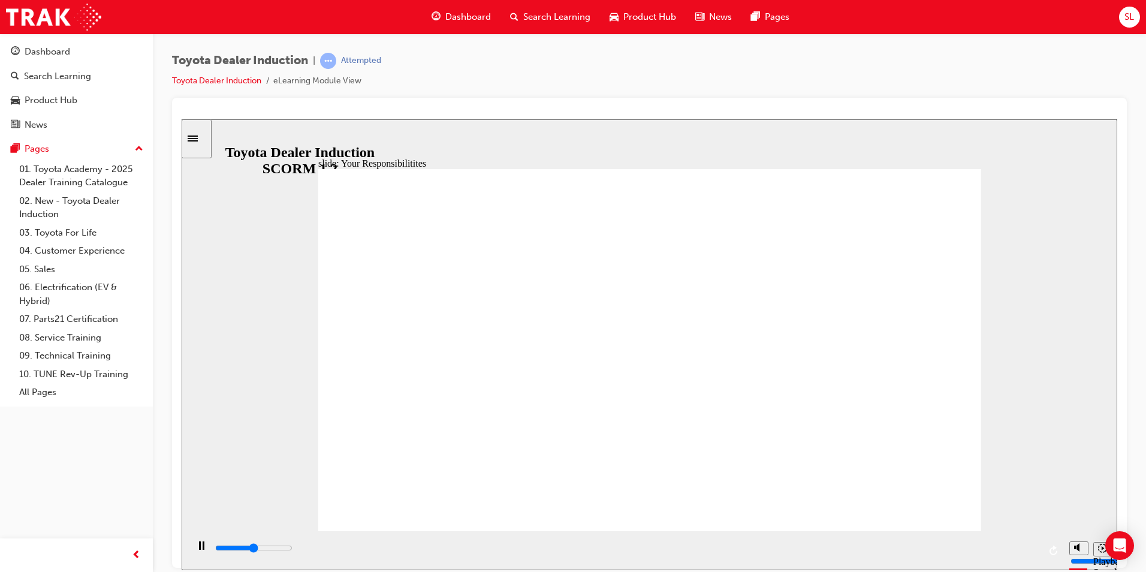
checkbox input "true"
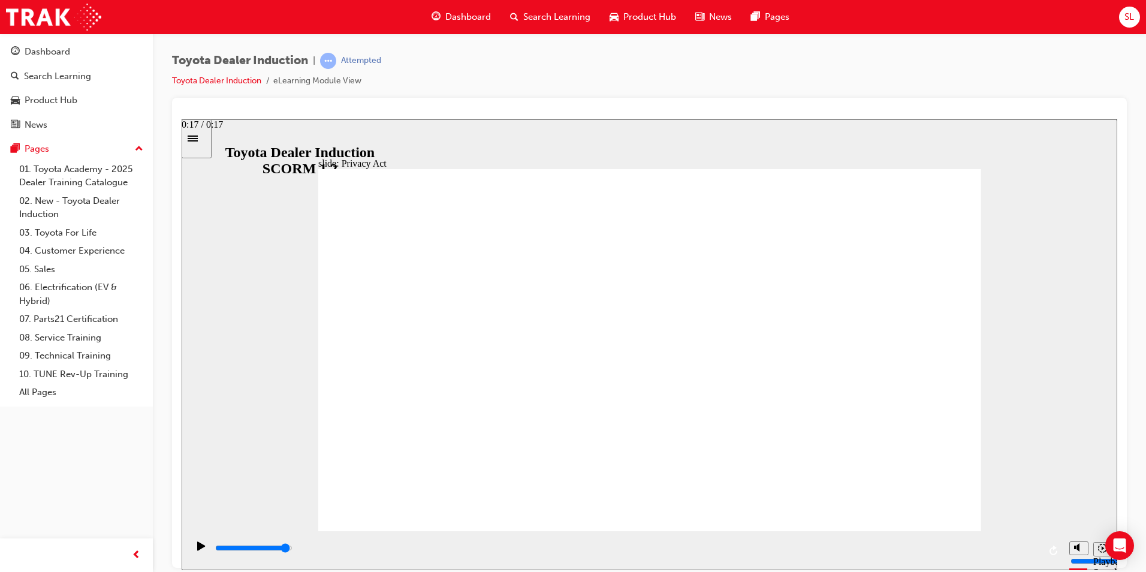
click at [1009, 547] on div "playback controls" at bounding box center [626, 547] width 825 height 13
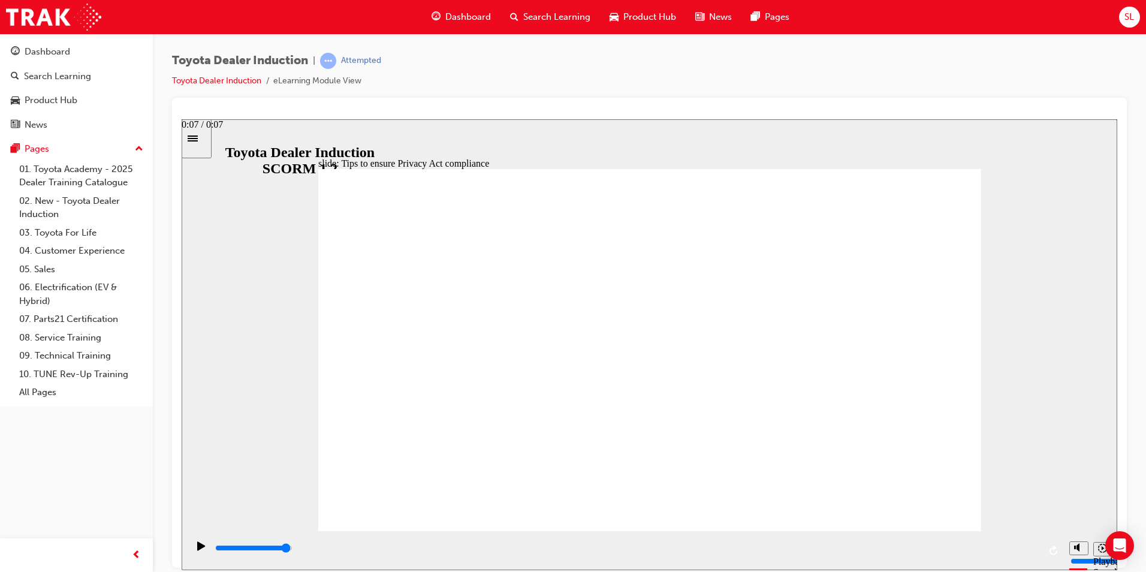
click at [293, 549] on input "slide progress" at bounding box center [253, 547] width 77 height 10
drag, startPoint x: 569, startPoint y: 262, endPoint x: 564, endPoint y: 328, distance: 66.8
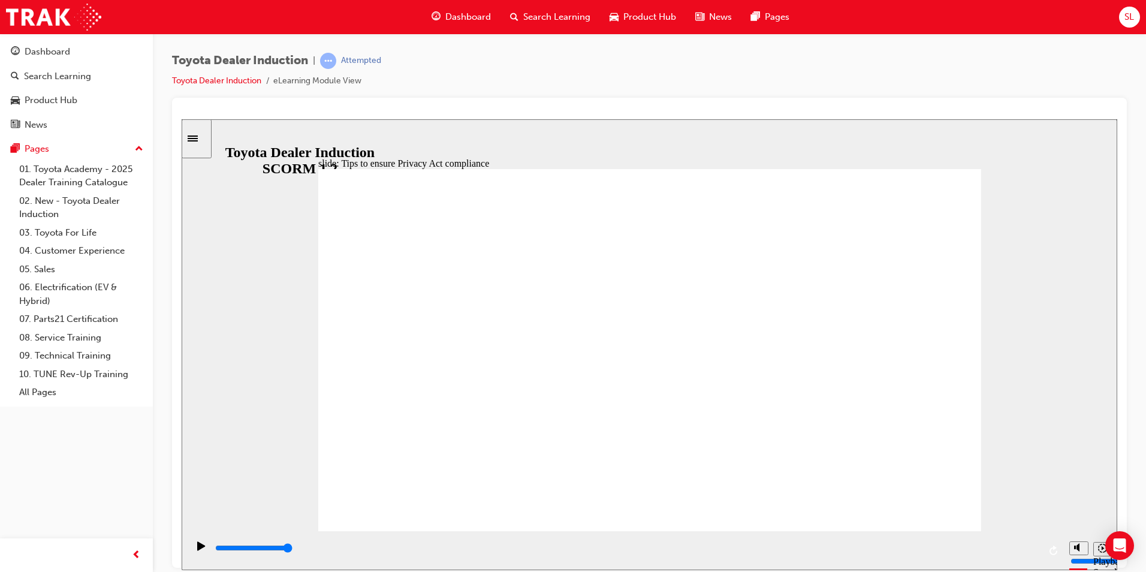
drag, startPoint x: 559, startPoint y: 420, endPoint x: 570, endPoint y: 456, distance: 37.2
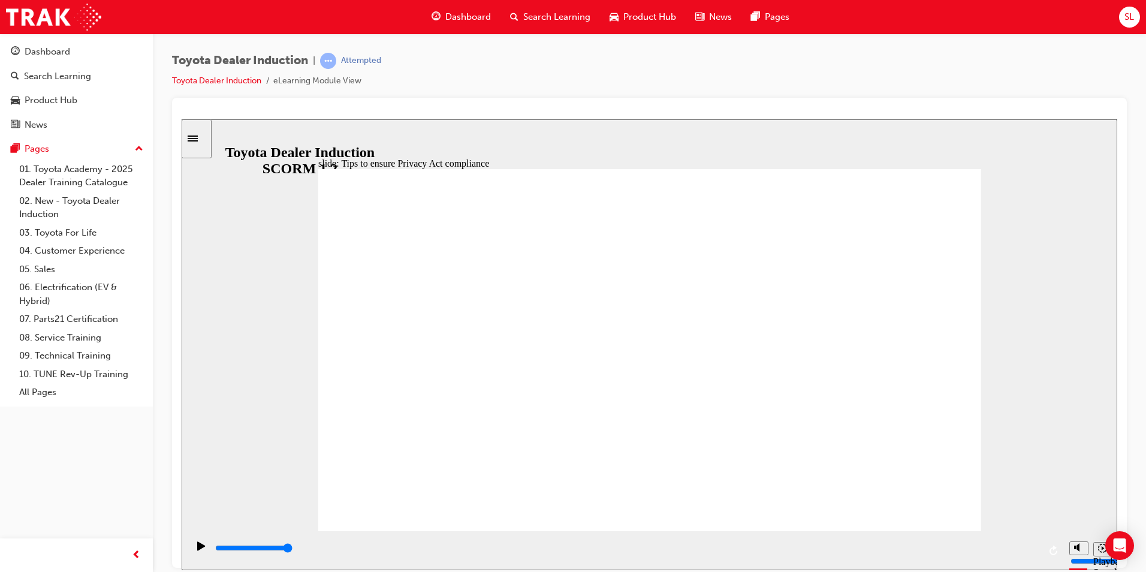
drag, startPoint x: 902, startPoint y: 492, endPoint x: 915, endPoint y: 497, distance: 13.7
drag, startPoint x: 403, startPoint y: 290, endPoint x: 405, endPoint y: 296, distance: 6.5
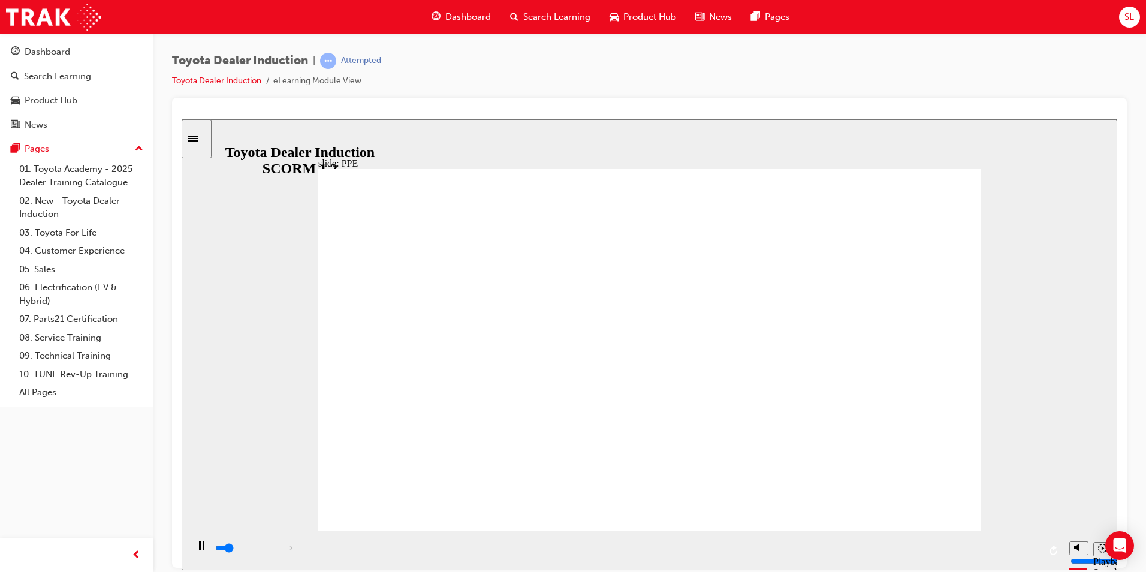
click at [1034, 545] on div "playback controls" at bounding box center [626, 547] width 825 height 13
click at [1018, 540] on div "playback controls" at bounding box center [626, 549] width 876 height 39
click at [1027, 551] on div "playback controls" at bounding box center [626, 547] width 825 height 13
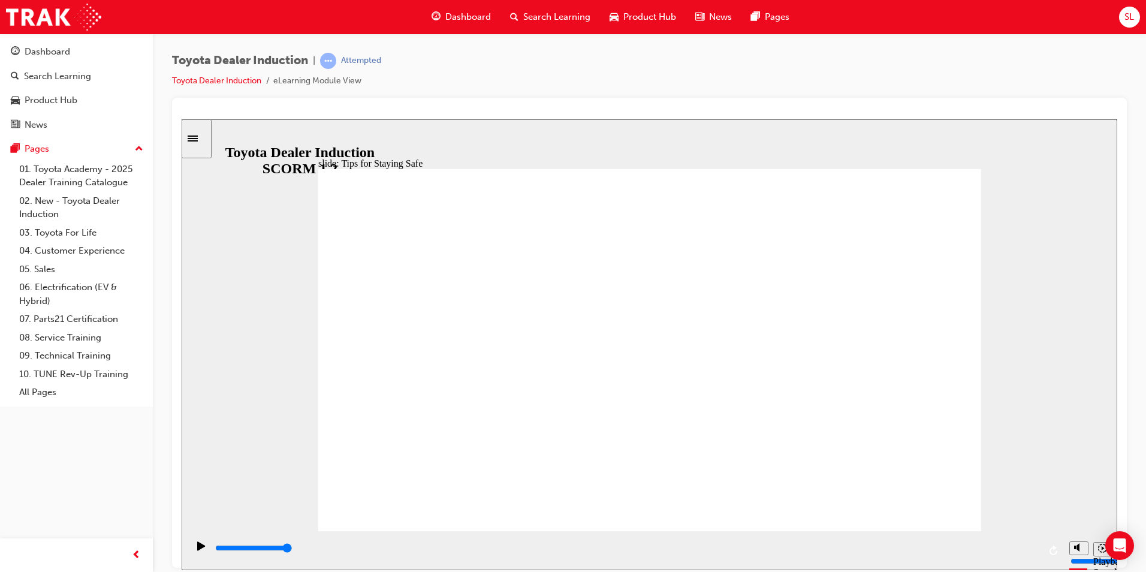
drag, startPoint x: 890, startPoint y: 485, endPoint x: 952, endPoint y: 501, distance: 64.3
type input "1300"
checkbox input "true"
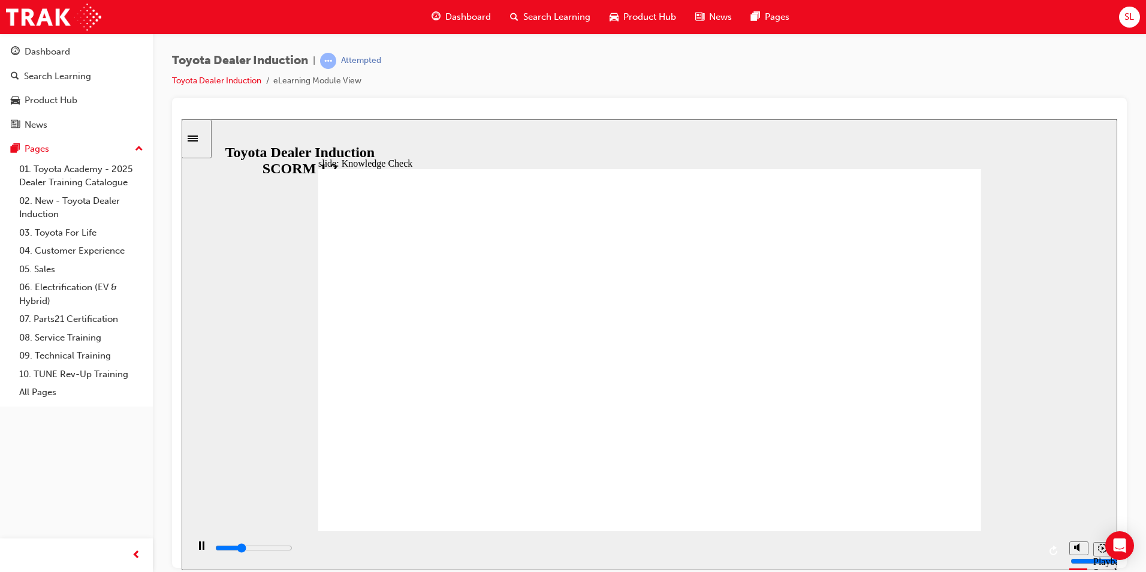
type input "1600"
checkbox input "true"
type input "1900"
checkbox input "true"
drag, startPoint x: 556, startPoint y: 412, endPoint x: 569, endPoint y: 448, distance: 38.3
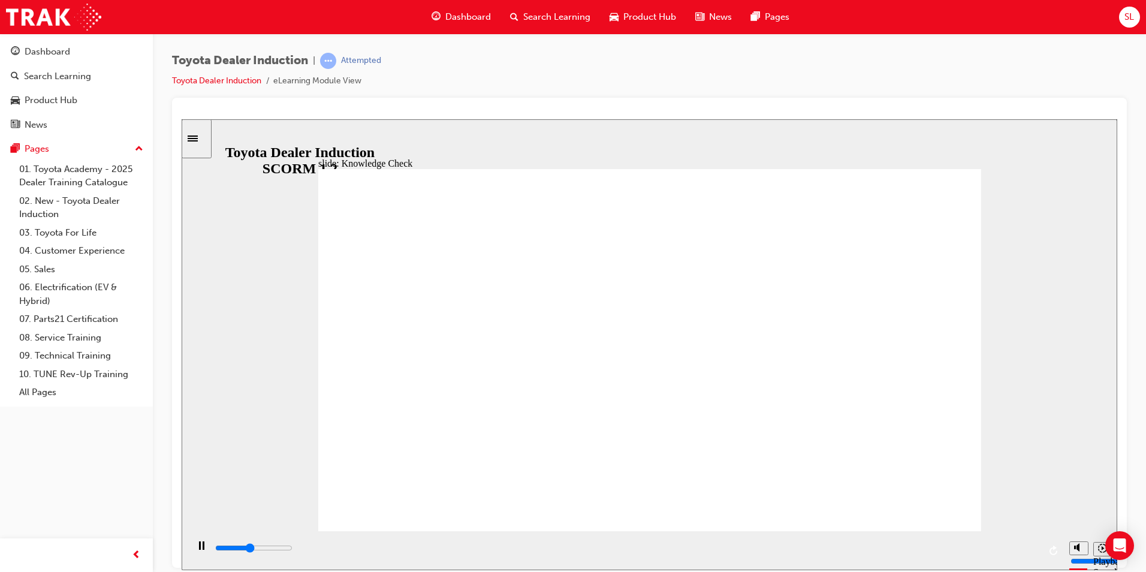
type input "2300"
checkbox input "true"
type input "2600"
checkbox input "true"
type input "2800"
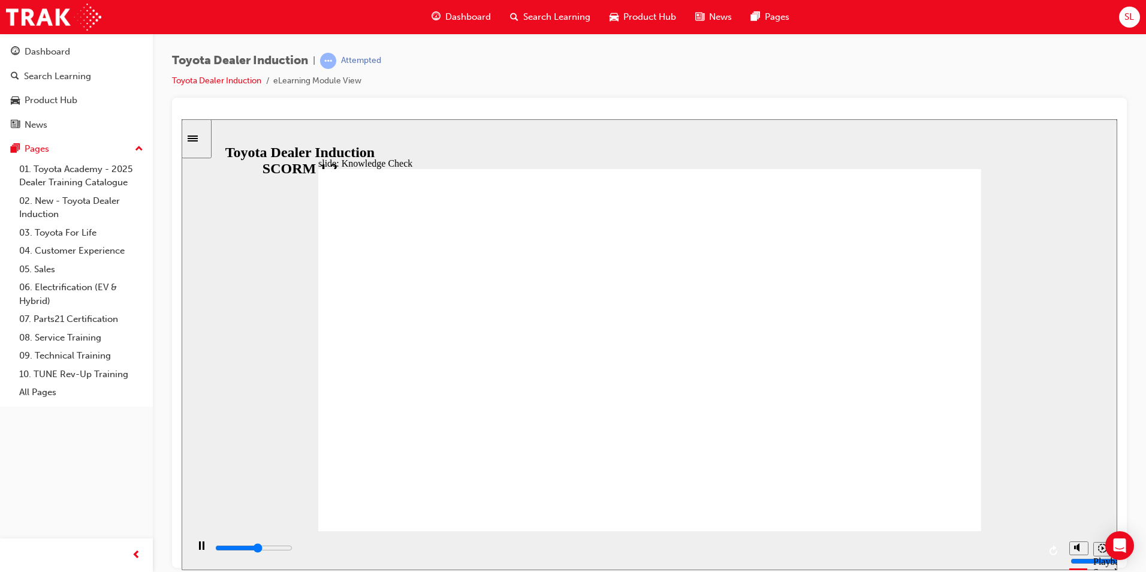
checkbox input "true"
type input "5000"
radio input "true"
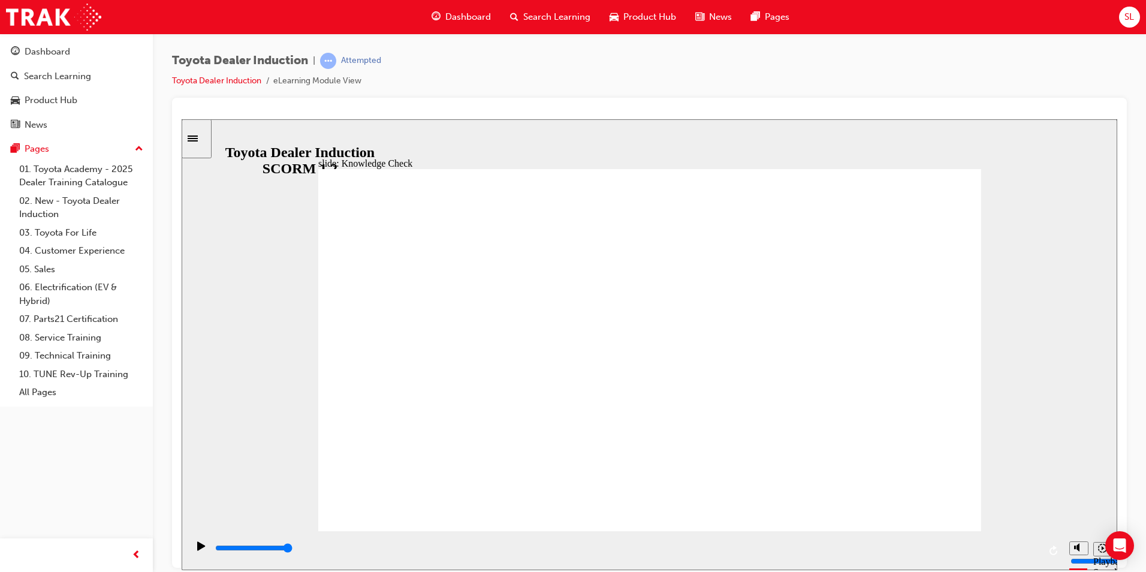
type input "5000"
checkbox input "true"
drag, startPoint x: 493, startPoint y: 356, endPoint x: 532, endPoint y: 428, distance: 82.1
checkbox input "true"
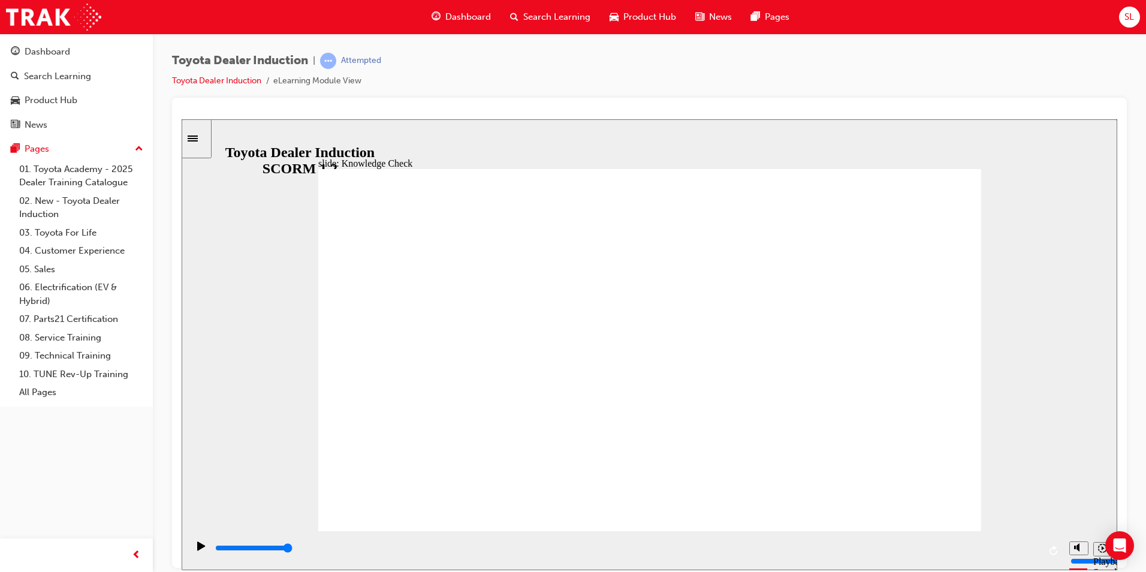
checkbox input "true"
drag, startPoint x: 532, startPoint y: 428, endPoint x: 548, endPoint y: 421, distance: 17.7
checkbox input "true"
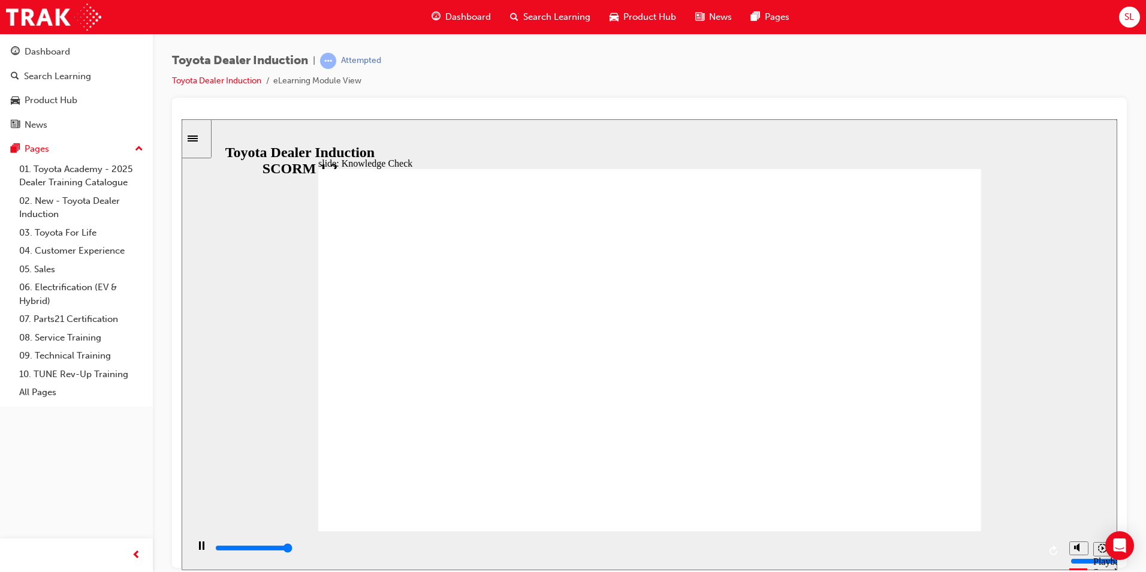
type input "5000"
checkbox input "true"
drag, startPoint x: 555, startPoint y: 366, endPoint x: 593, endPoint y: 427, distance: 71.9
checkbox input "true"
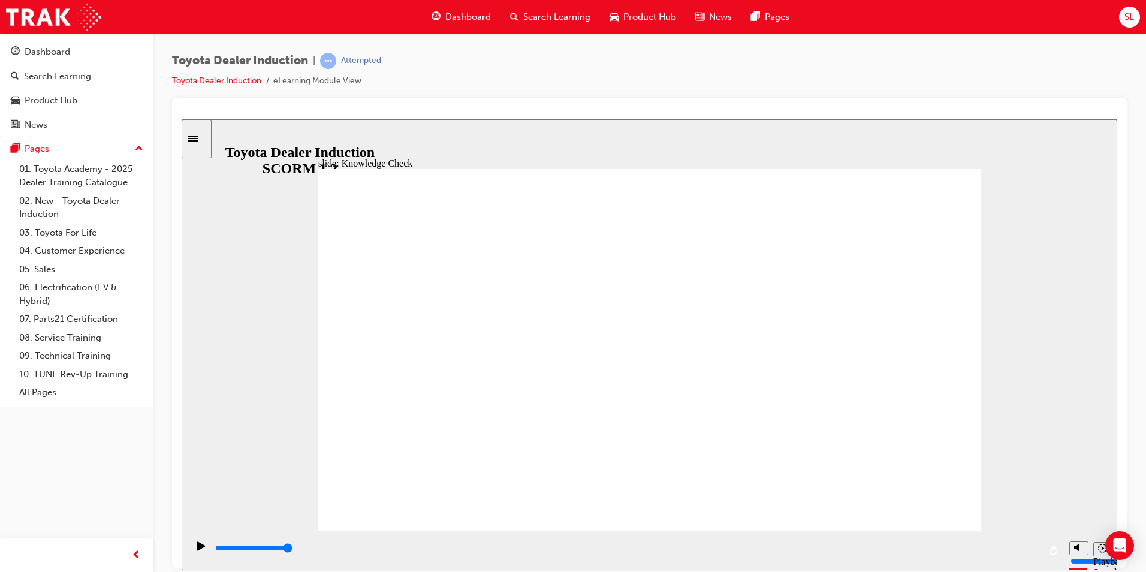
click at [1022, 546] on div "playback controls" at bounding box center [626, 547] width 825 height 13
type input "9900"
click at [82, 49] on div "Dashboard" at bounding box center [76, 51] width 131 height 15
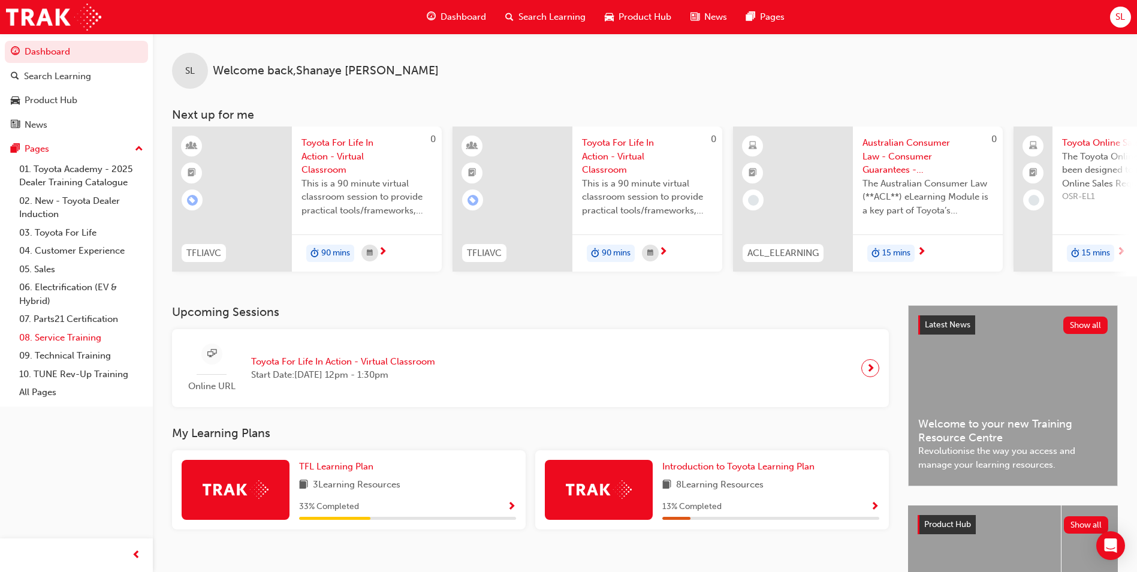
click at [80, 336] on link "08. Service Training" at bounding box center [81, 337] width 134 height 19
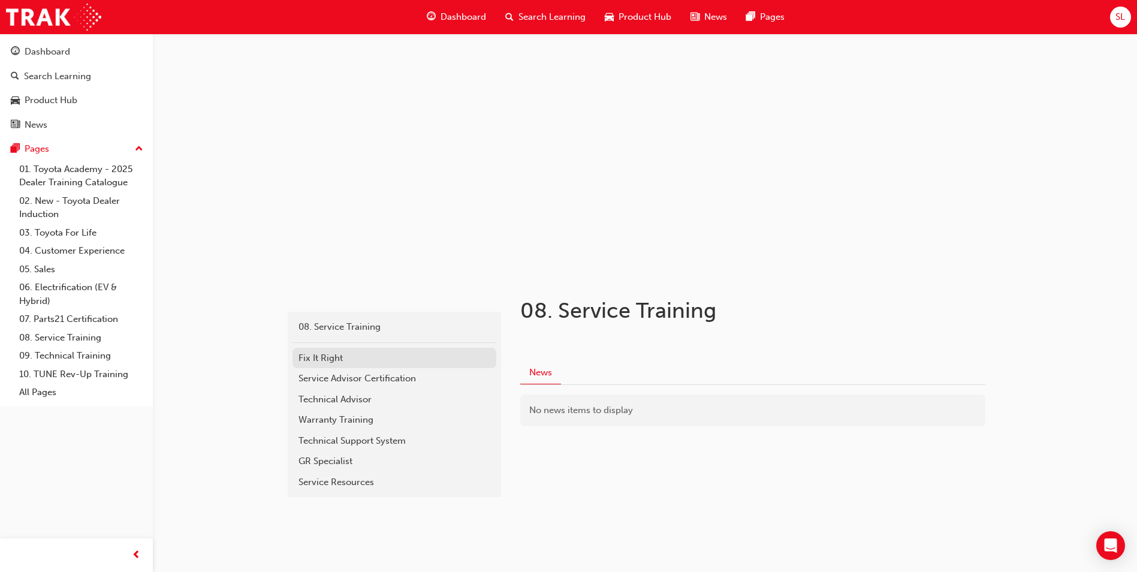
click at [381, 358] on div "Fix It Right" at bounding box center [395, 358] width 192 height 14
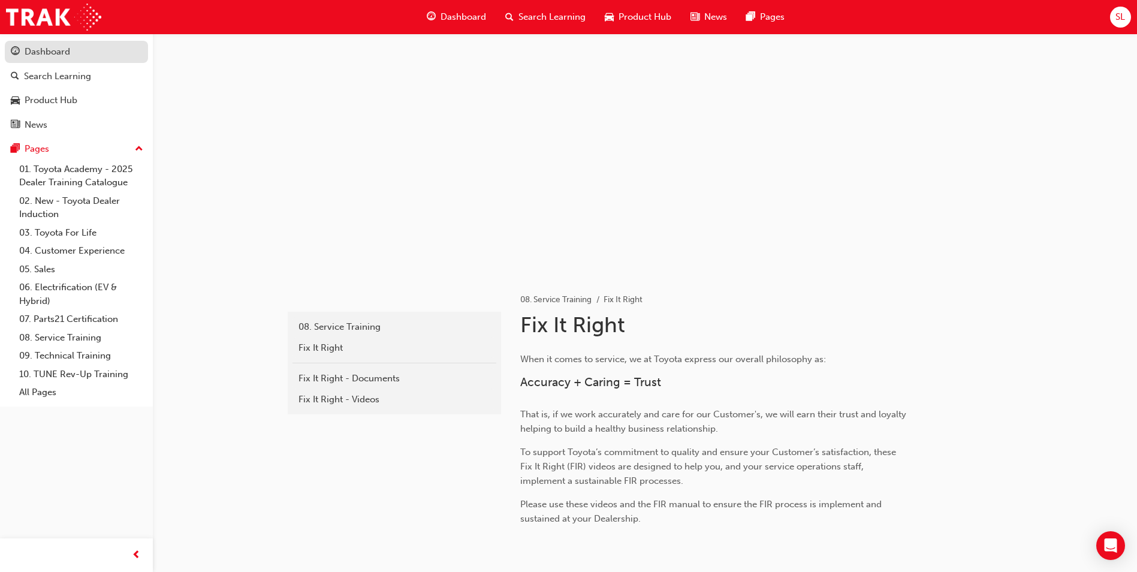
click at [92, 56] on div "Dashboard" at bounding box center [76, 51] width 131 height 15
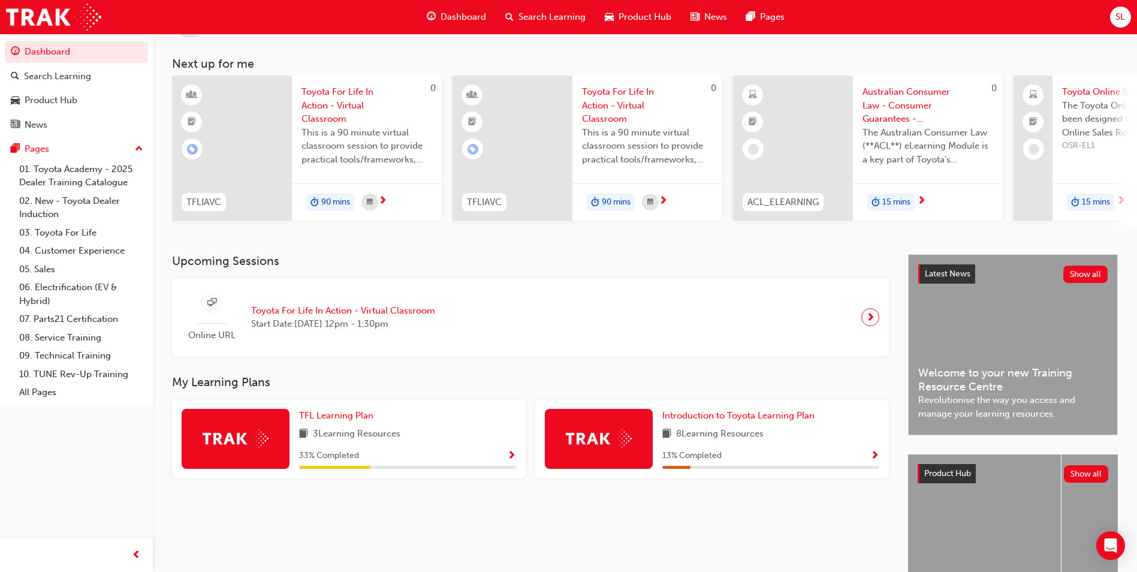
scroll to position [144, 0]
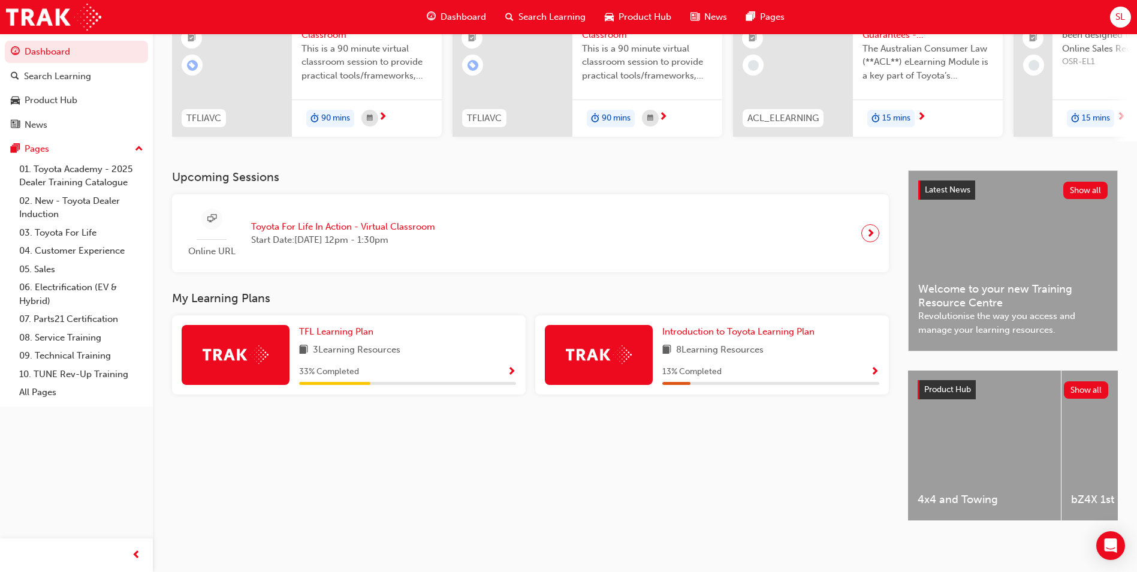
click at [241, 372] on div at bounding box center [236, 355] width 108 height 60
click at [514, 367] on span "Show Progress" at bounding box center [511, 372] width 9 height 11
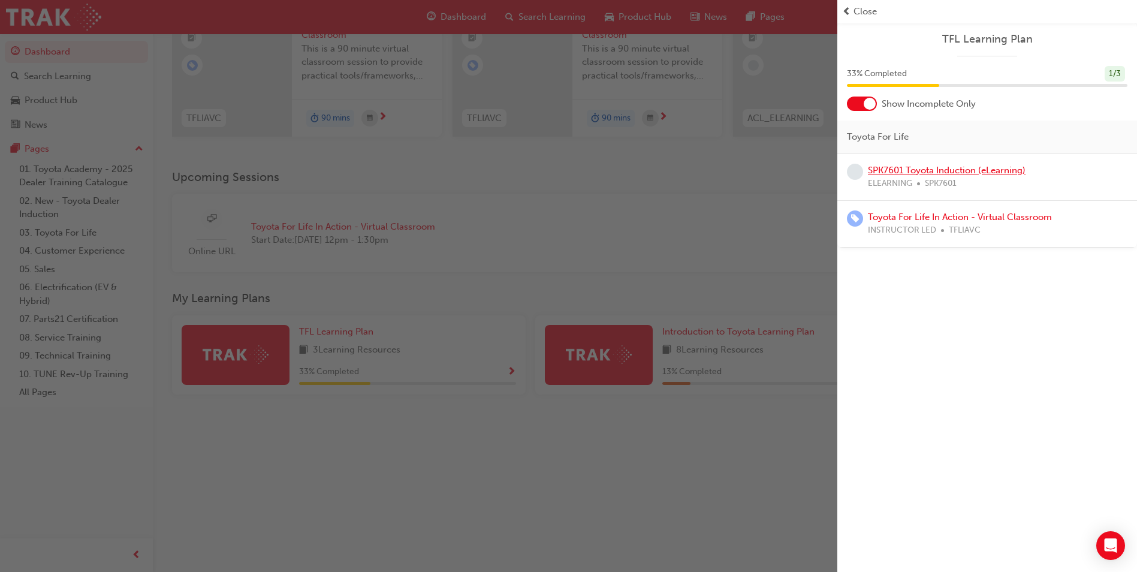
click at [927, 171] on link "SPK7601 Toyota Induction (eLearning)" at bounding box center [947, 170] width 158 height 11
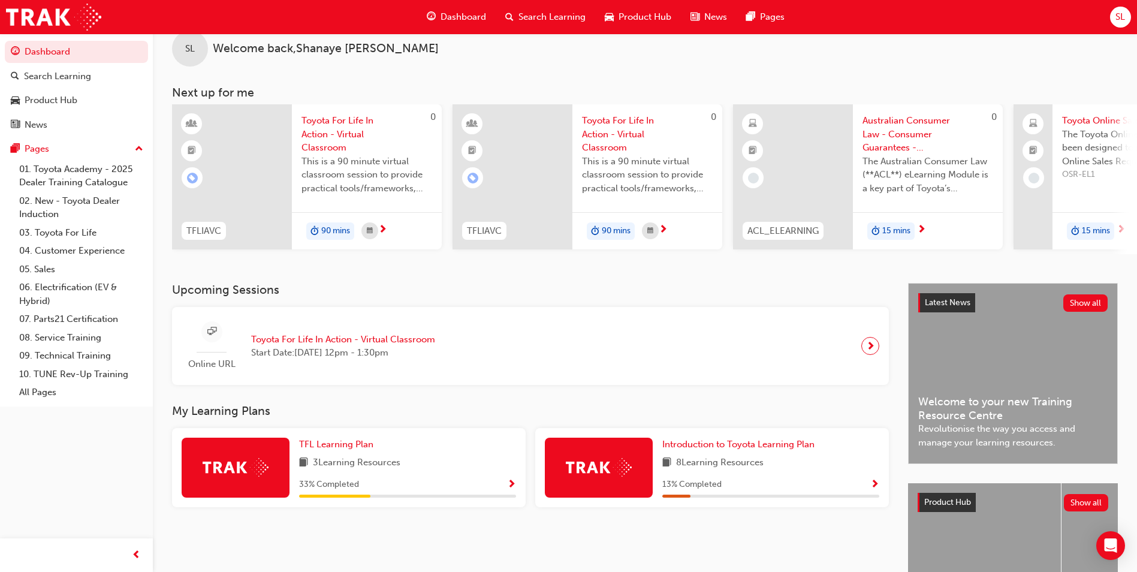
scroll to position [60, 0]
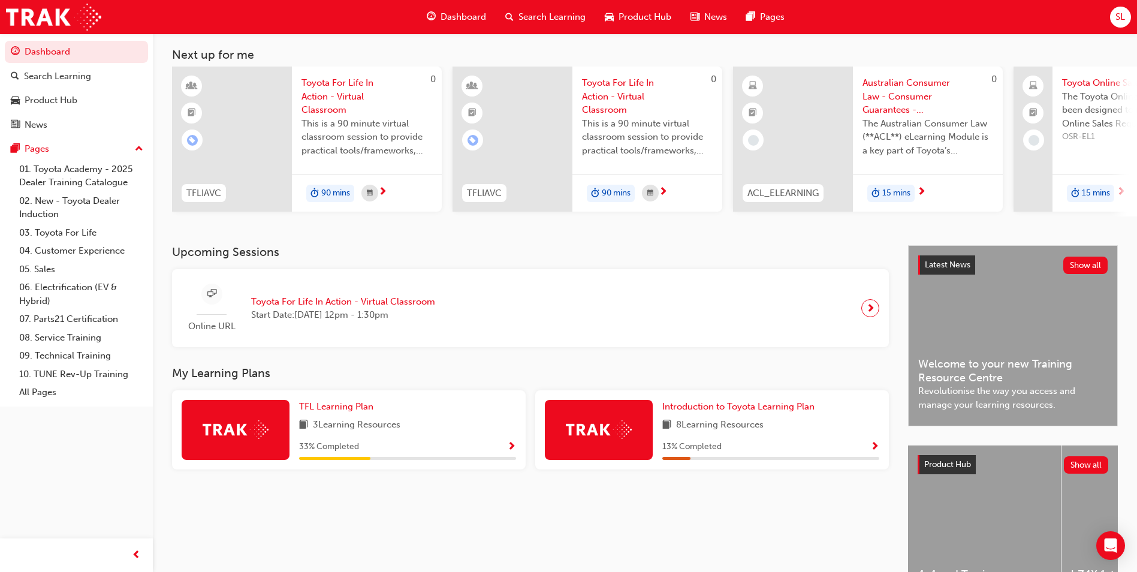
click at [513, 453] on span "Show Progress" at bounding box center [511, 447] width 9 height 11
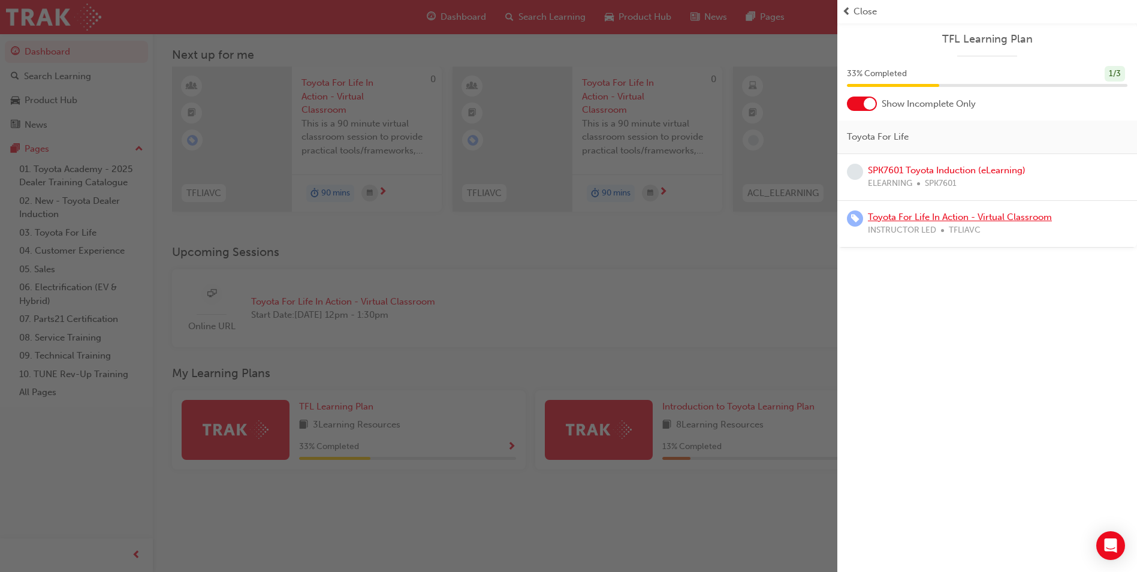
click at [975, 219] on link "Toyota For Life In Action - Virtual Classroom" at bounding box center [960, 217] width 184 height 11
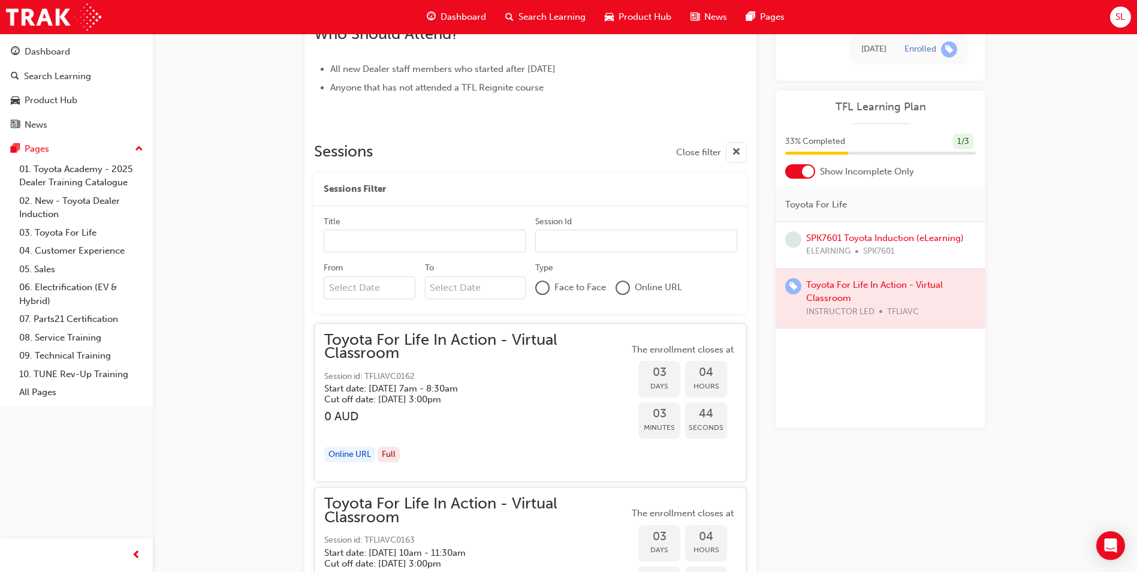
scroll to position [654, 0]
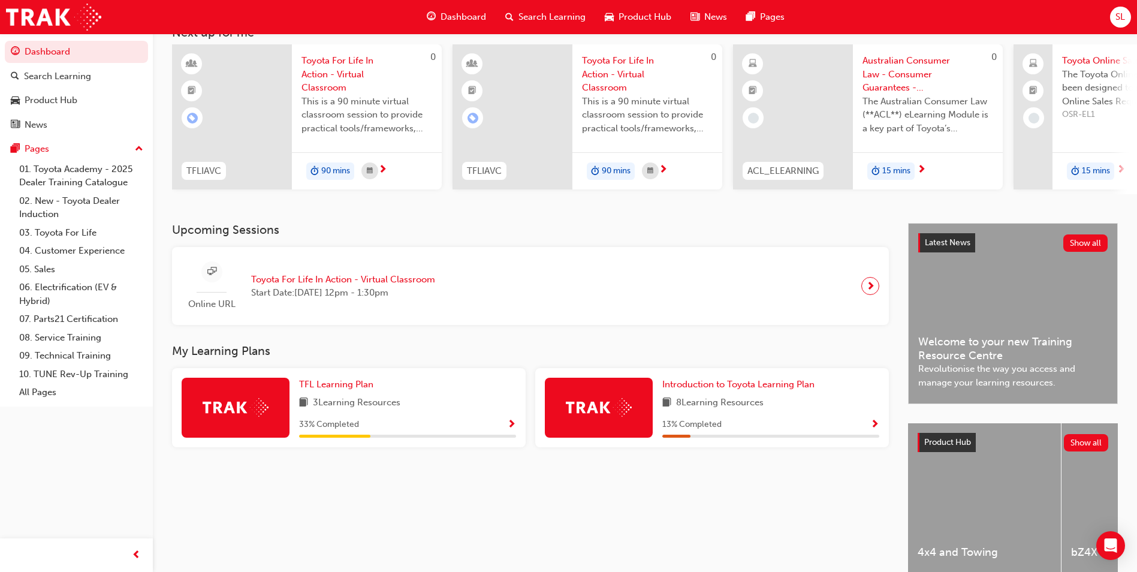
scroll to position [120, 0]
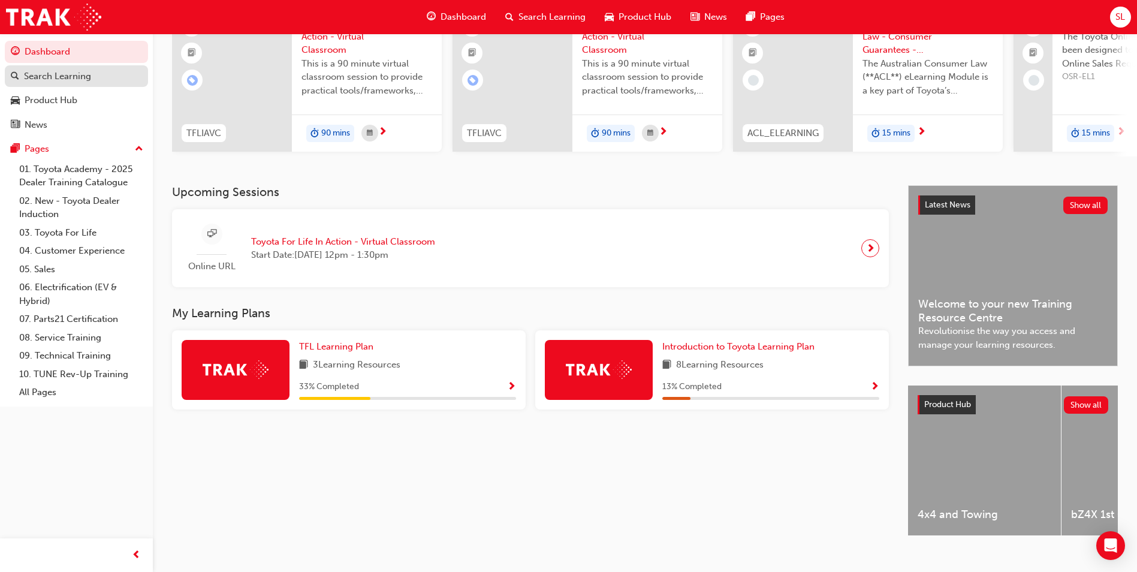
drag, startPoint x: 46, startPoint y: 82, endPoint x: 56, endPoint y: 84, distance: 11.1
click at [46, 82] on div "Search Learning" at bounding box center [57, 77] width 67 height 14
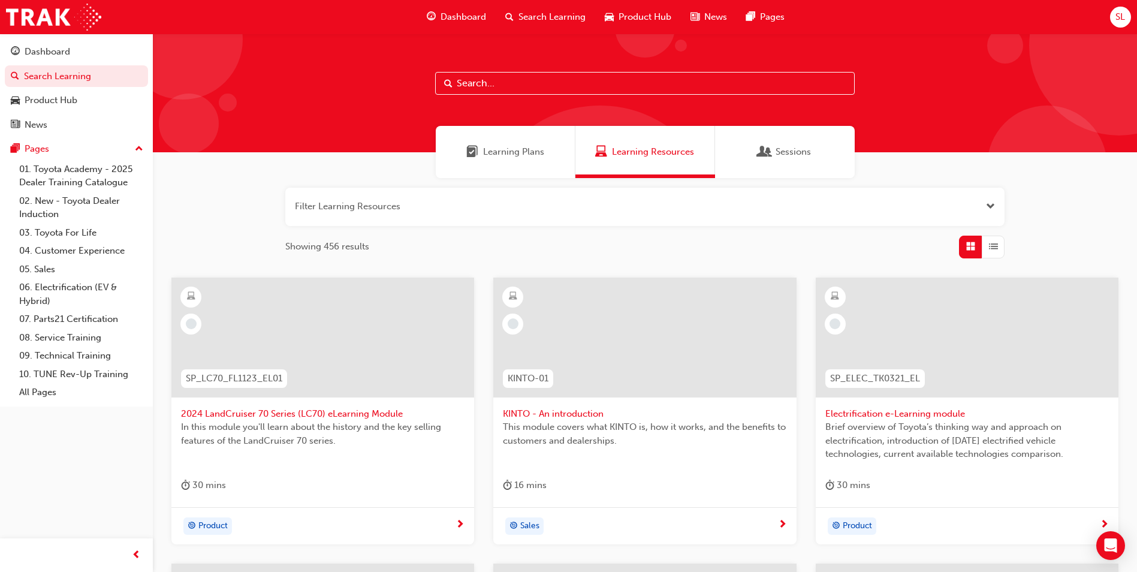
click at [558, 76] on input "text" at bounding box center [645, 83] width 420 height 23
click at [705, 325] on div at bounding box center [644, 338] width 303 height 120
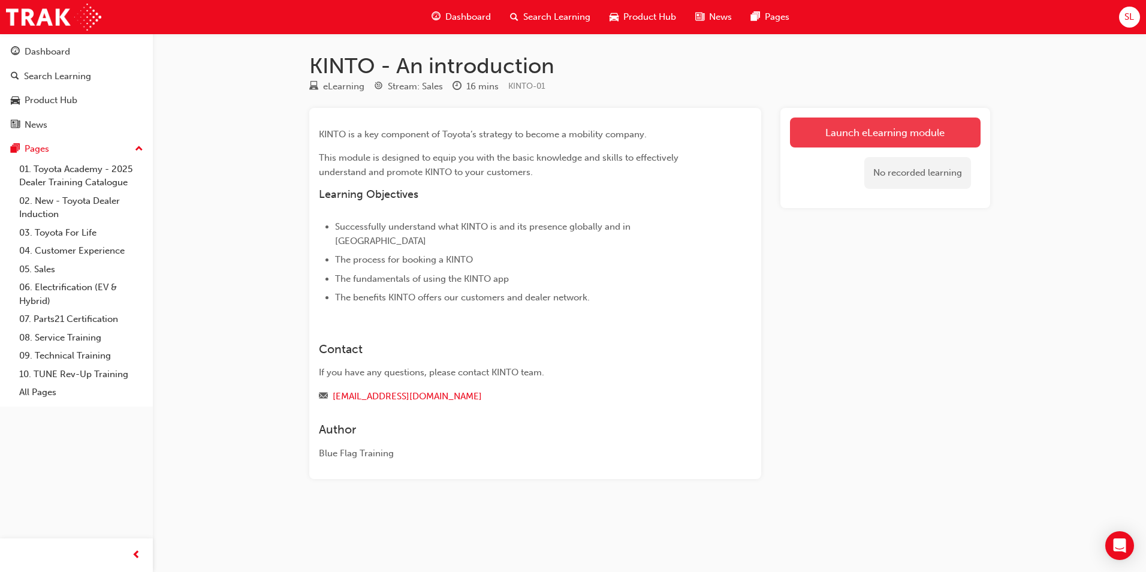
click at [917, 129] on link "Launch eLearning module" at bounding box center [885, 132] width 191 height 30
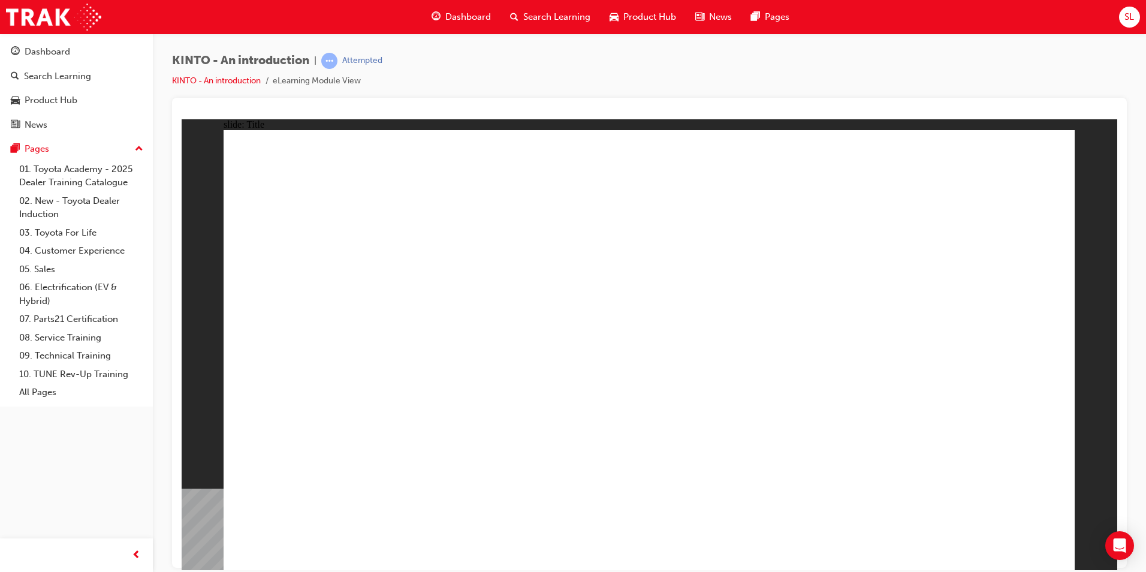
click at [55, 65] on link "Search Learning" at bounding box center [76, 76] width 143 height 22
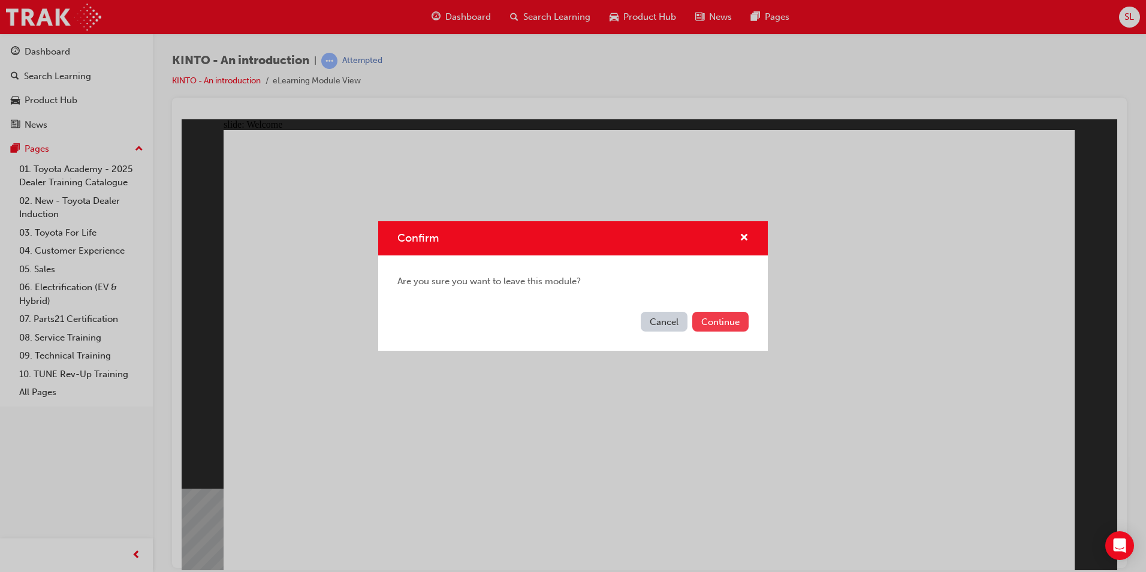
click at [728, 319] on button "Continue" at bounding box center [720, 322] width 56 height 20
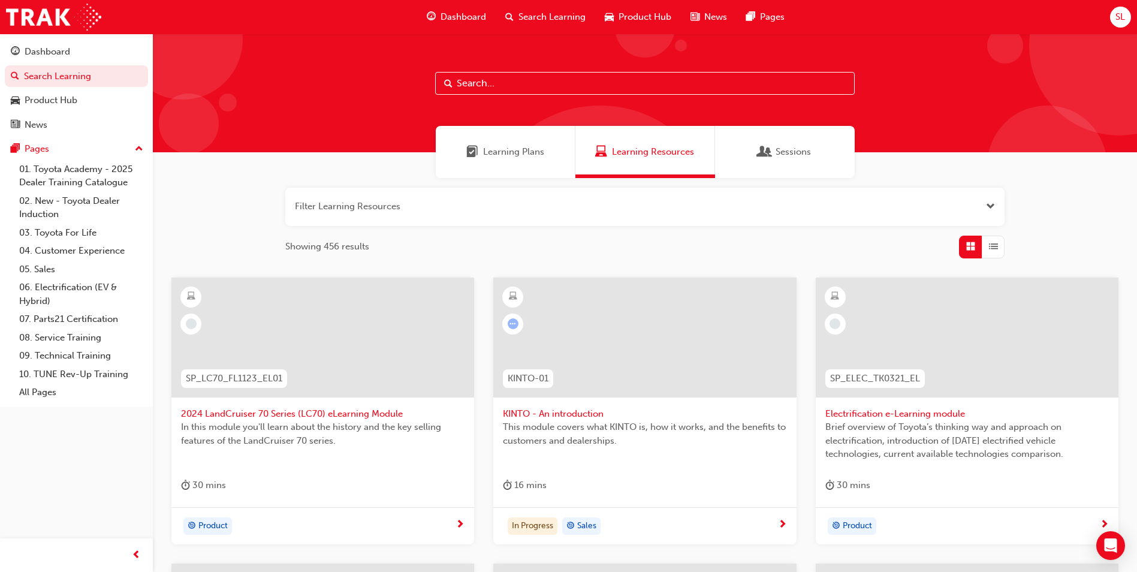
click at [546, 76] on input "text" at bounding box center [645, 83] width 420 height 23
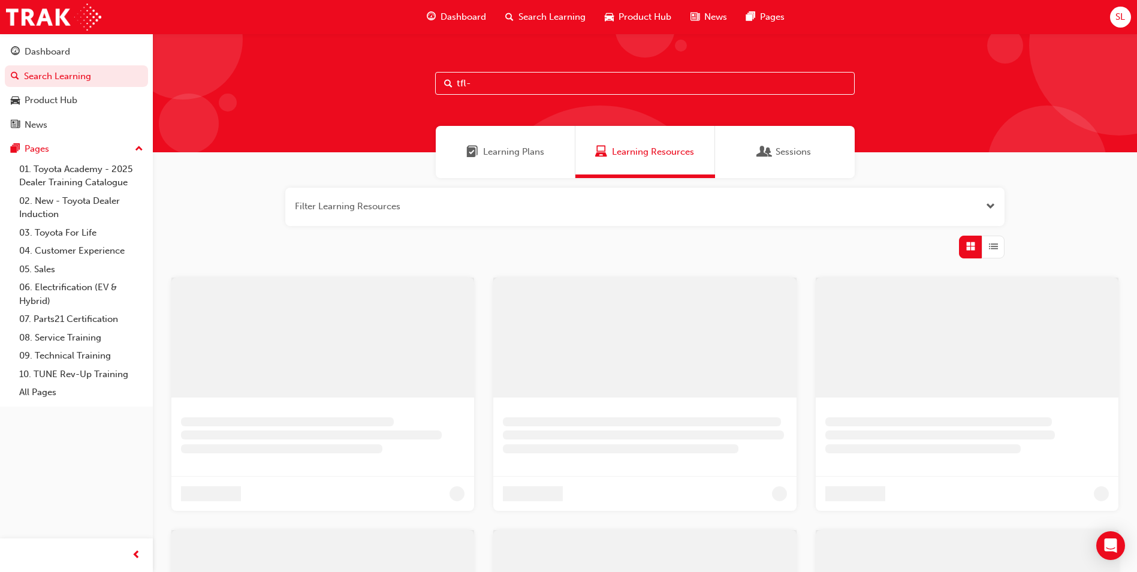
type input "tfl-7"
drag, startPoint x: 554, startPoint y: 87, endPoint x: 297, endPoint y: 137, distance: 262.0
click at [297, 137] on div "tfl-7 Learning Plans Learning Resources Sessions Filter Learning Resources Not …" at bounding box center [649, 247] width 993 height 427
type input "service"
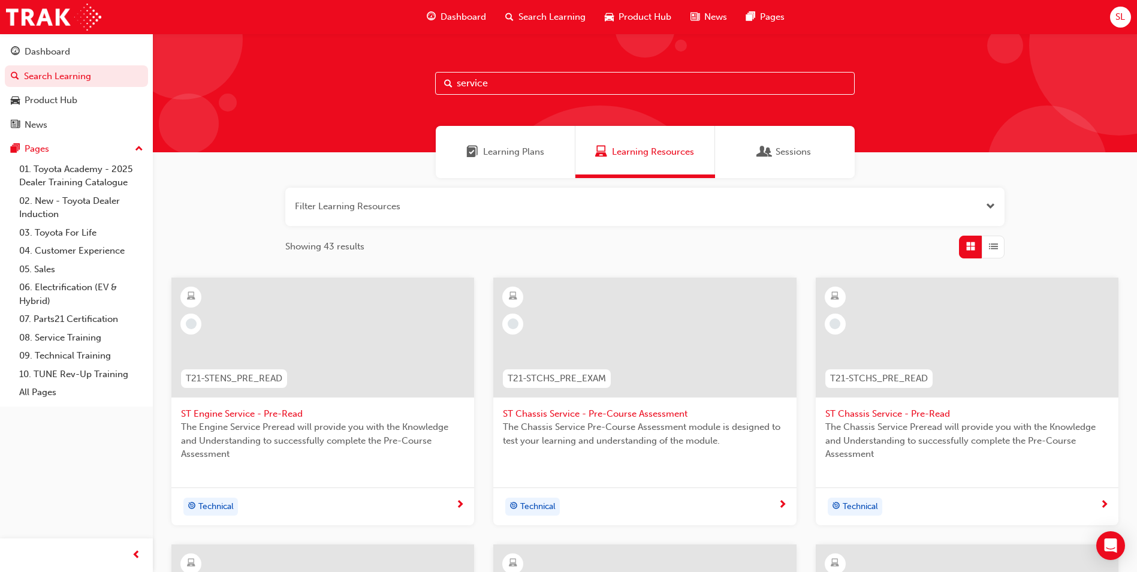
drag, startPoint x: 550, startPoint y: 76, endPoint x: 164, endPoint y: 150, distance: 392.4
click at [182, 146] on div "service Learning Plans Learning Resources Sessions Filter Learning Resources Sh…" at bounding box center [645, 488] width 984 height 908
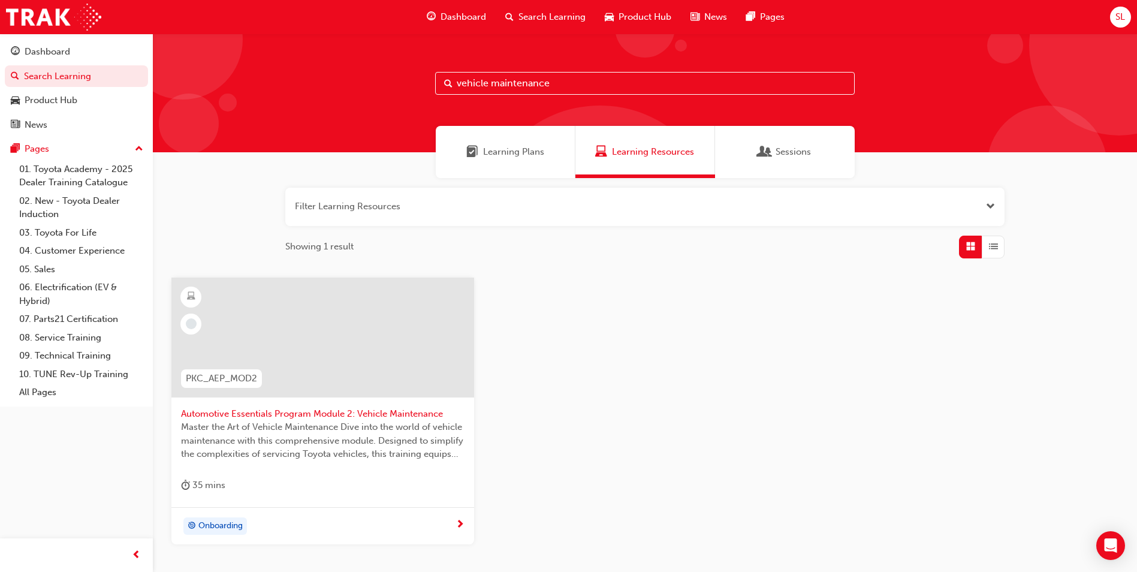
type input "vehicle maintenance"
click at [424, 411] on span "Automotive Essentials Program Module 2: Vehicle Maintenance" at bounding box center [323, 414] width 284 height 14
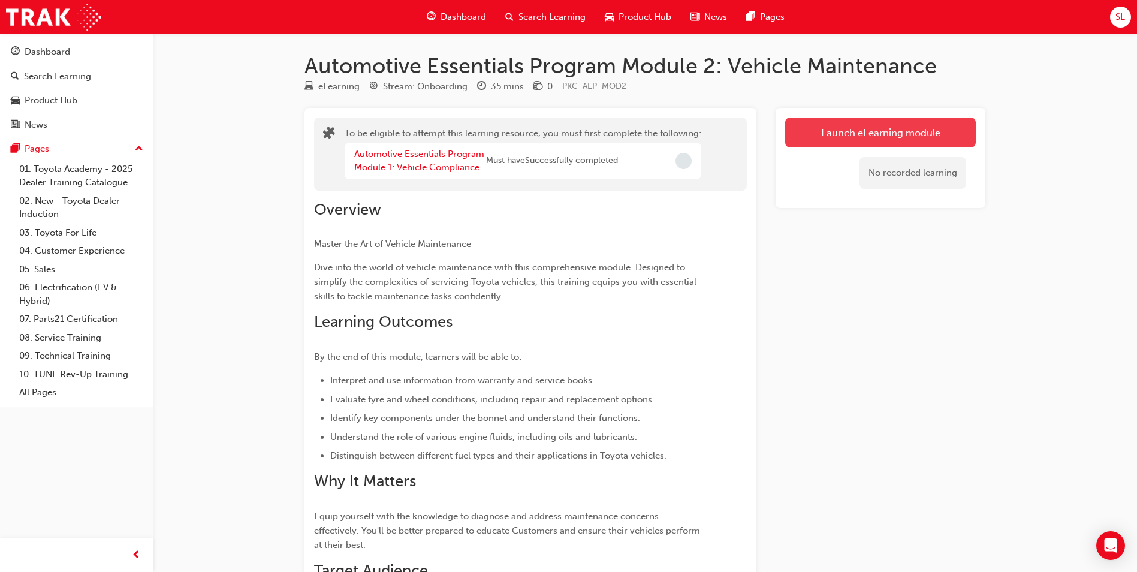
click at [943, 128] on button "Launch eLearning module" at bounding box center [880, 132] width 191 height 30
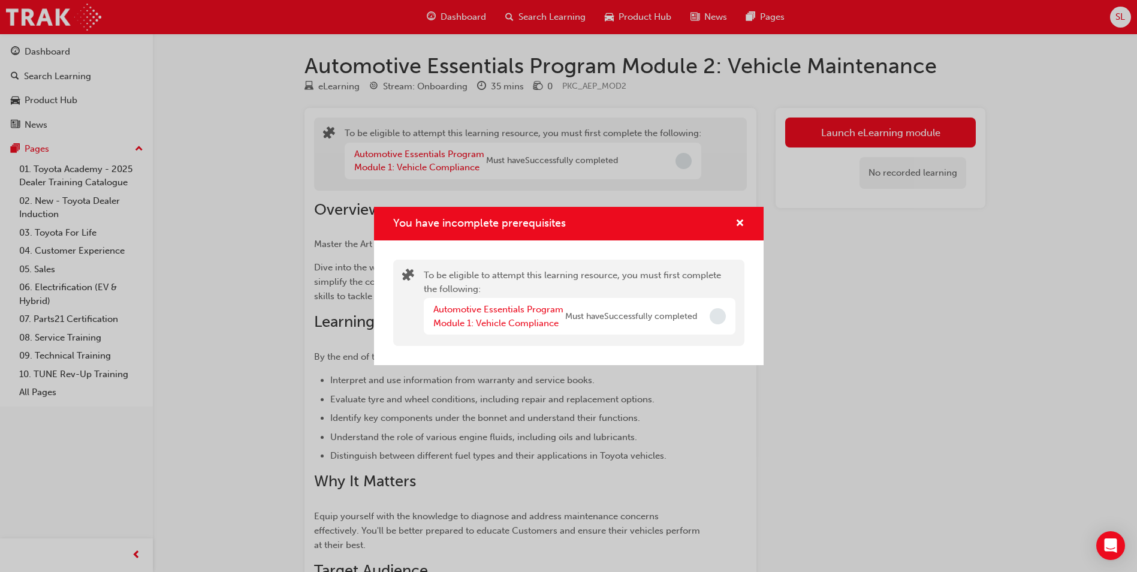
click at [732, 310] on div "Automotive Essentials Program Module 1: Vehicle Compliance Must have Successful…" at bounding box center [580, 316] width 312 height 37
click at [724, 313] on span "Incomplete" at bounding box center [718, 316] width 16 height 16
click at [738, 232] on div "You have incomplete prerequisites" at bounding box center [569, 224] width 390 height 34
click at [741, 221] on span "cross-icon" at bounding box center [739, 224] width 9 height 11
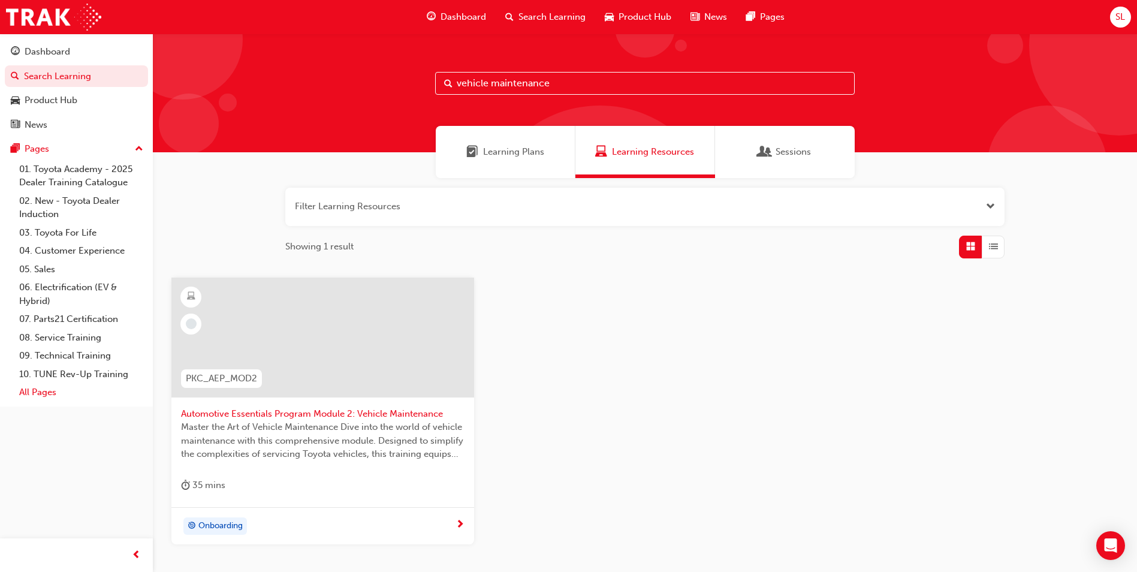
click at [40, 385] on link "All Pages" at bounding box center [81, 392] width 134 height 19
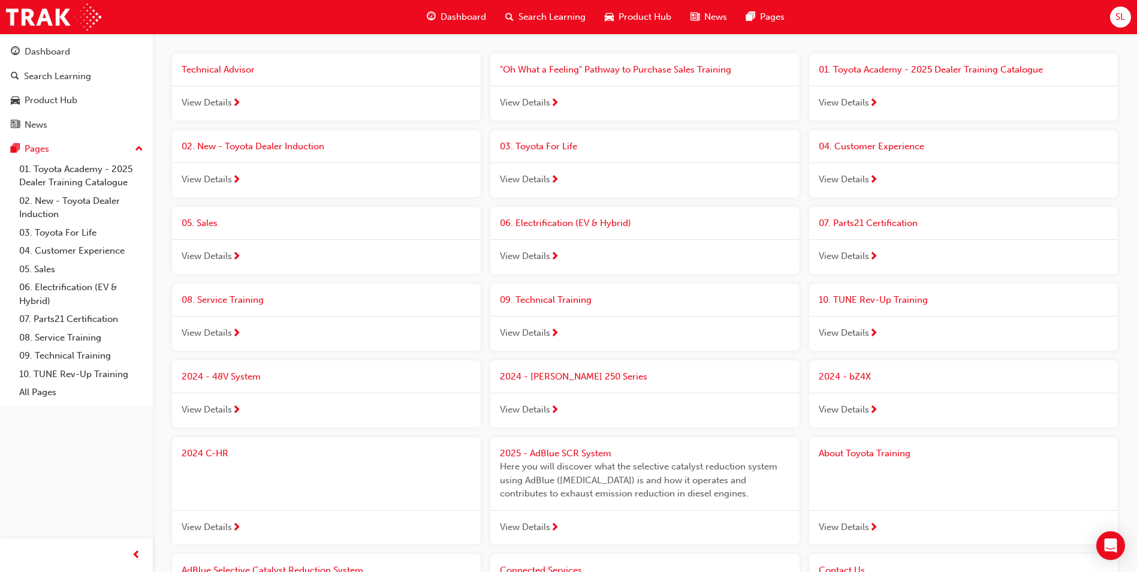
scroll to position [20, 0]
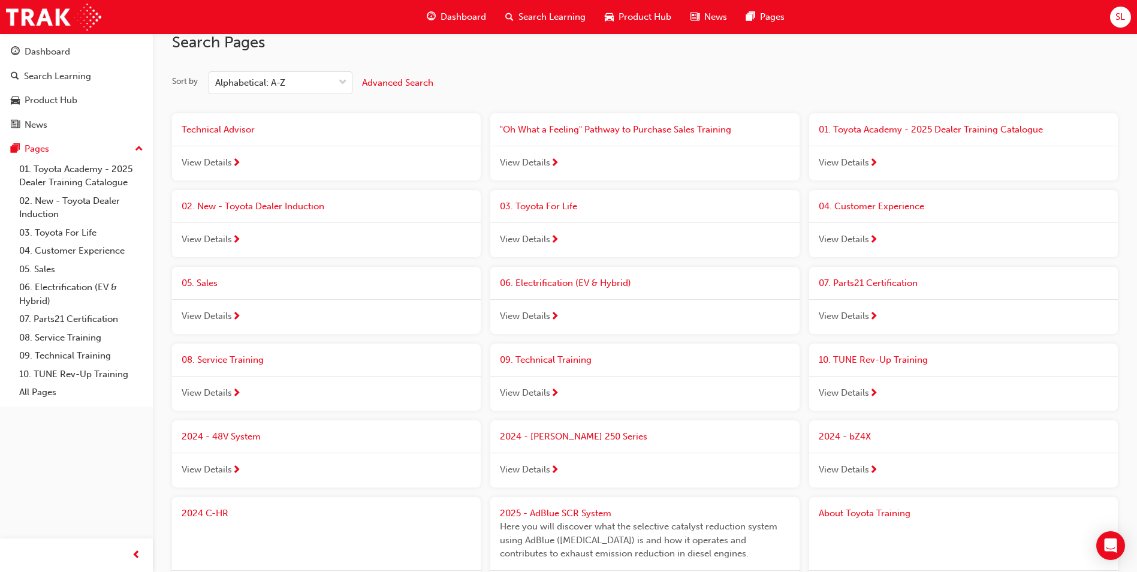
click at [205, 391] on span "View Details" at bounding box center [207, 393] width 50 height 14
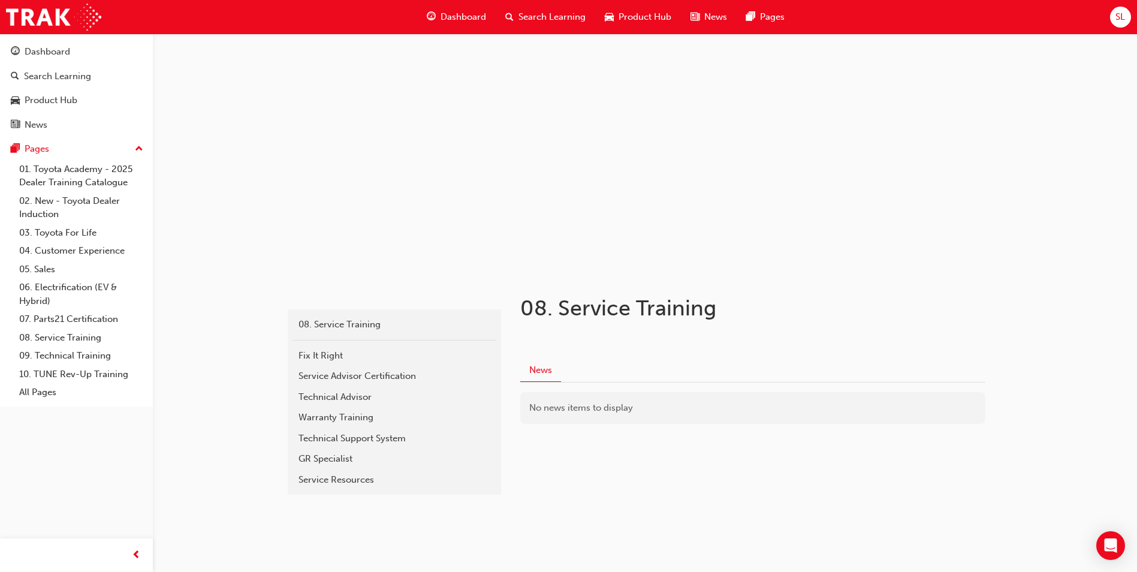
scroll to position [3, 0]
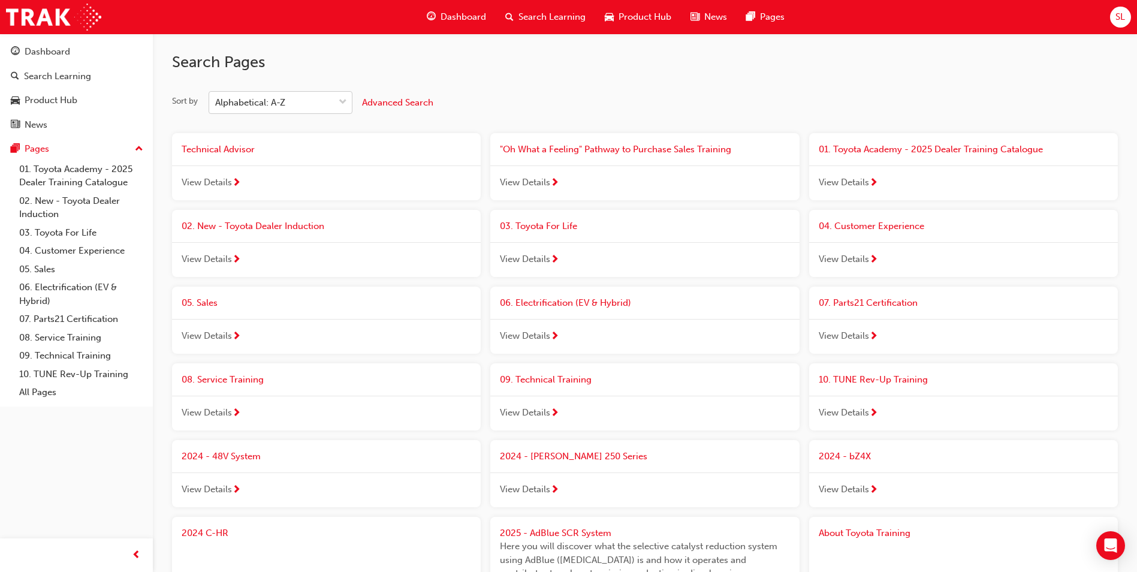
click at [319, 100] on div "Alphabetical: A-Z" at bounding box center [271, 102] width 125 height 21
click at [216, 100] on input "Sort by Alphabetical: A-Z" at bounding box center [215, 102] width 1 height 10
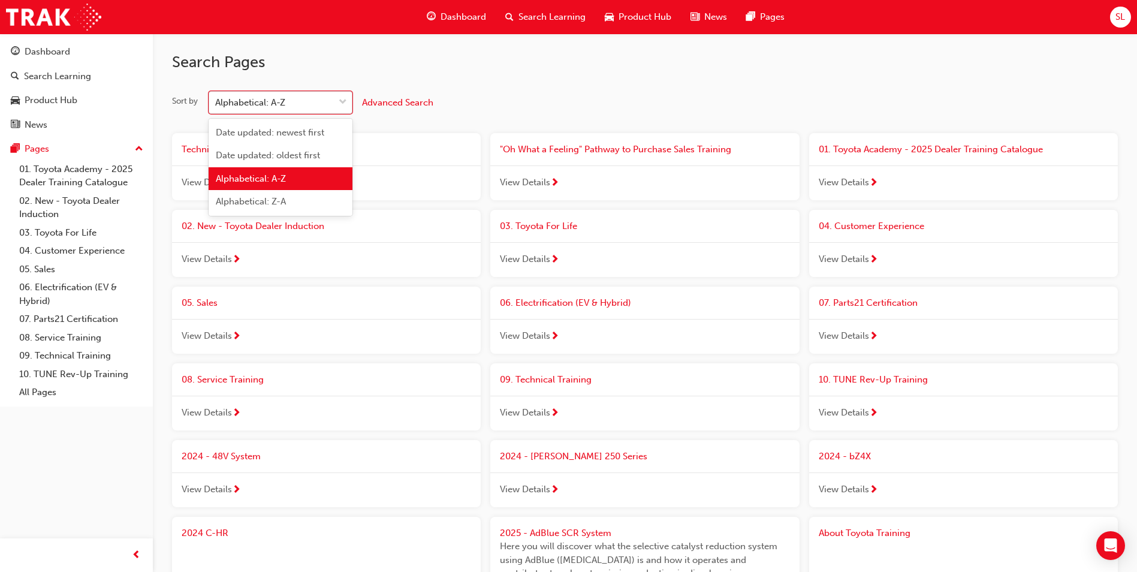
click at [319, 100] on div "Alphabetical: A-Z" at bounding box center [271, 102] width 125 height 21
click at [216, 100] on input "Sort by option Alphabetical: A-Z focused, 3 of 4. 4 results available. Use Up a…" at bounding box center [215, 102] width 1 height 10
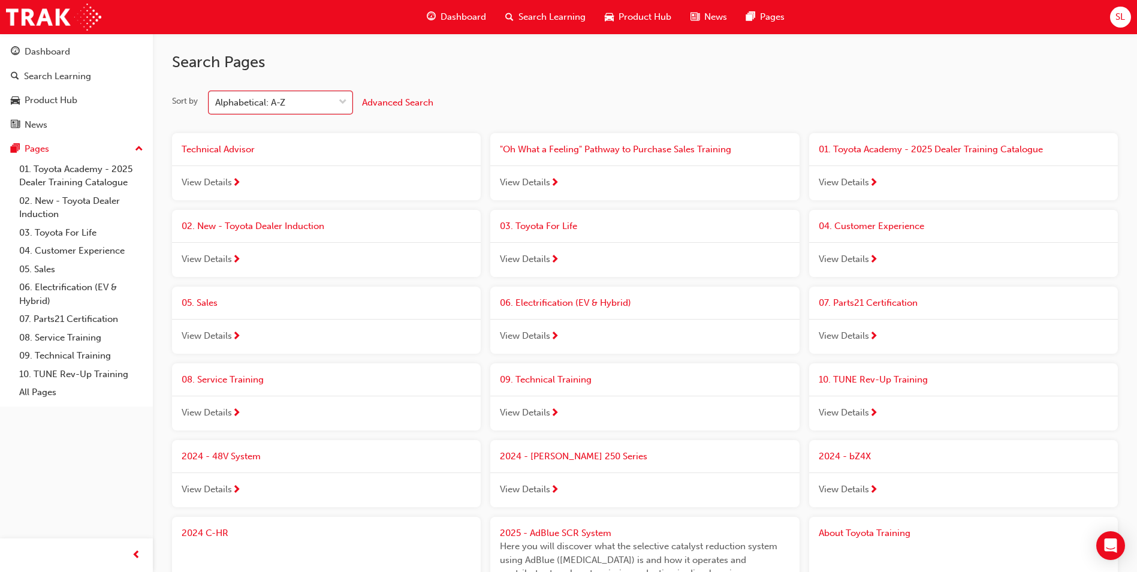
click at [552, 22] on span "Search Learning" at bounding box center [551, 17] width 67 height 14
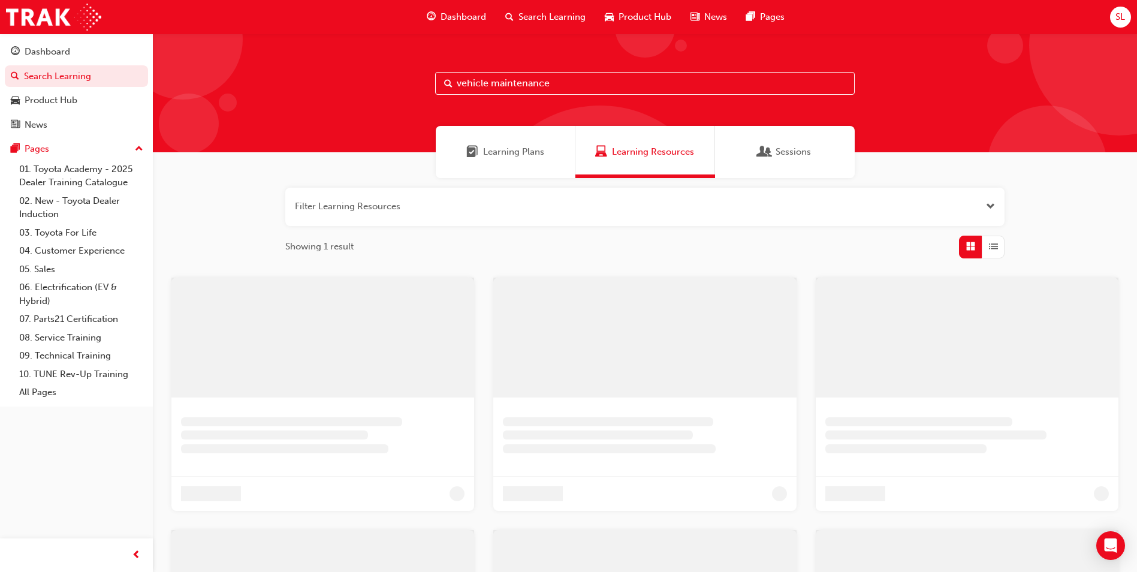
click at [498, 99] on div "vehicle maintenance" at bounding box center [645, 93] width 984 height 119
click at [518, 71] on div "vehicle maintenance" at bounding box center [645, 93] width 984 height 119
click at [518, 77] on input "vehicle maintenance" at bounding box center [645, 83] width 420 height 23
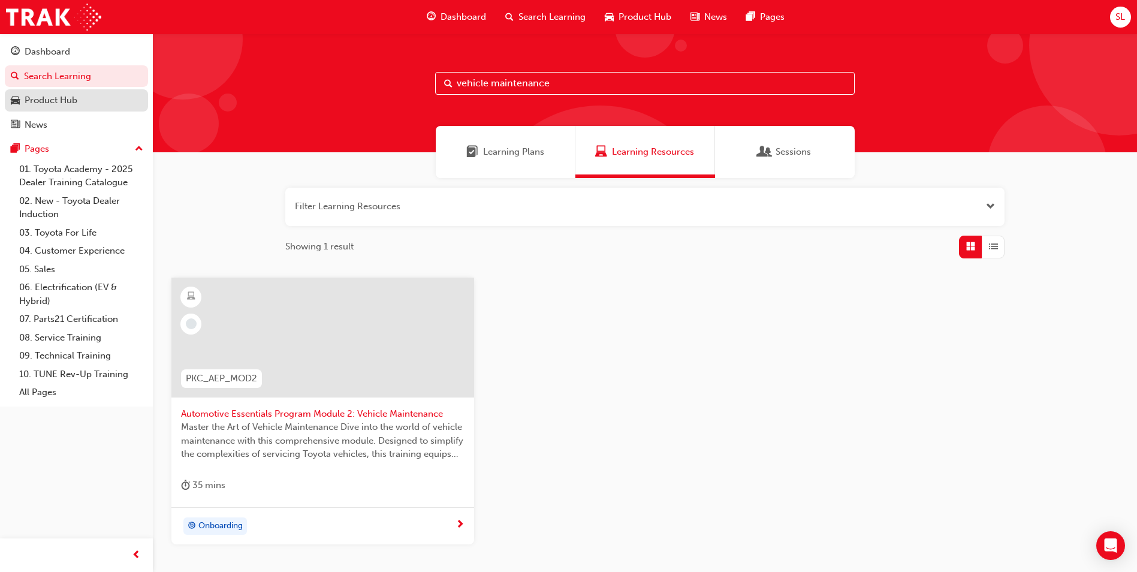
drag, startPoint x: 554, startPoint y: 84, endPoint x: 121, endPoint y: 111, distance: 433.6
click at [125, 114] on div "Dashboard Search Learning Product Hub News Pages Pages 01. Toyota Academy - 202…" at bounding box center [568, 330] width 1137 height 661
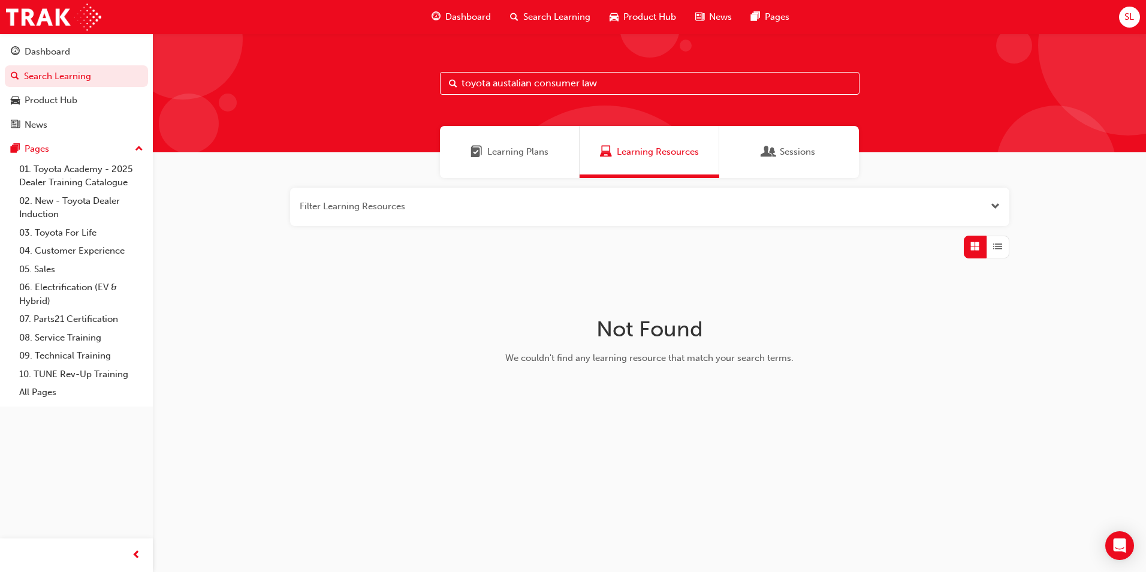
type input "toyota austalian consumer law"
click at [517, 153] on span "Learning Plans" at bounding box center [517, 152] width 61 height 14
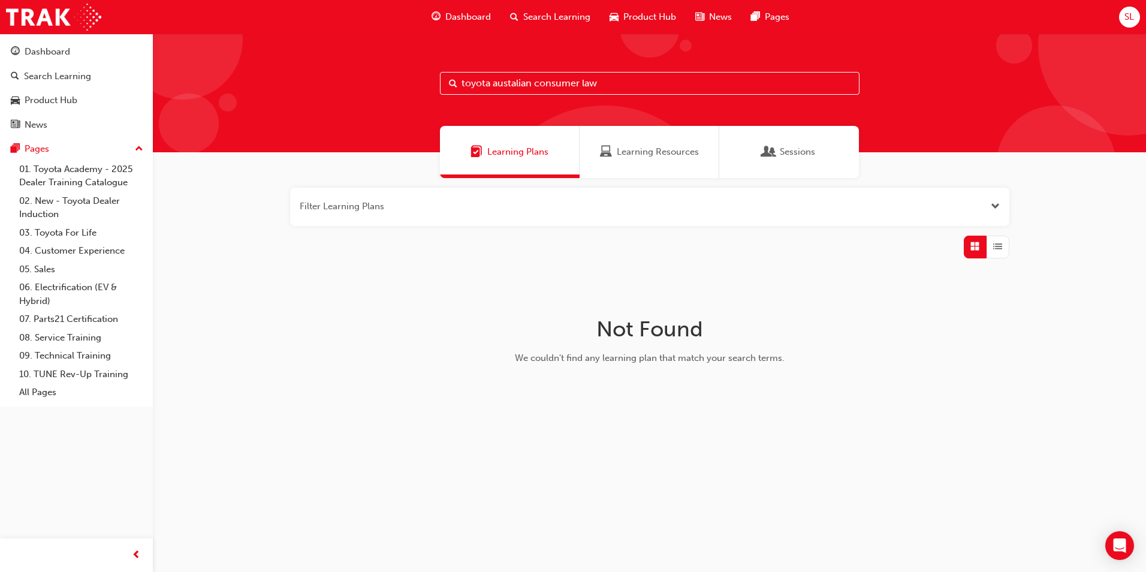
click at [841, 135] on div "Sessions" at bounding box center [789, 152] width 140 height 52
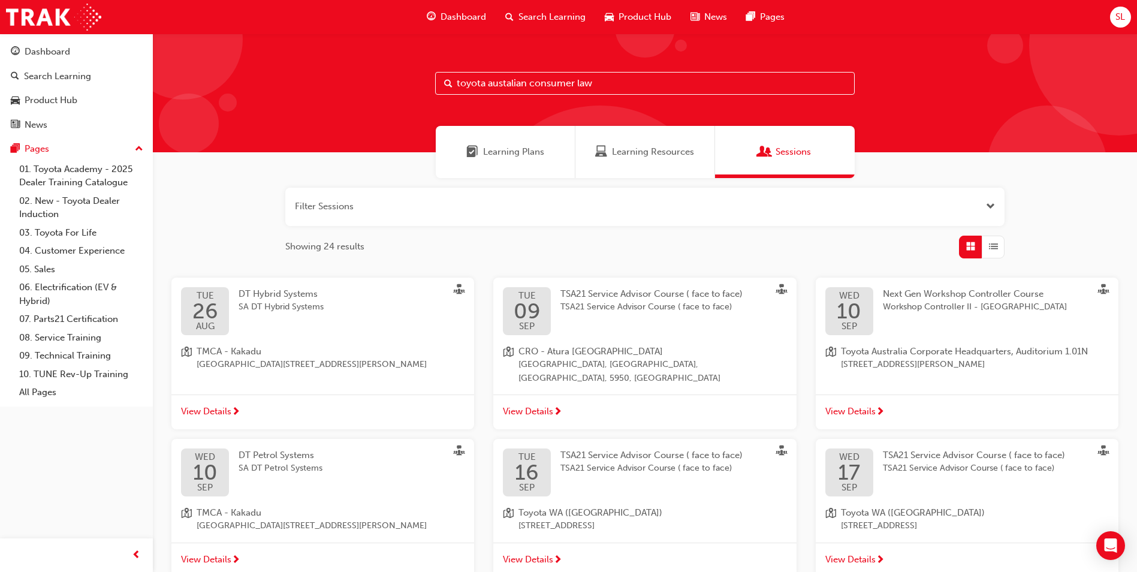
click at [658, 233] on div "Filter Sessions Showing 24 results" at bounding box center [644, 223] width 719 height 71
click at [664, 149] on span "Learning Resources" at bounding box center [653, 152] width 82 height 14
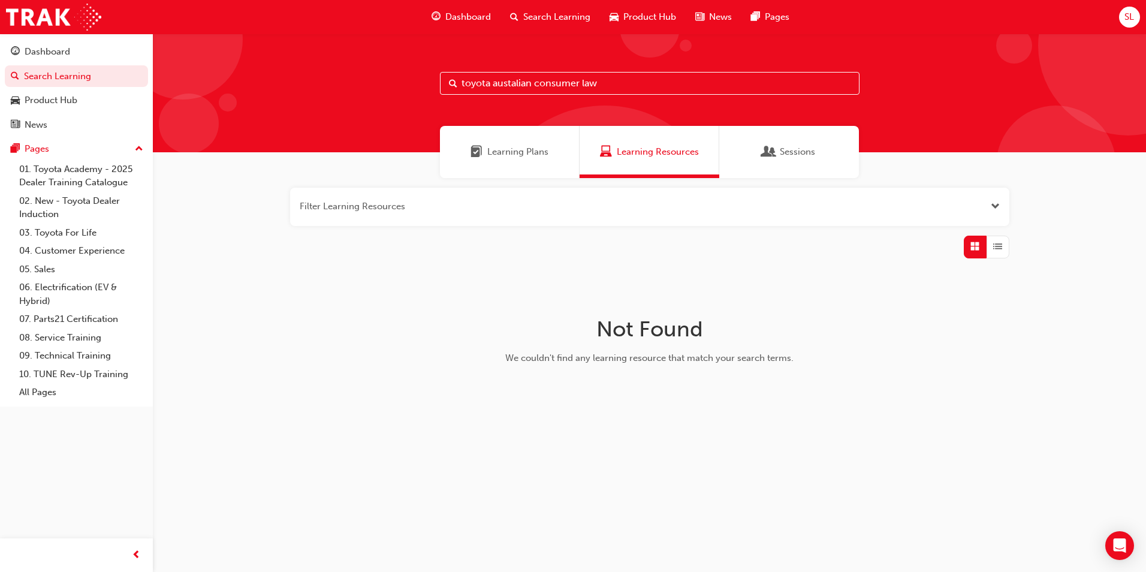
drag, startPoint x: 630, startPoint y: 74, endPoint x: 0, endPoint y: 94, distance: 630.3
click at [0, 103] on html "Your version of Internet Explorer is outdated and not supported. Please upgrade…" at bounding box center [573, 286] width 1146 height 572
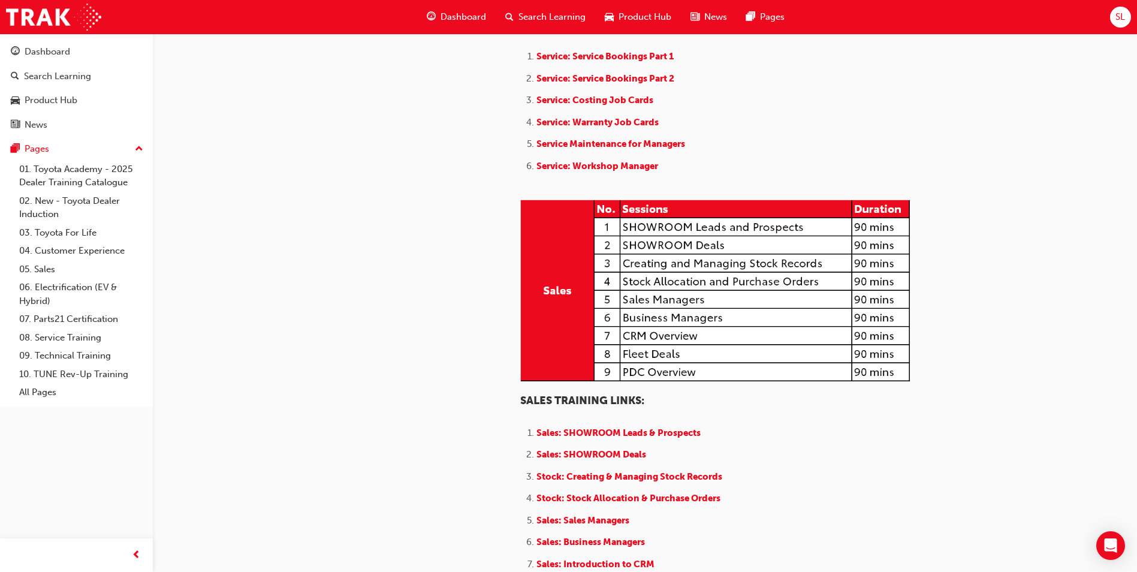
scroll to position [865, 0]
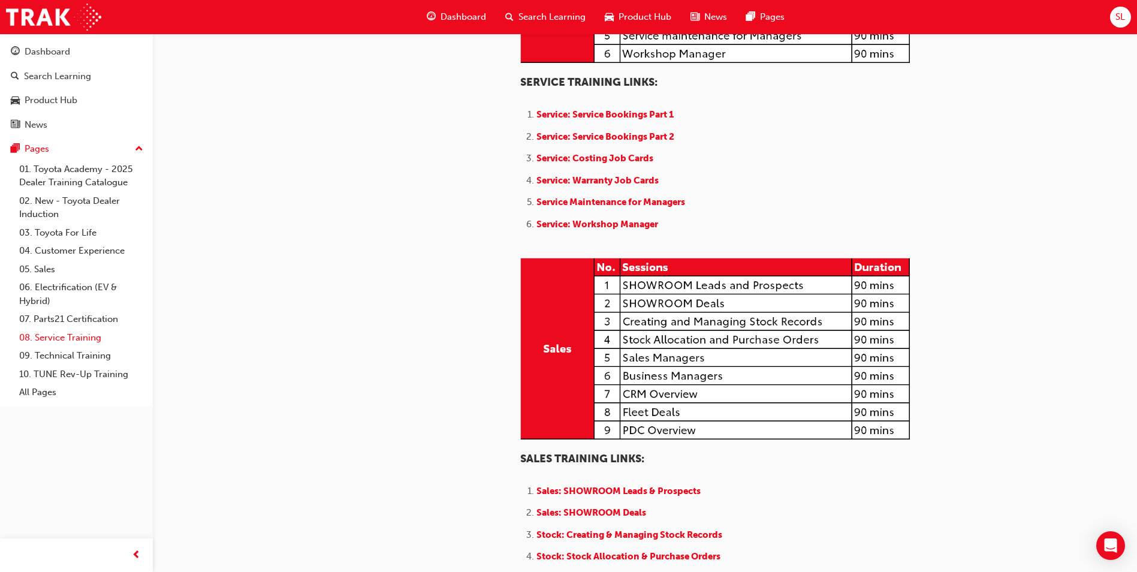
click at [73, 342] on link "08. Service Training" at bounding box center [81, 337] width 134 height 19
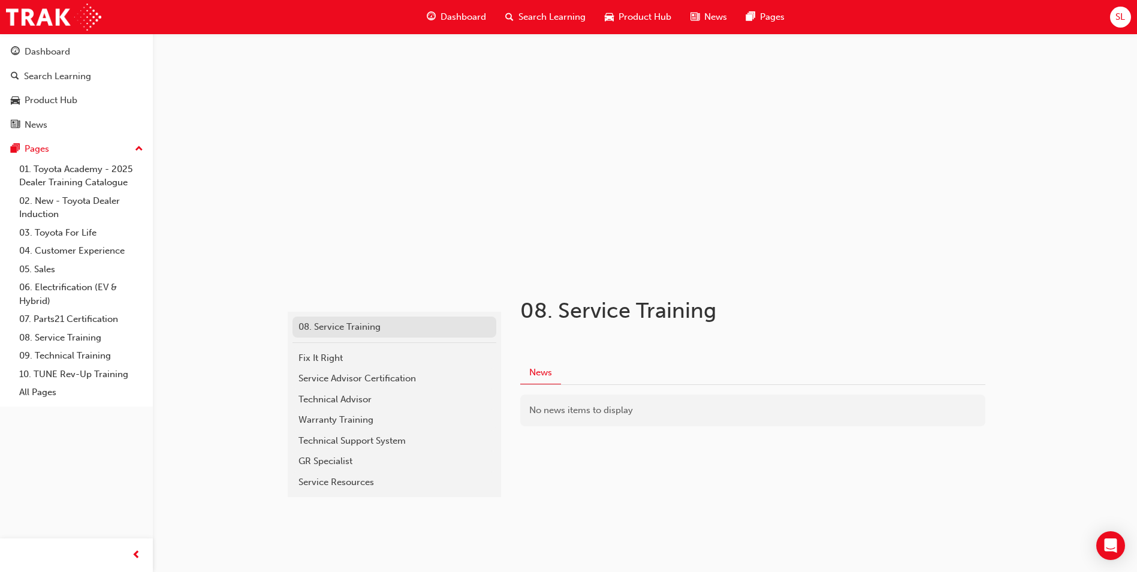
click at [345, 325] on div "08. Service Training" at bounding box center [395, 327] width 192 height 14
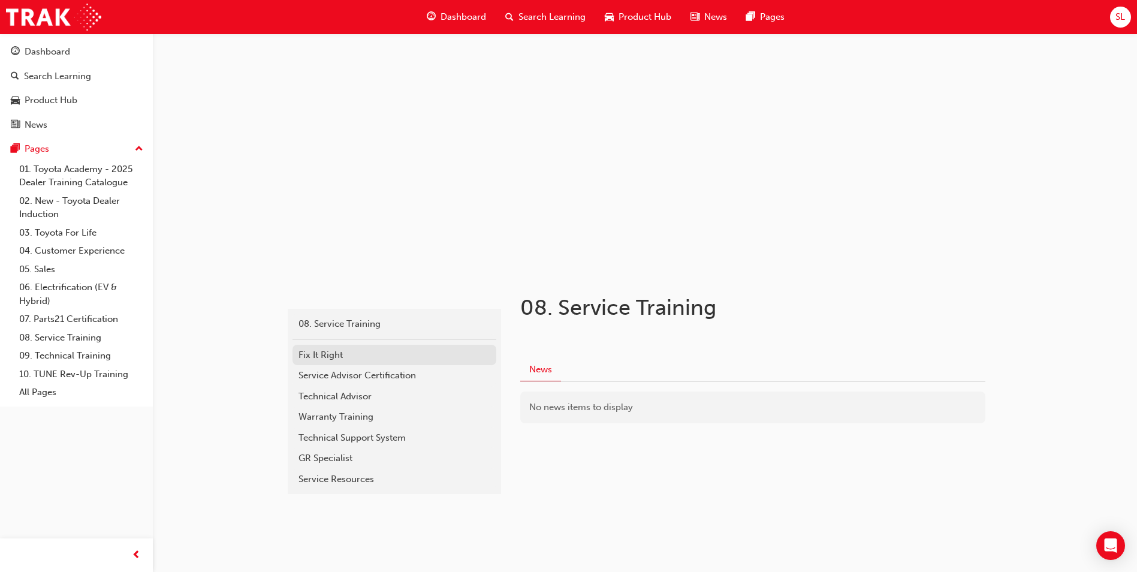
click at [352, 364] on link "Fix It Right" at bounding box center [395, 355] width 204 height 21
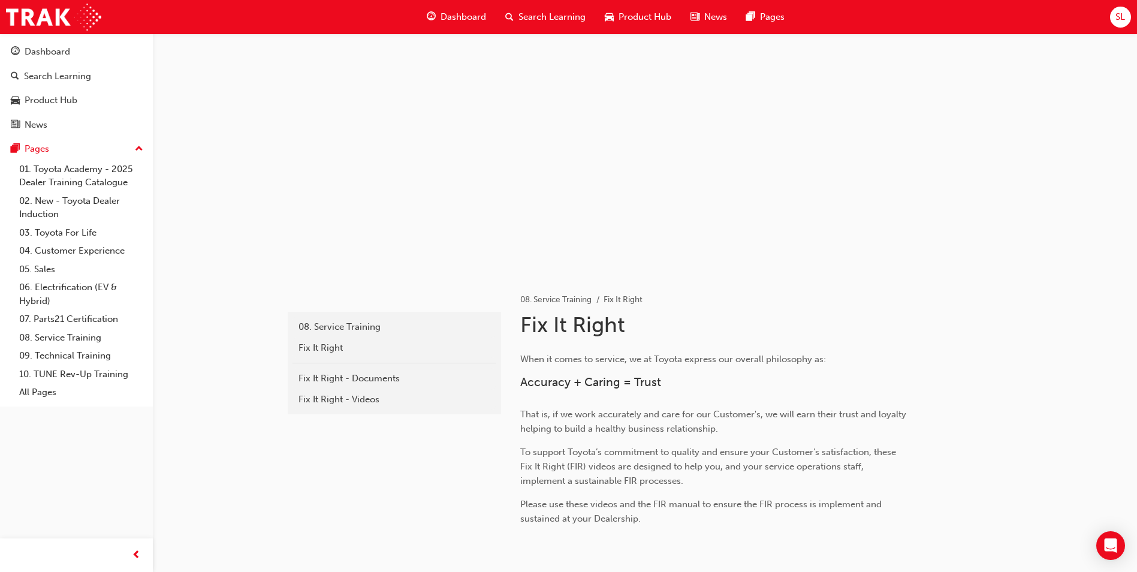
click at [362, 374] on div "Fix It Right - Documents" at bounding box center [395, 379] width 192 height 14
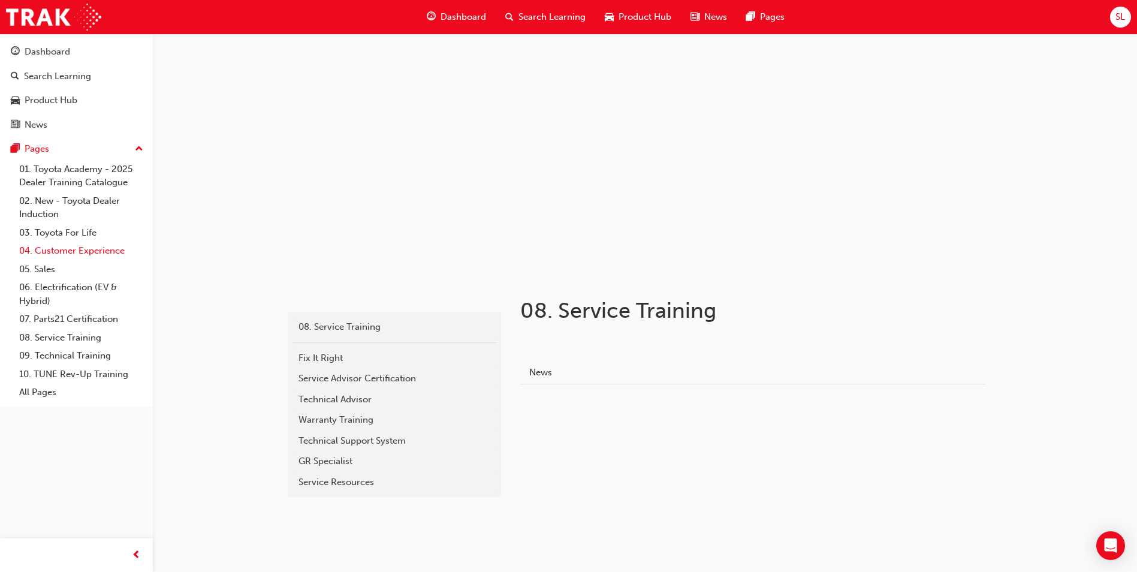
click at [101, 248] on link "04. Customer Experience" at bounding box center [81, 251] width 134 height 19
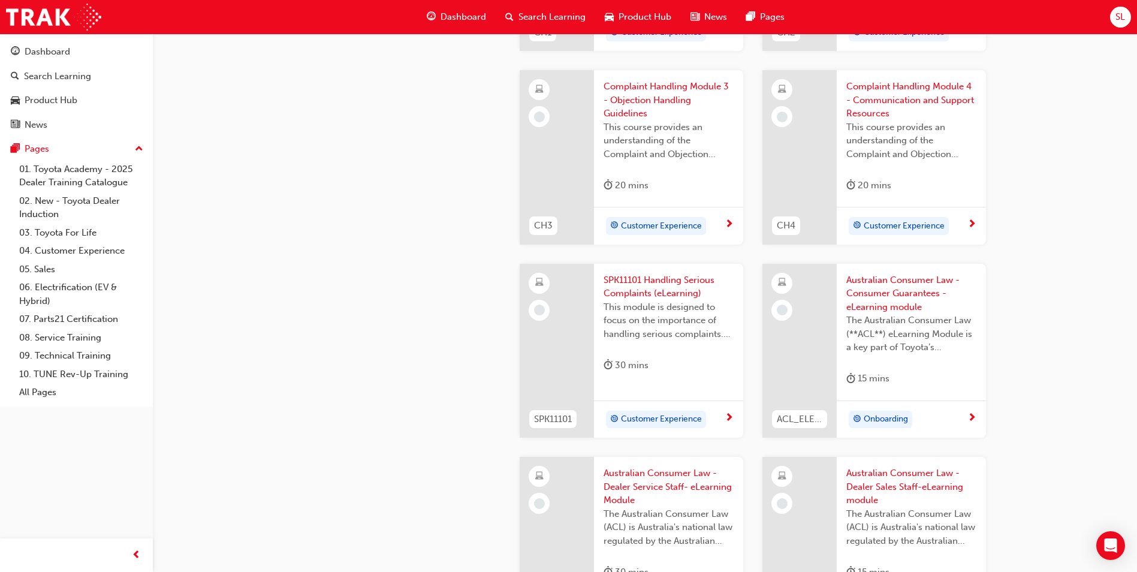
scroll to position [659, 0]
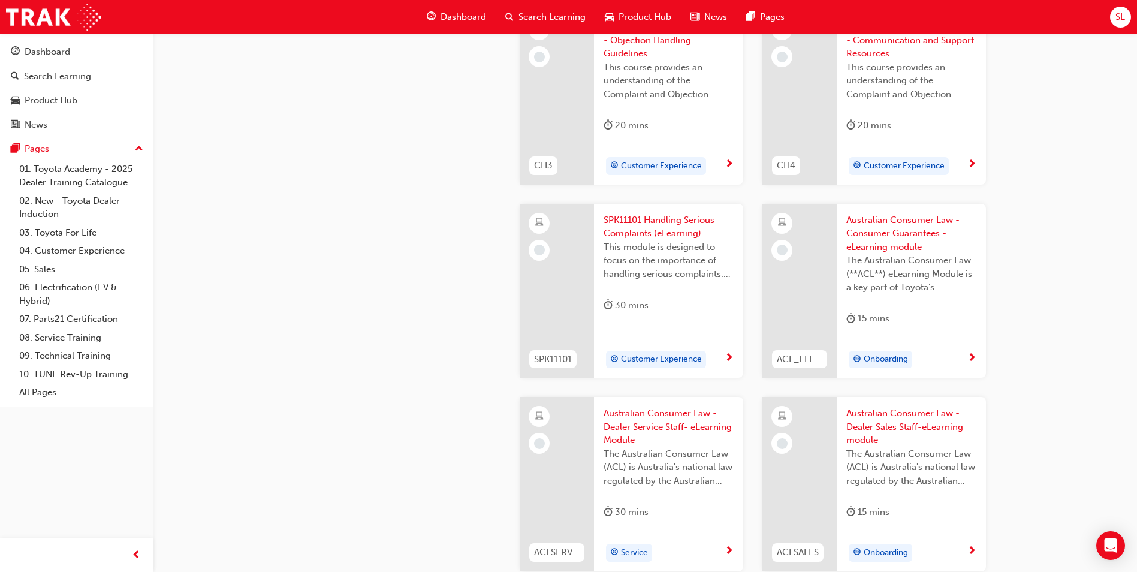
click at [920, 240] on span "Australian Consumer Law - Consumer Guarantees - eLearning module" at bounding box center [911, 233] width 130 height 41
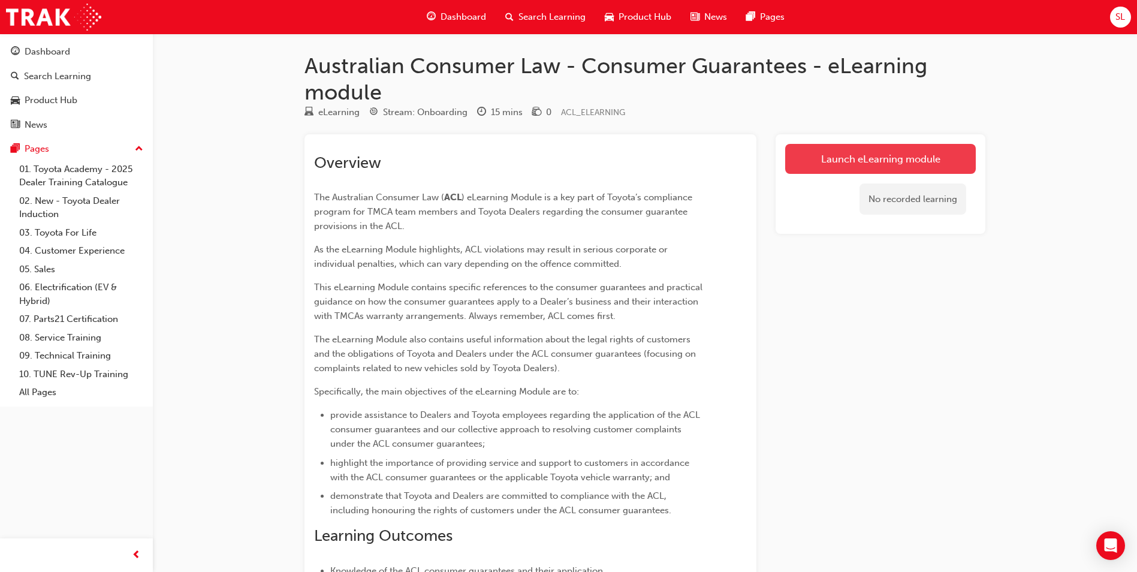
click at [879, 163] on link "Launch eLearning module" at bounding box center [880, 159] width 191 height 30
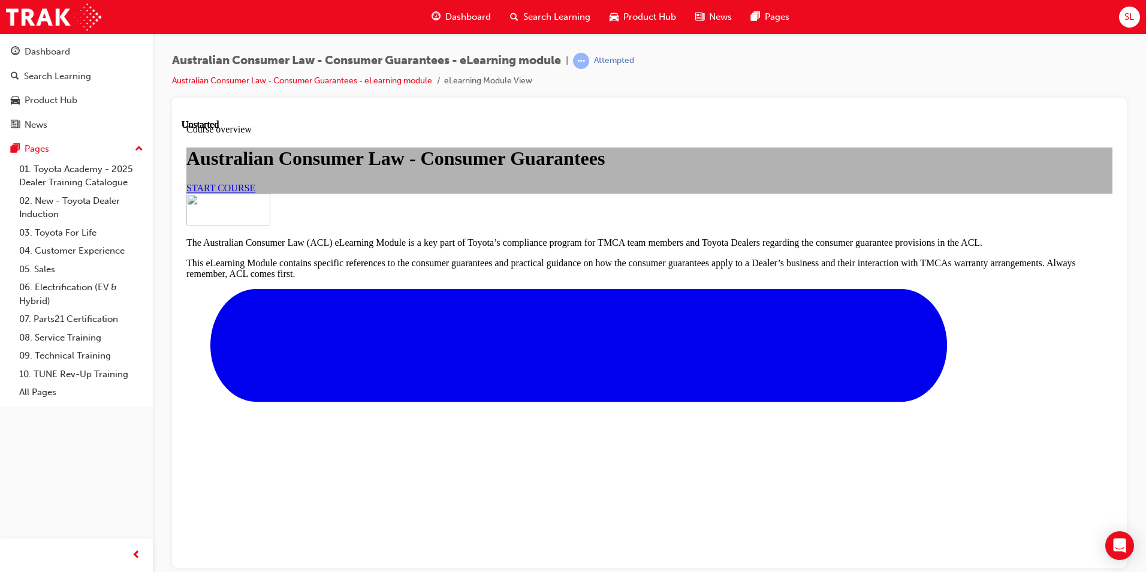
click at [255, 192] on link "START COURSE" at bounding box center [220, 187] width 69 height 10
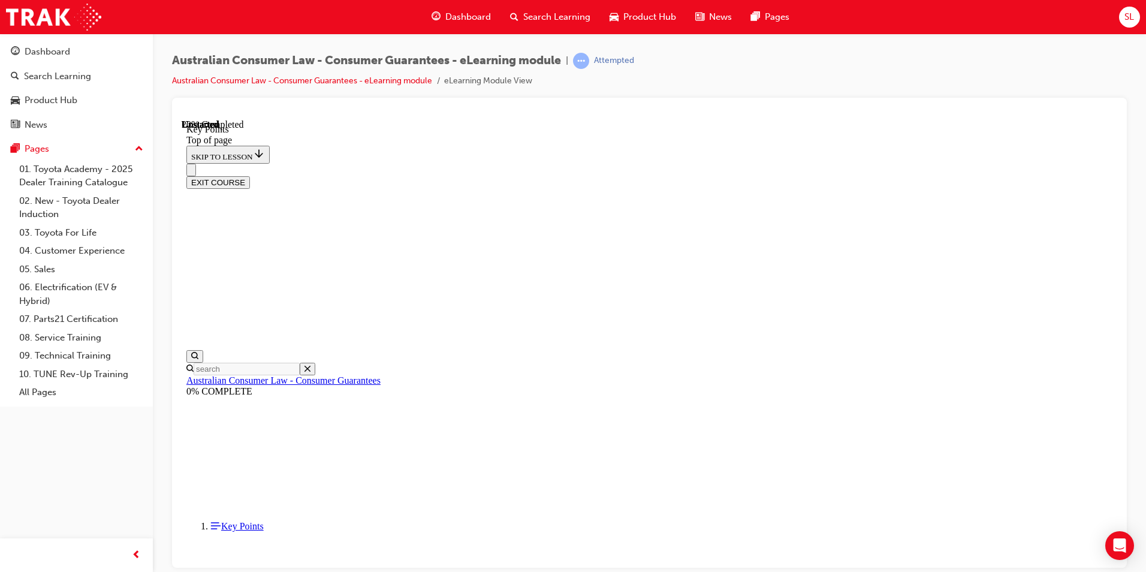
scroll to position [37, 0]
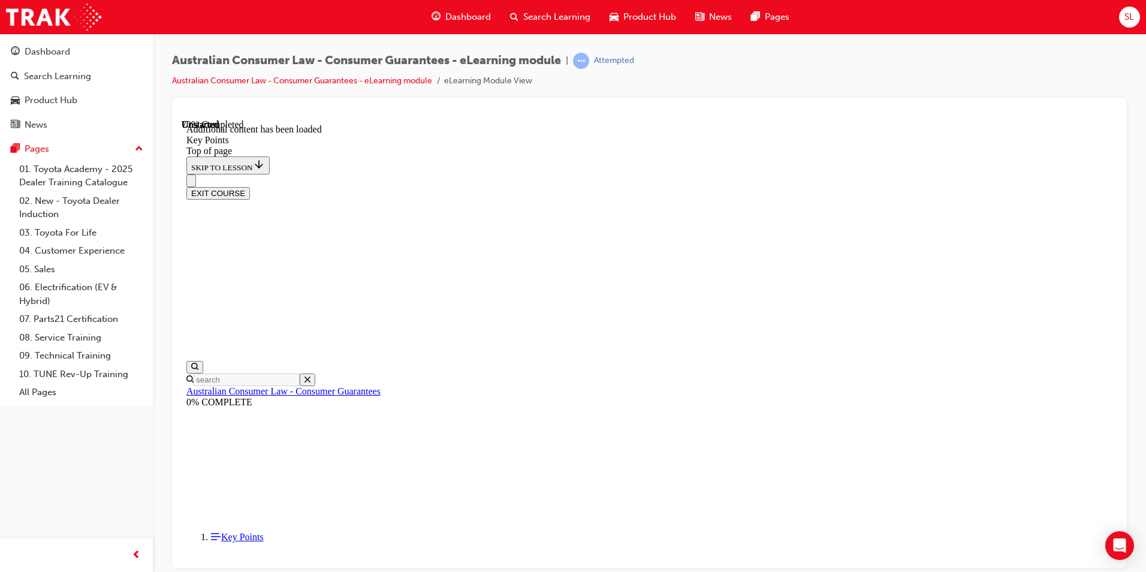
scroll to position [1542, 0]
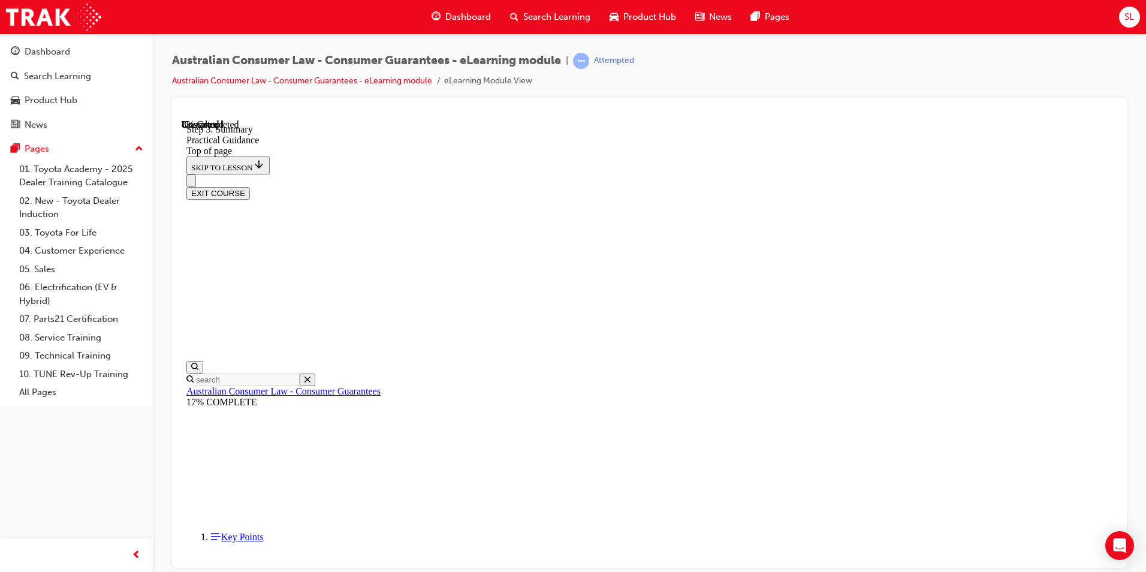
scroll to position [157, 0]
drag, startPoint x: 515, startPoint y: 289, endPoint x: 503, endPoint y: 308, distance: 22.6
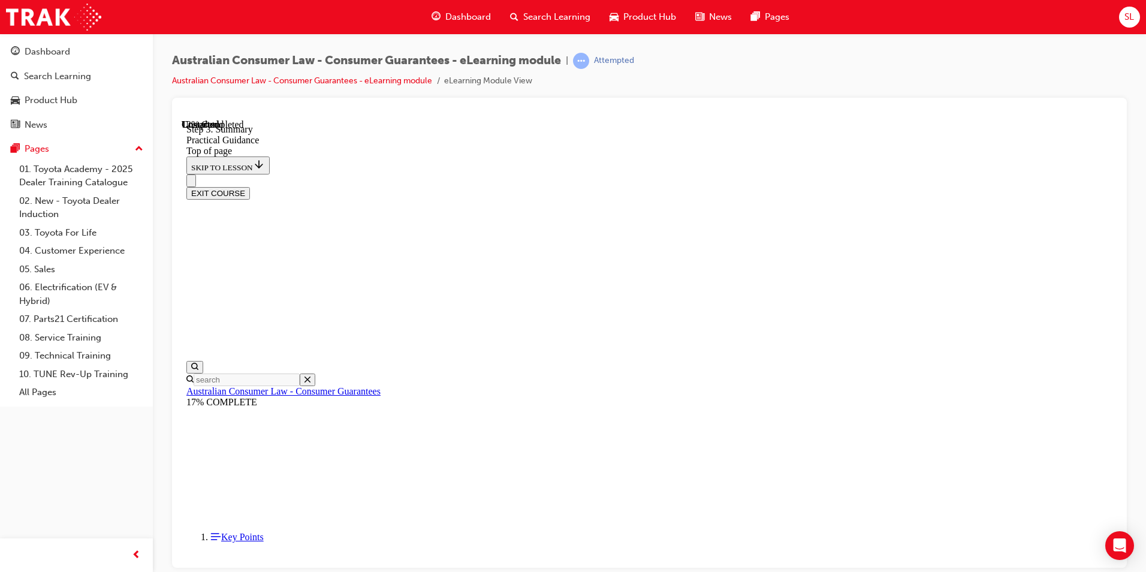
drag, startPoint x: 511, startPoint y: 351, endPoint x: 504, endPoint y: 363, distance: 13.5
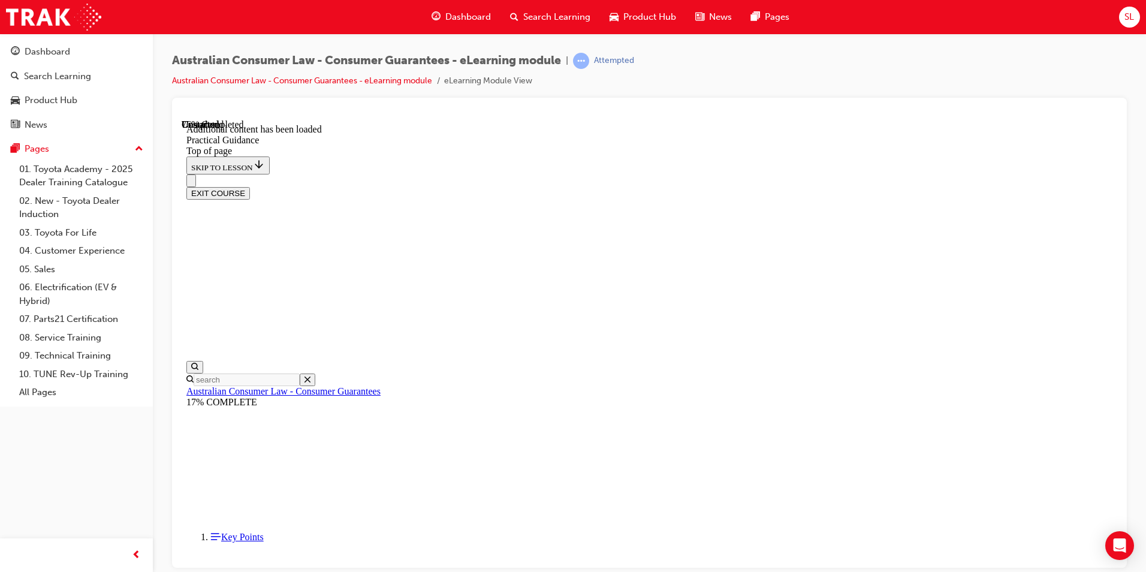
scroll to position [2164, 0]
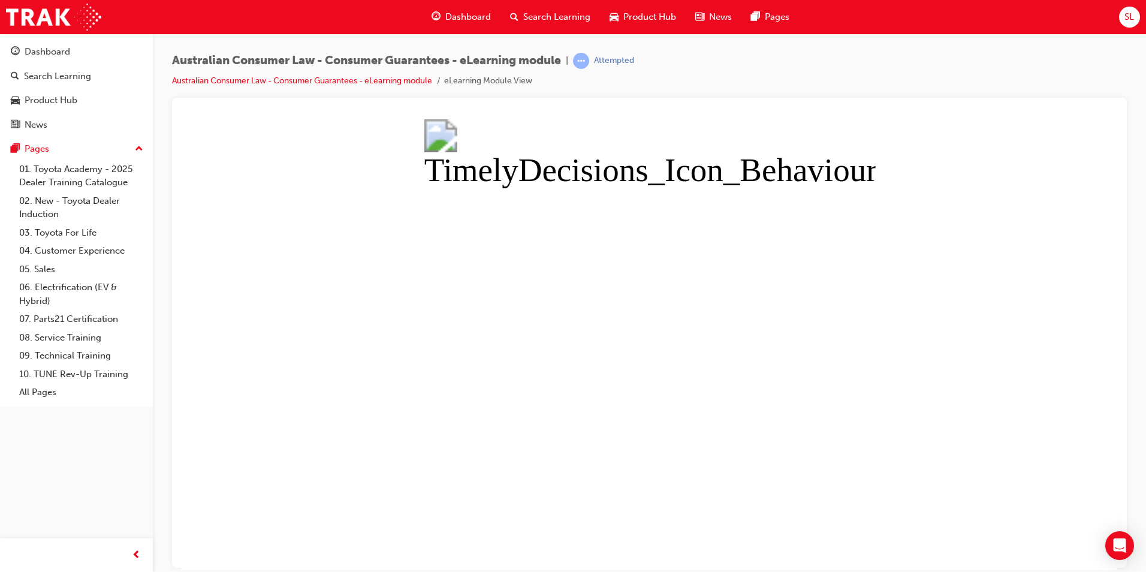
click at [647, 415] on button "Unzoom image" at bounding box center [650, 344] width 936 height 451
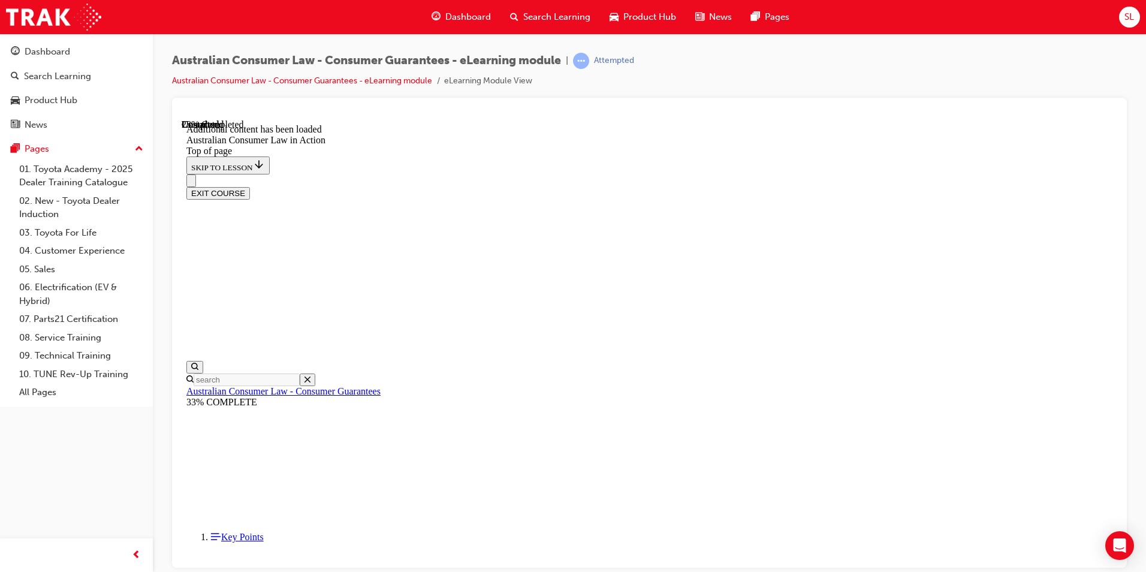
scroll to position [660, 0]
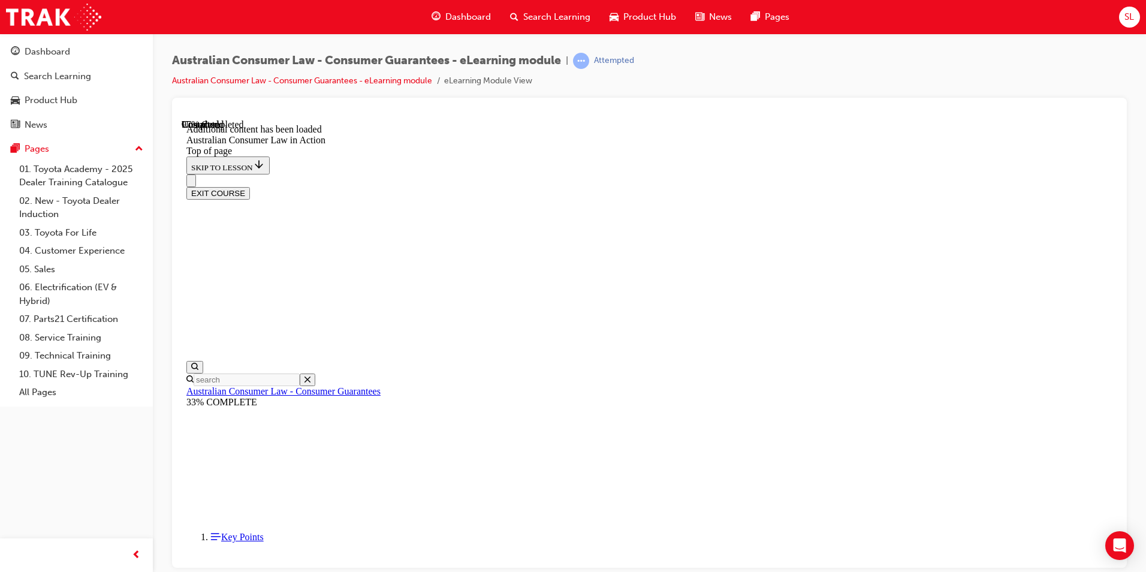
scroll to position [2468, 0]
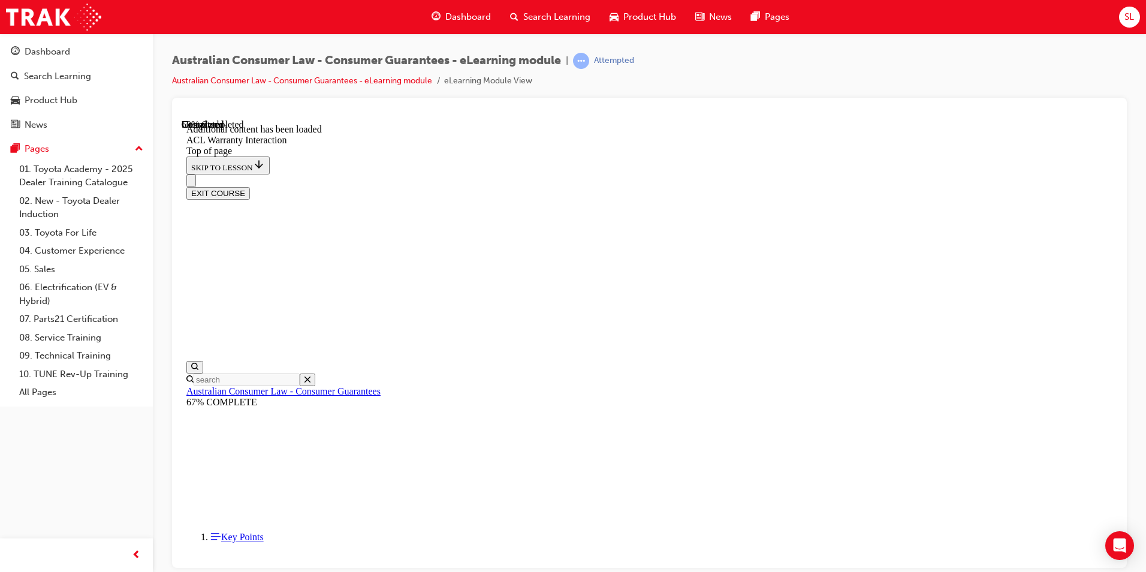
drag, startPoint x: 501, startPoint y: 363, endPoint x: 517, endPoint y: 409, distance: 48.1
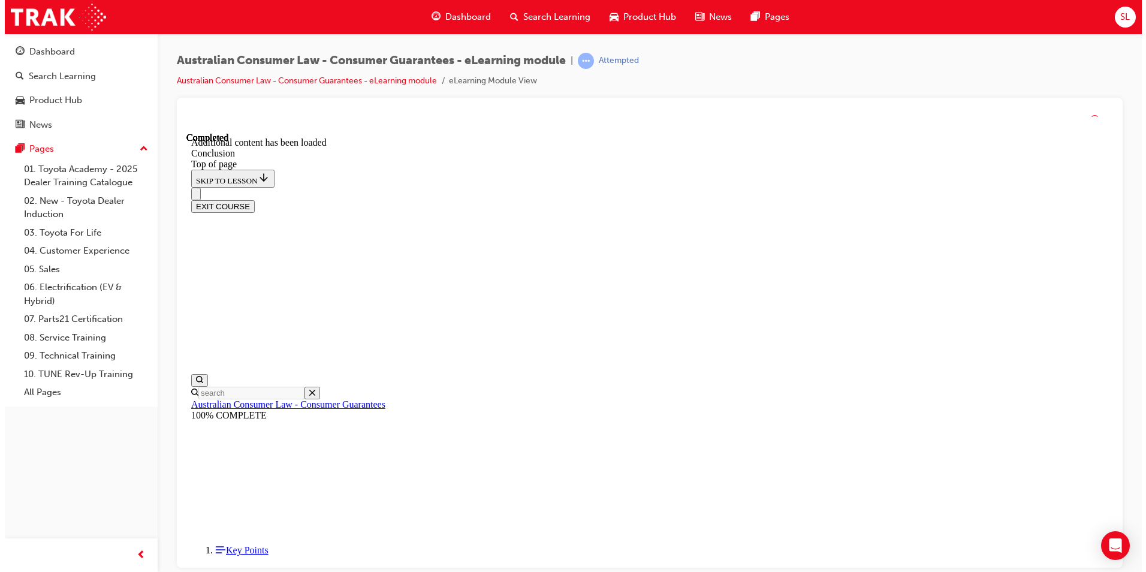
scroll to position [70, 0]
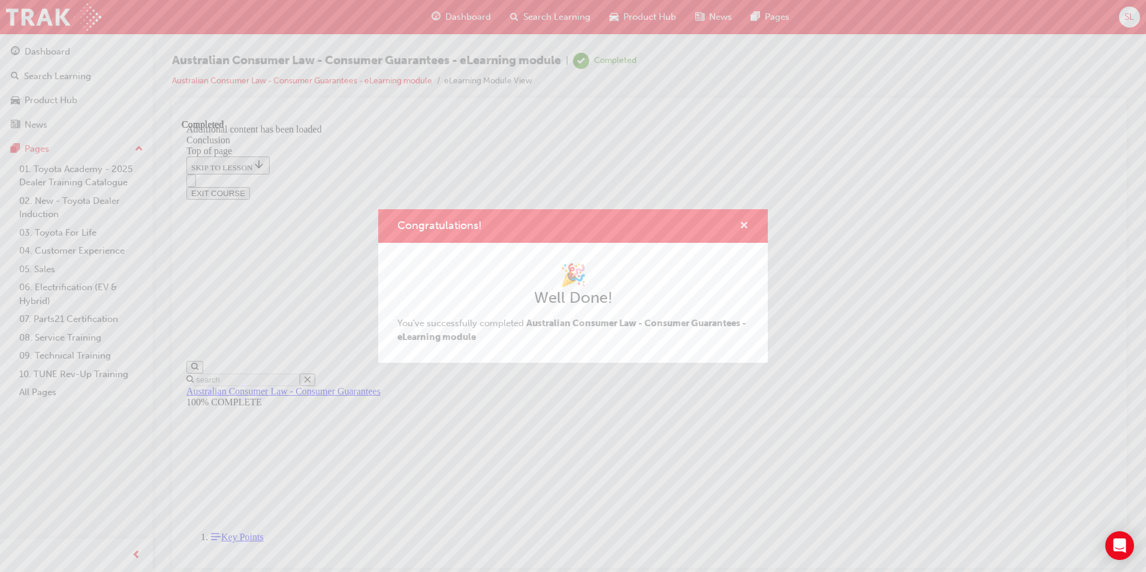
click at [740, 228] on span "cross-icon" at bounding box center [744, 226] width 9 height 11
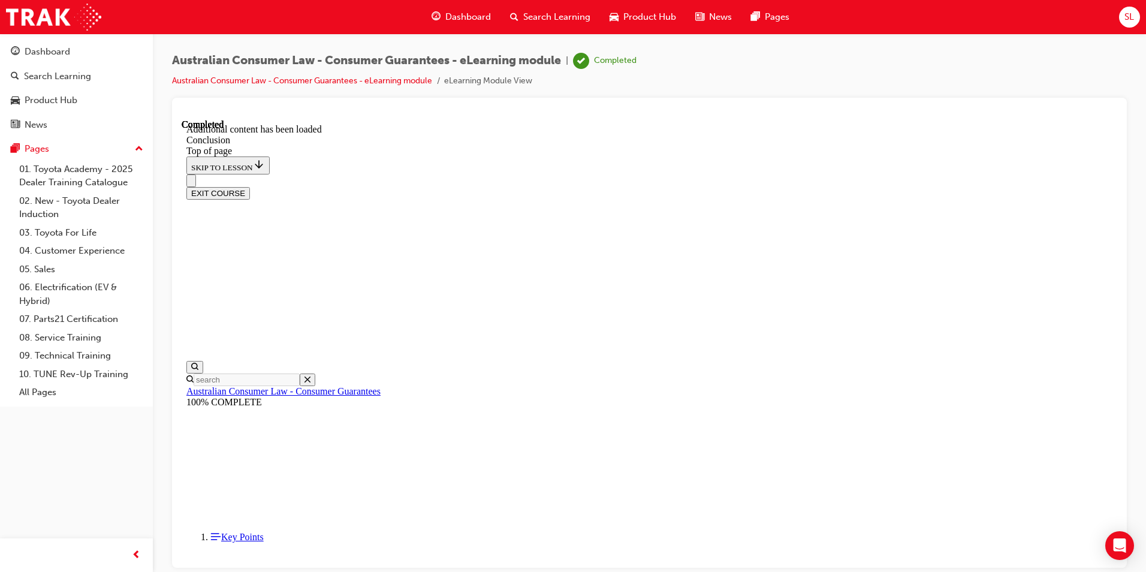
click at [250, 186] on button "EXIT COURSE" at bounding box center [218, 192] width 64 height 13
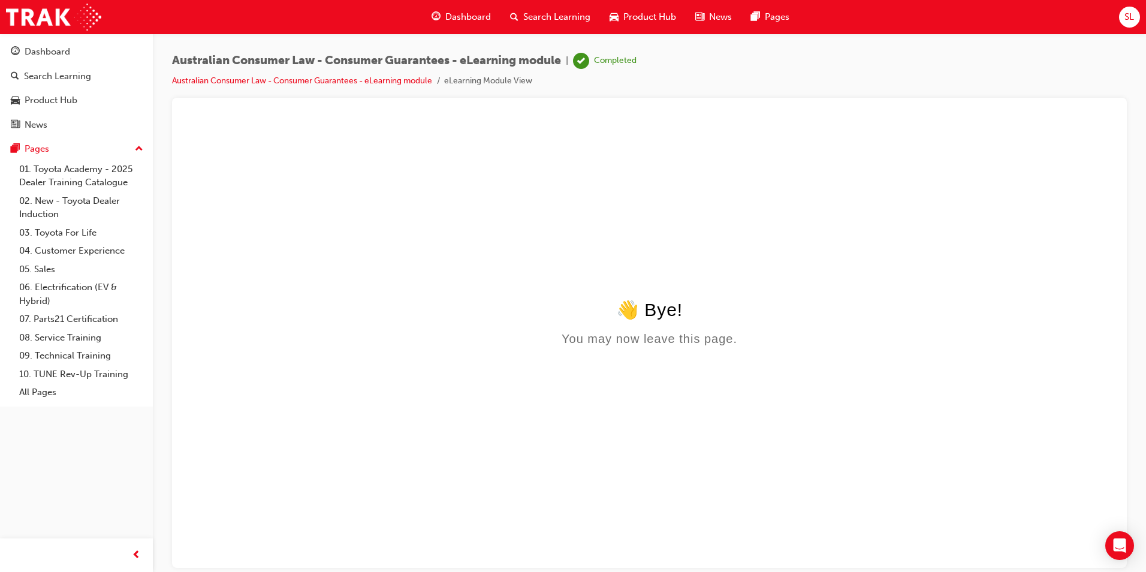
scroll to position [0, 0]
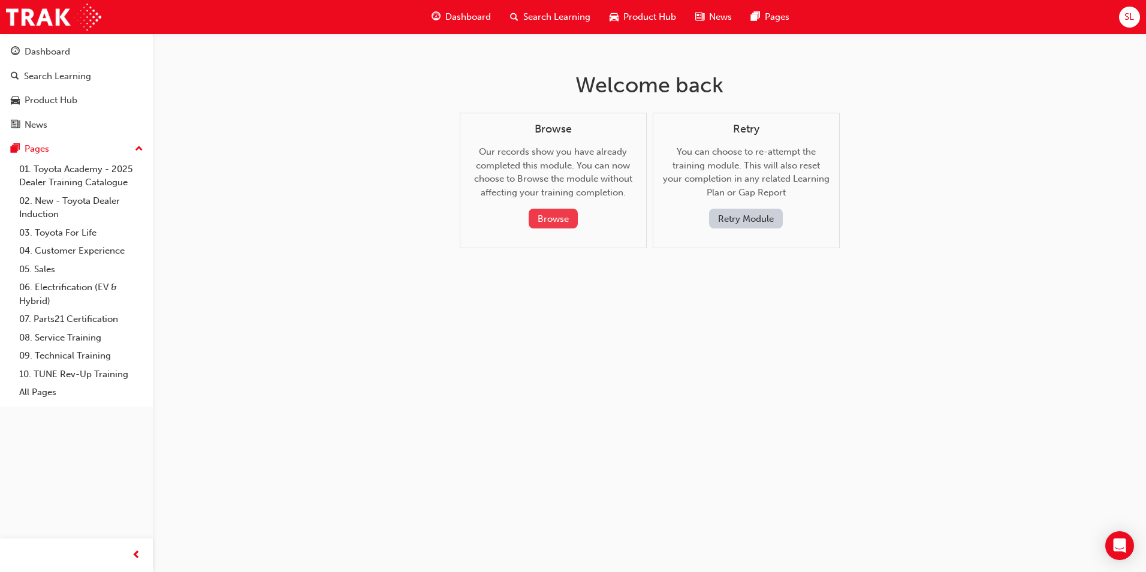
click at [558, 221] on button "Browse" at bounding box center [553, 219] width 49 height 20
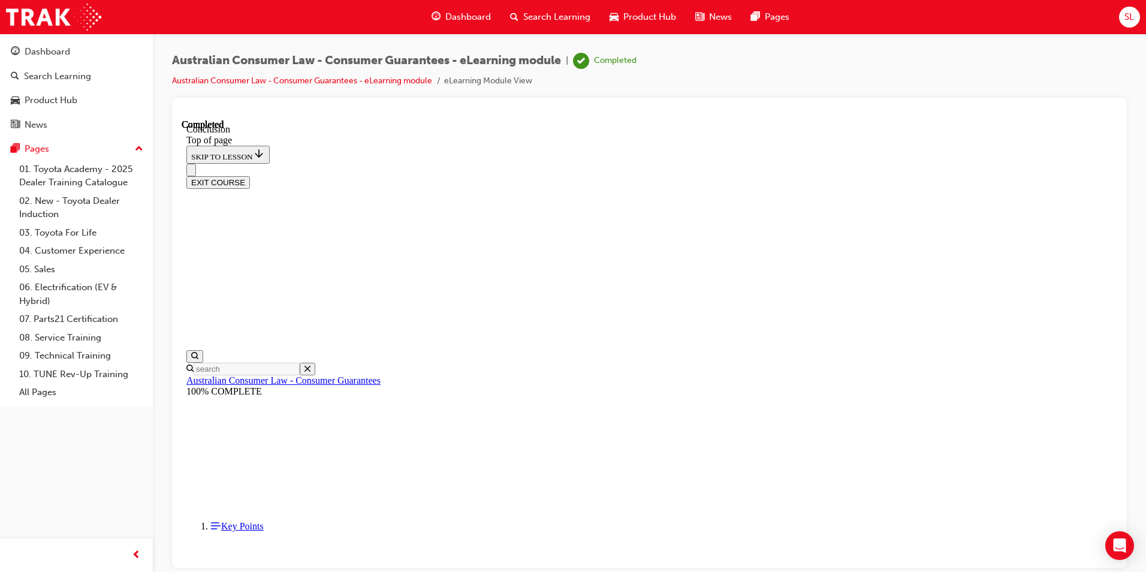
scroll to position [37, 0]
click at [82, 52] on div "Dashboard" at bounding box center [76, 51] width 131 height 15
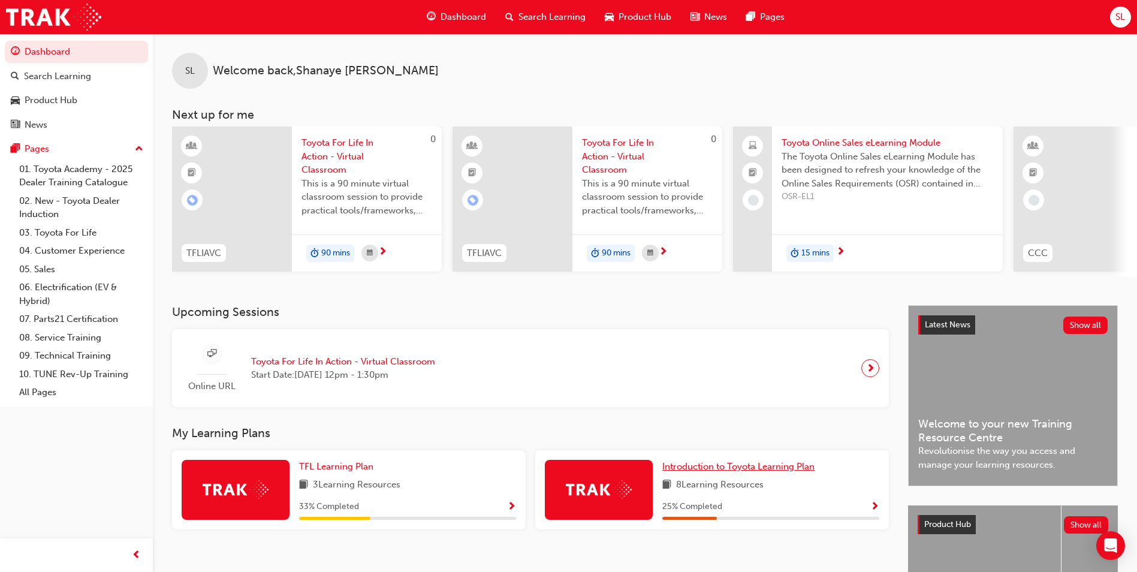
click at [736, 472] on span "Introduction to Toyota Learning Plan" at bounding box center [738, 466] width 152 height 11
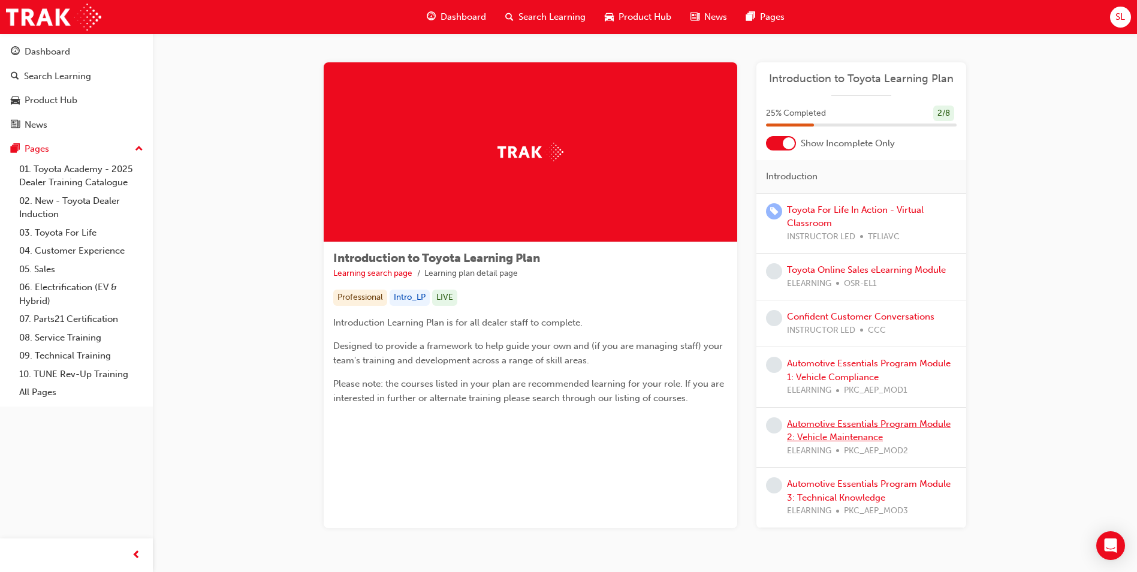
click at [869, 423] on link "Automotive Essentials Program Module 2: Vehicle Maintenance" at bounding box center [869, 430] width 164 height 25
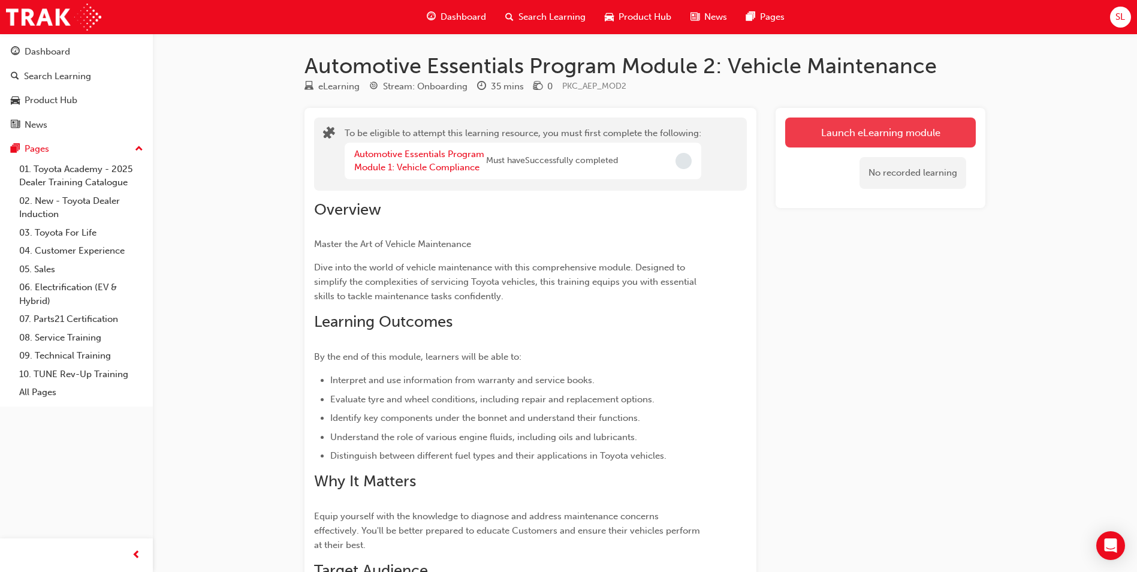
click at [871, 140] on button "Launch eLearning module" at bounding box center [880, 132] width 191 height 30
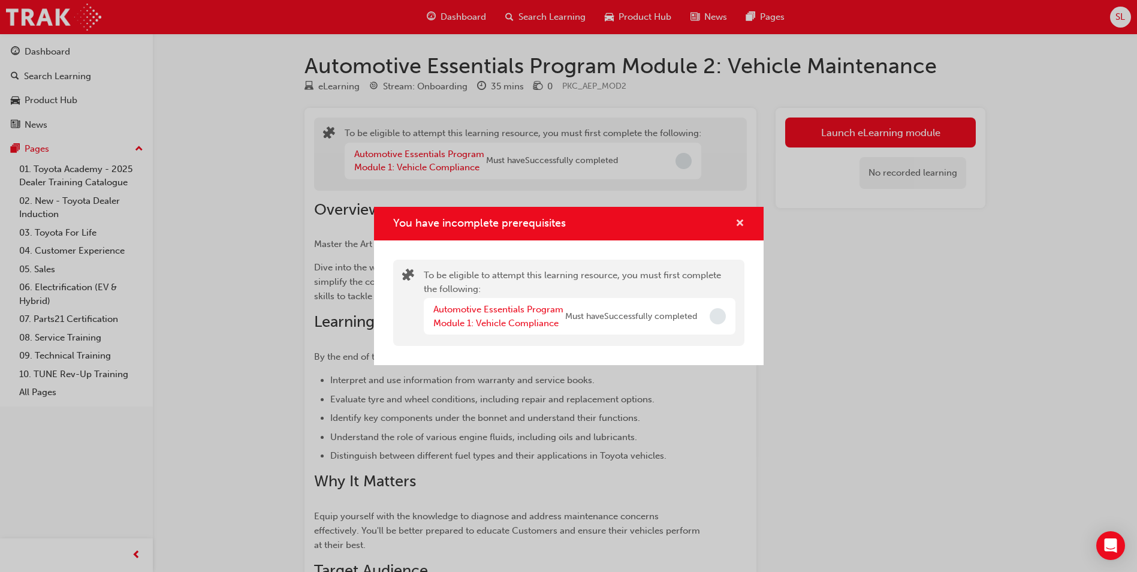
click at [739, 222] on span "cross-icon" at bounding box center [739, 224] width 9 height 11
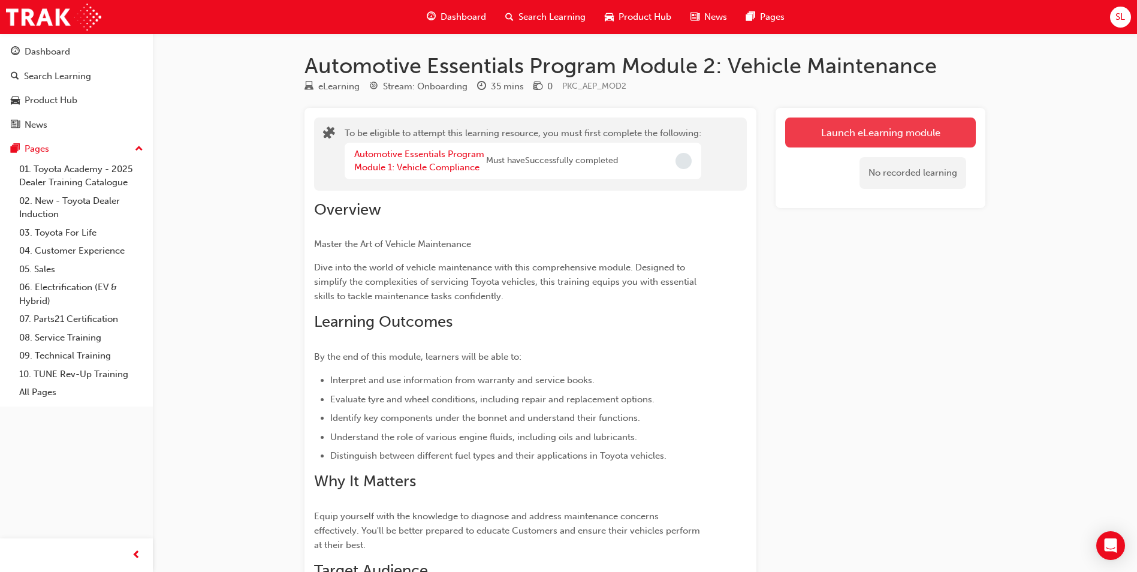
click at [812, 136] on button "Launch eLearning module" at bounding box center [880, 132] width 191 height 30
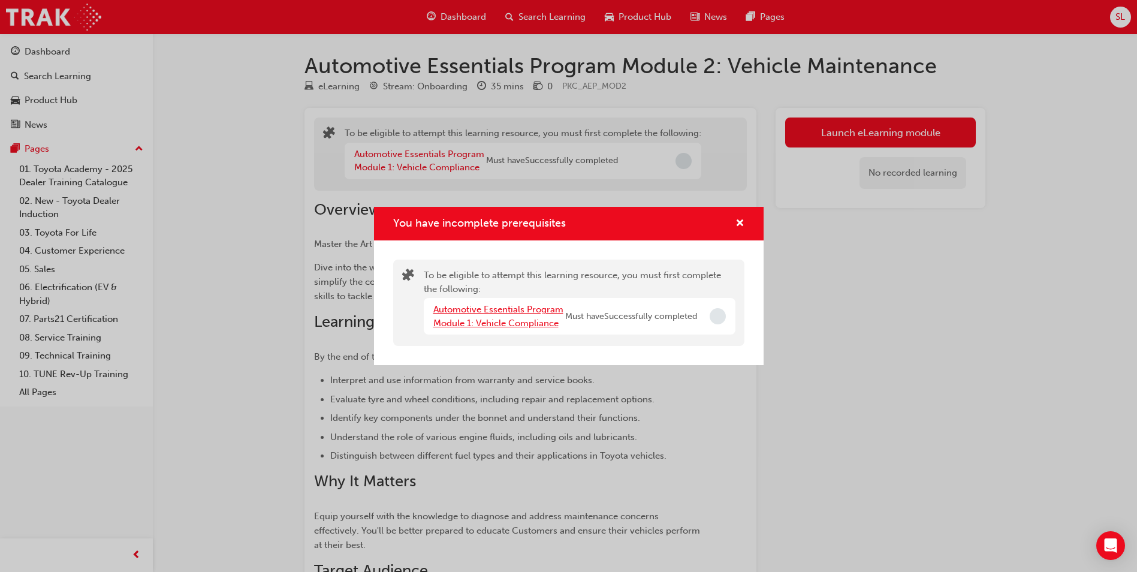
click at [535, 327] on link "Automotive Essentials Program Module 1: Vehicle Compliance" at bounding box center [498, 316] width 130 height 25
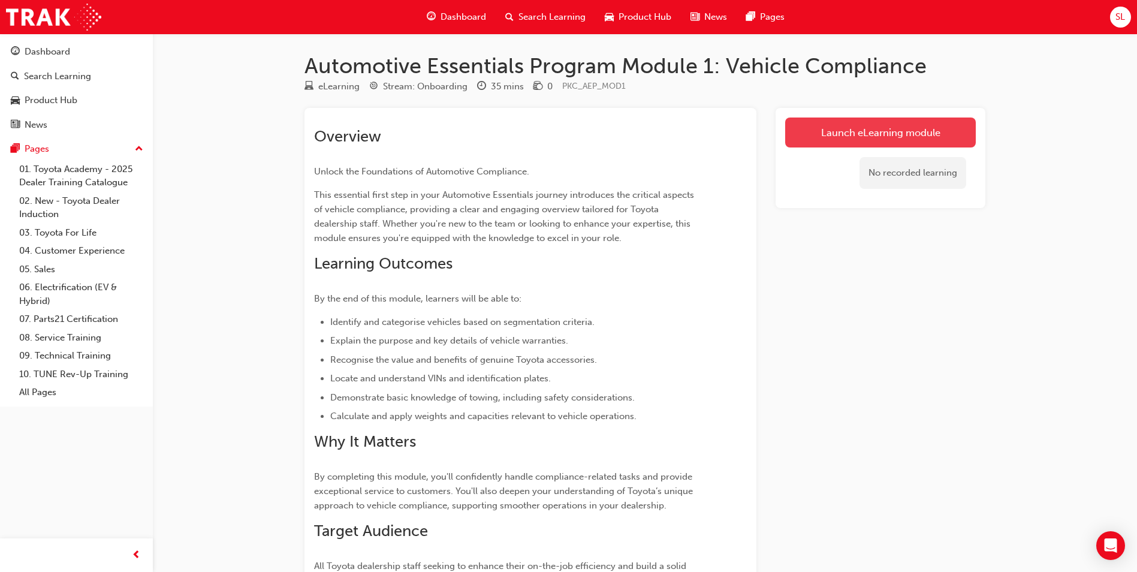
click at [831, 131] on link "Launch eLearning module" at bounding box center [880, 132] width 191 height 30
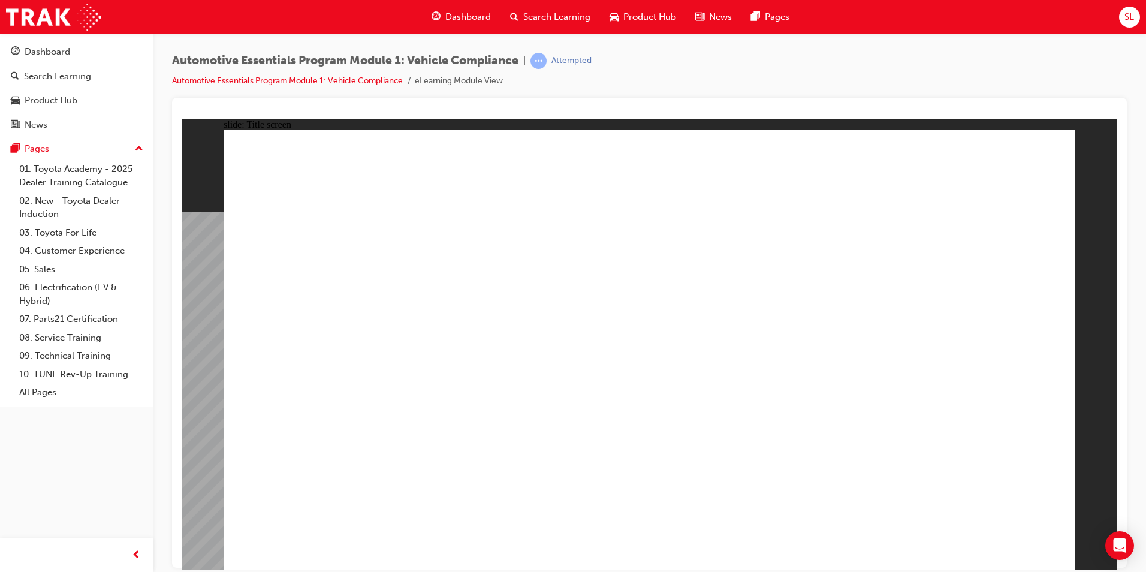
click at [860, 61] on div "Automotive Essentials Program Module 1: Vehicle Compliance | Attempted Automoti…" at bounding box center [649, 75] width 955 height 45
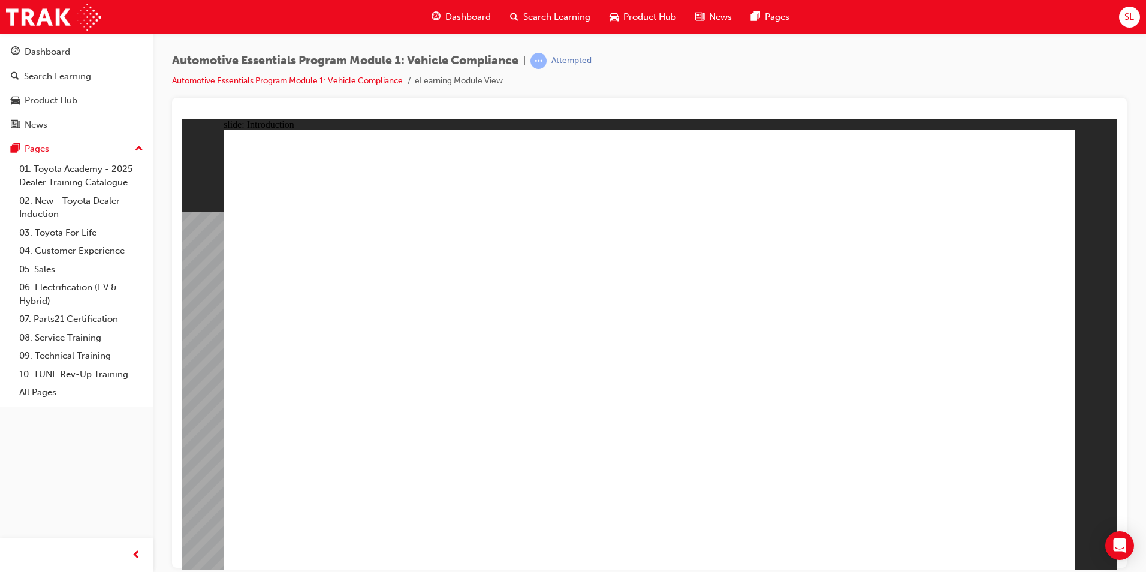
drag, startPoint x: 425, startPoint y: 383, endPoint x: 379, endPoint y: 393, distance: 46.7
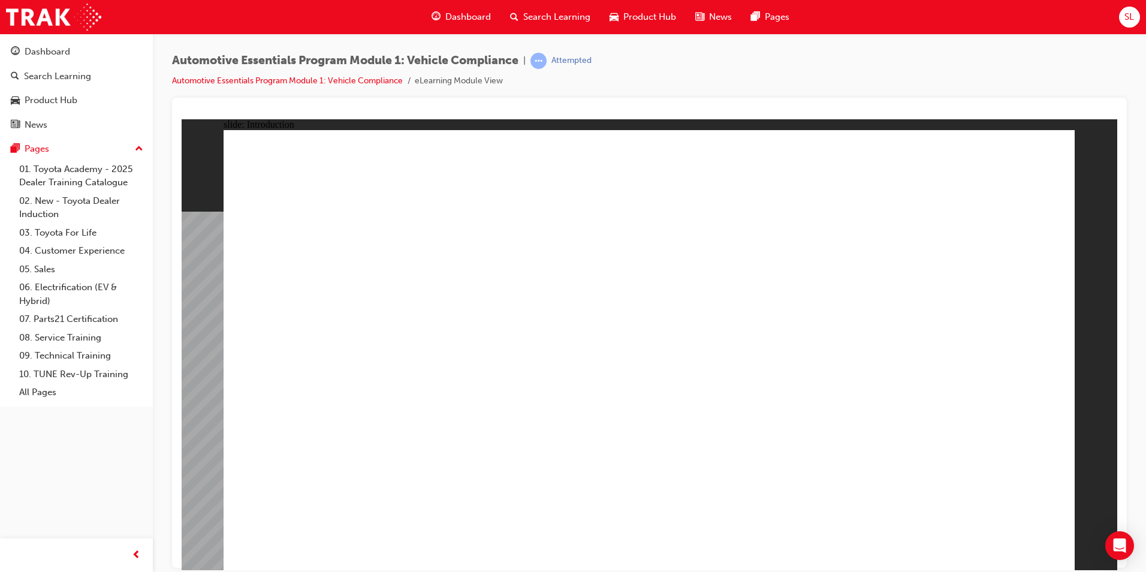
drag, startPoint x: 658, startPoint y: 510, endPoint x: 652, endPoint y: 517, distance: 9.0
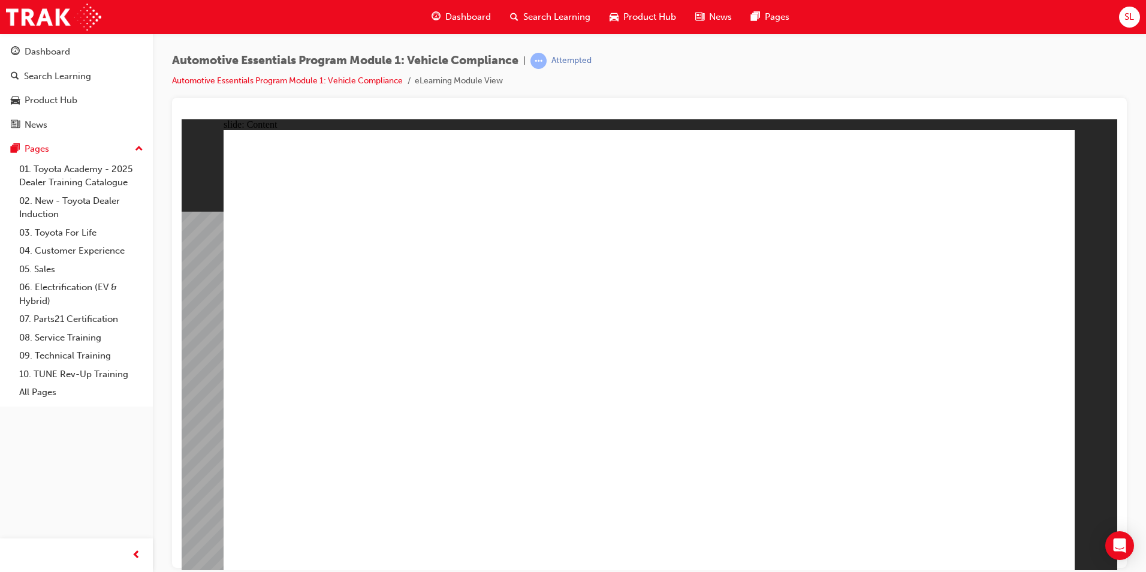
drag, startPoint x: 373, startPoint y: 277, endPoint x: 537, endPoint y: 298, distance: 165.0
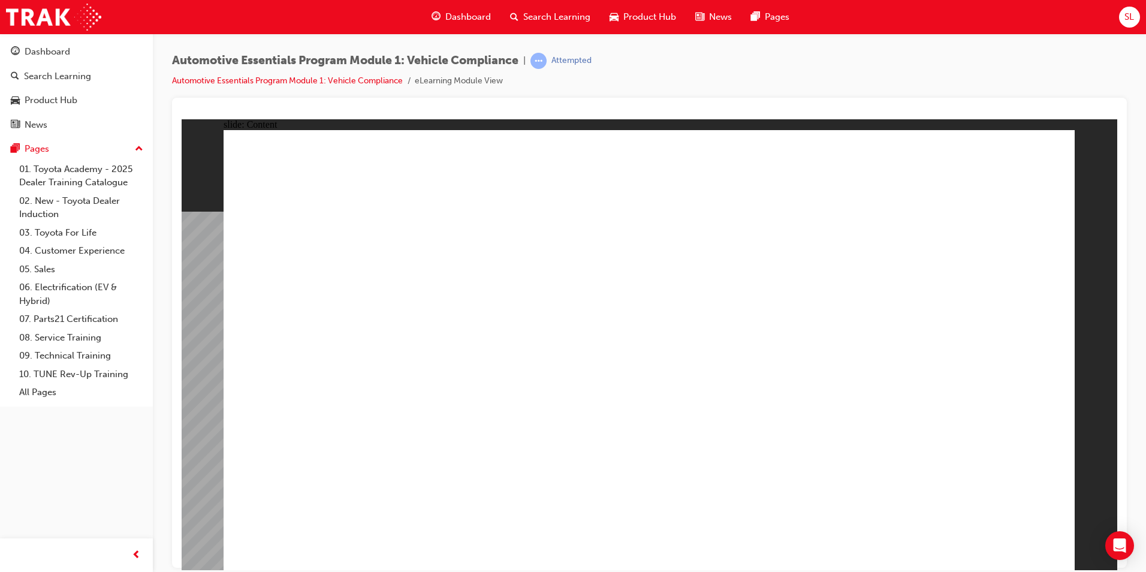
drag, startPoint x: 1064, startPoint y: 136, endPoint x: 982, endPoint y: 161, distance: 85.7
drag, startPoint x: 982, startPoint y: 161, endPoint x: 1015, endPoint y: 155, distance: 33.4
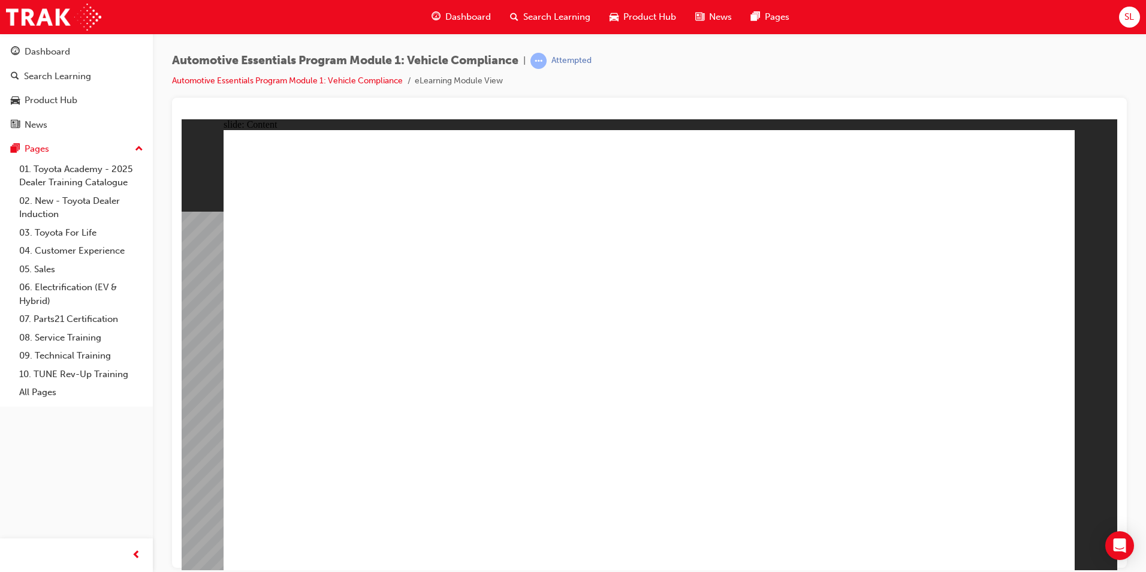
drag, startPoint x: 422, startPoint y: 318, endPoint x: 430, endPoint y: 340, distance: 24.1
drag, startPoint x: 439, startPoint y: 400, endPoint x: 438, endPoint y: 408, distance: 7.3
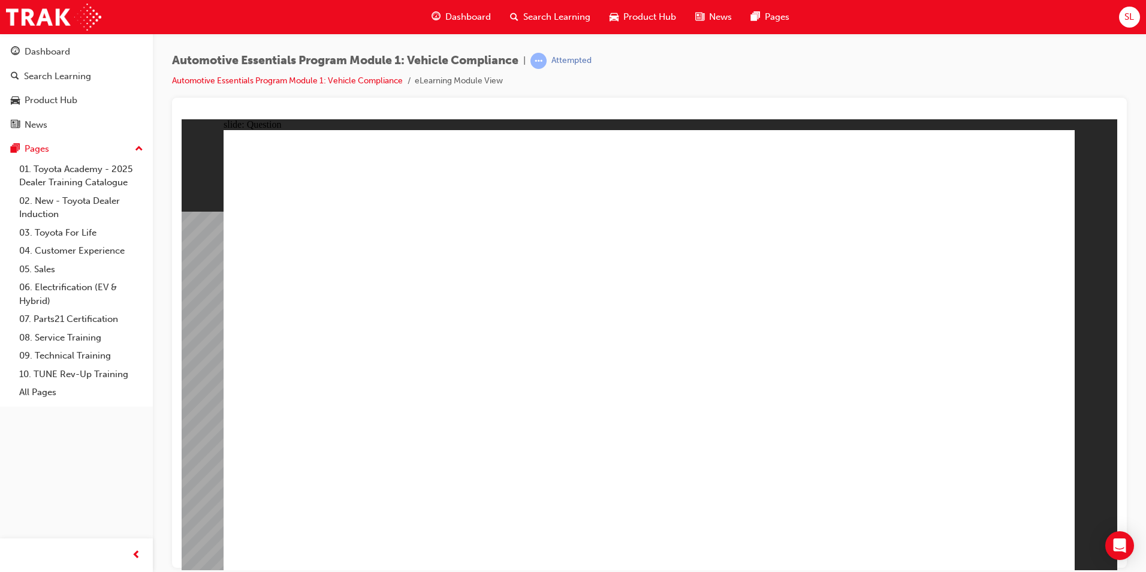
radio input "false"
drag, startPoint x: 764, startPoint y: 351, endPoint x: 764, endPoint y: 394, distance: 43.8
radio input "false"
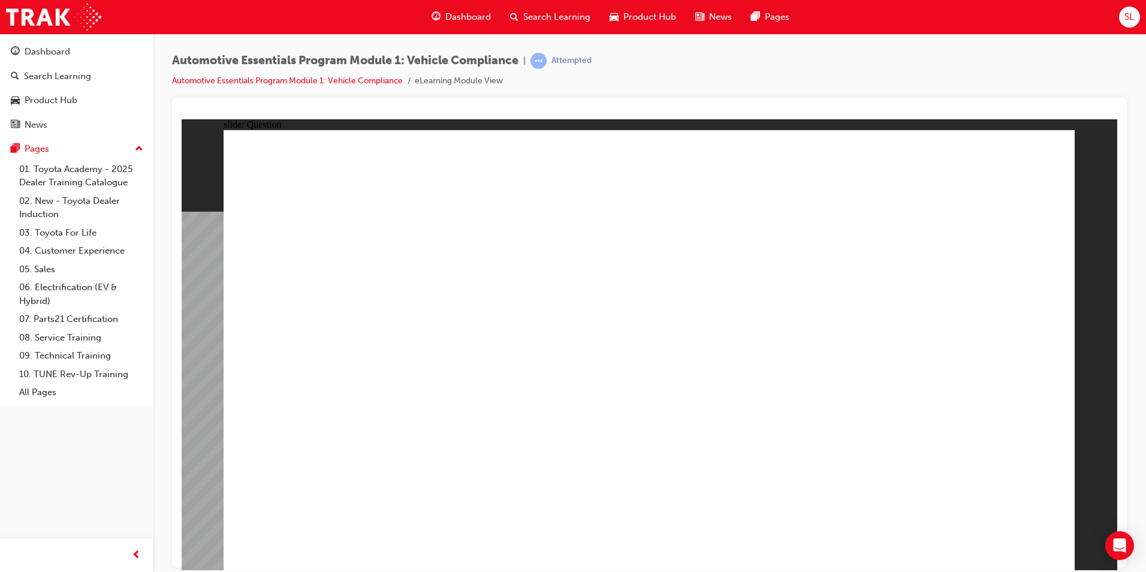
radio input "false"
radio input "true"
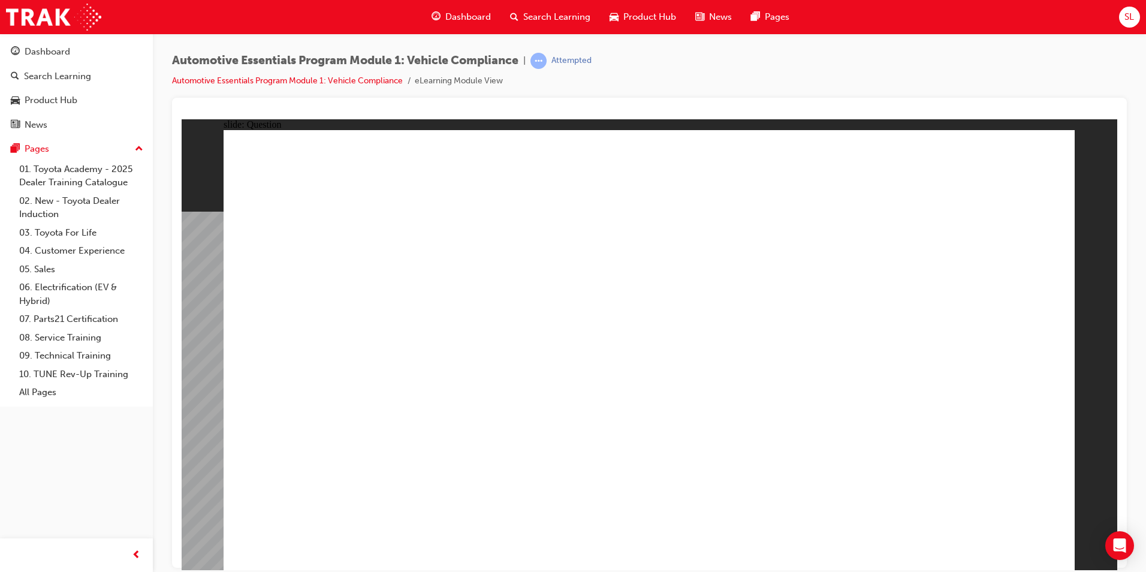
drag, startPoint x: 676, startPoint y: 445, endPoint x: 671, endPoint y: 439, distance: 7.6
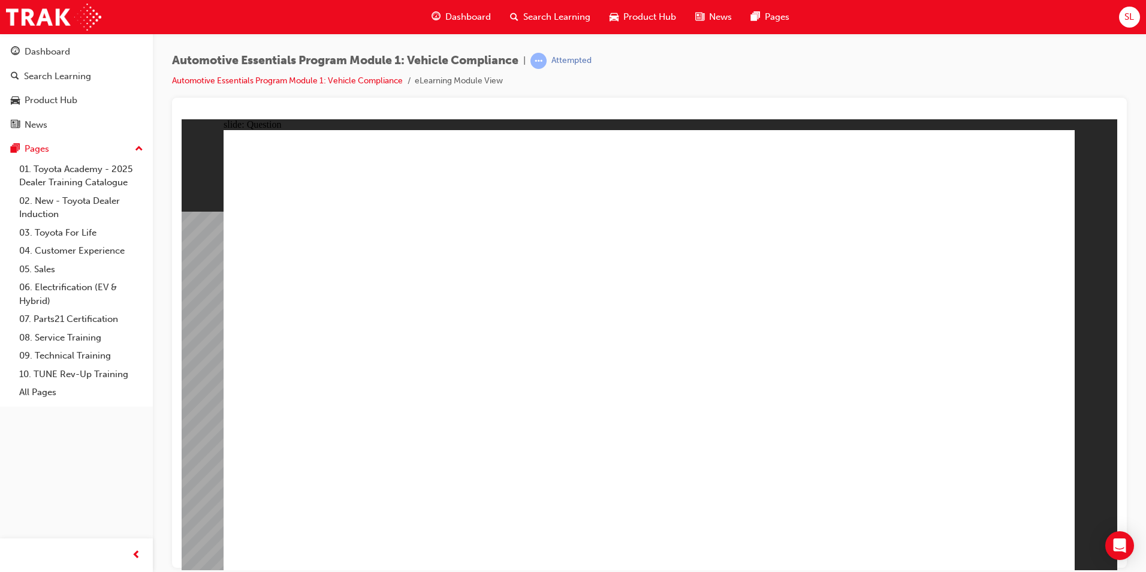
drag, startPoint x: 914, startPoint y: 263, endPoint x: 916, endPoint y: 257, distance: 6.3
radio input "false"
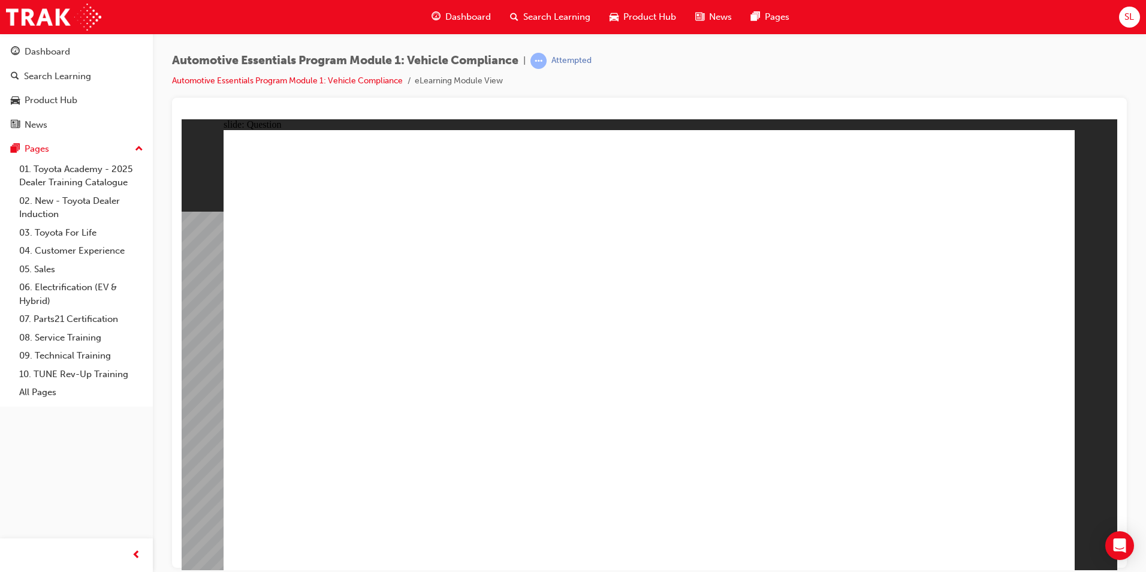
radio input "false"
radio input "true"
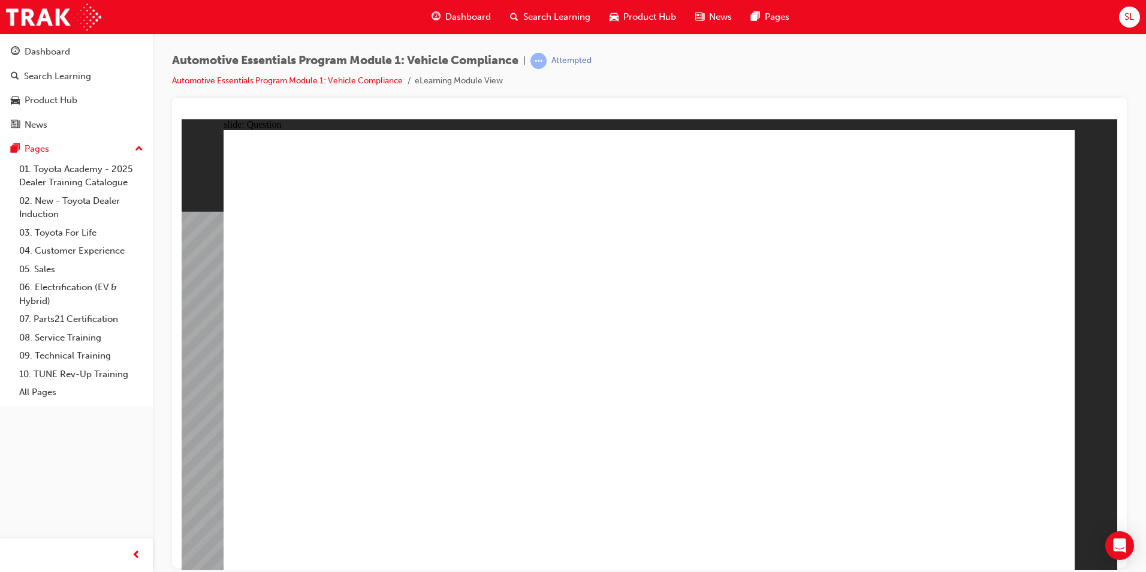
radio input "true"
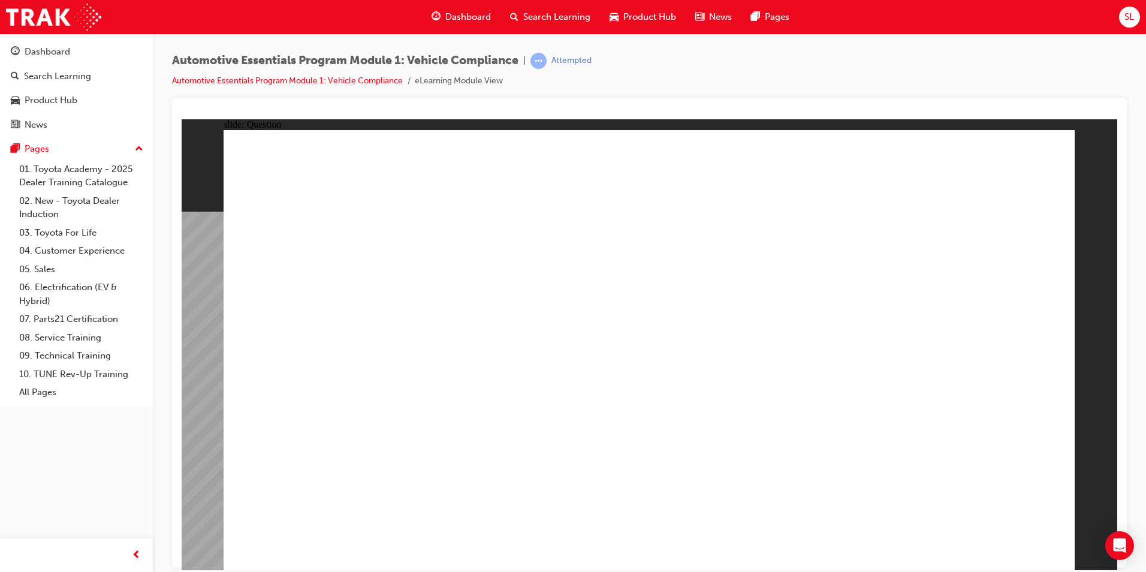
drag, startPoint x: 474, startPoint y: 457, endPoint x: 474, endPoint y: 475, distance: 18.6
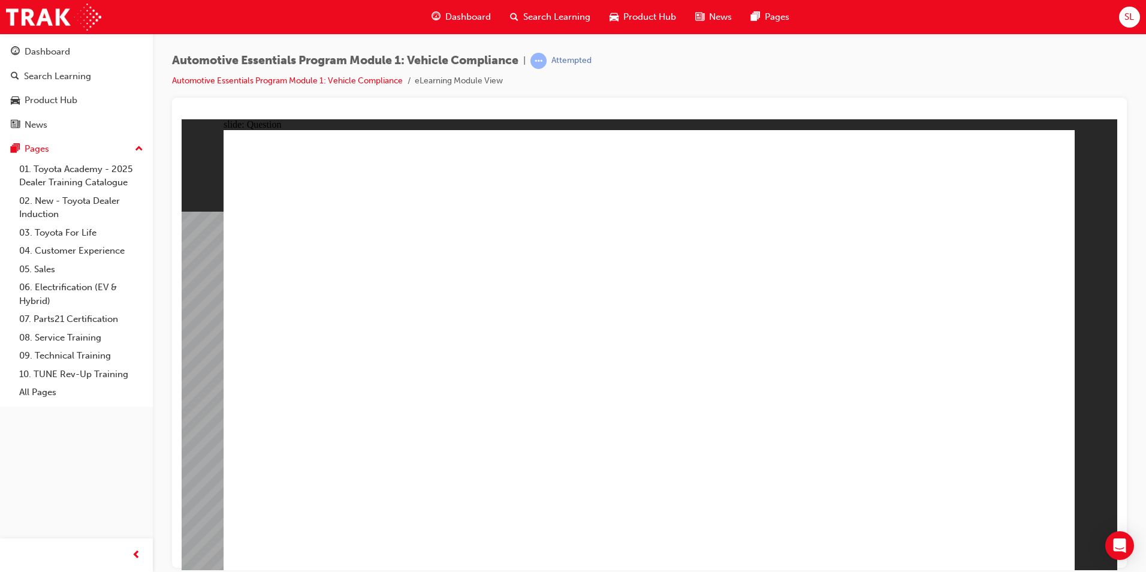
radio input "true"
drag, startPoint x: 797, startPoint y: 253, endPoint x: 809, endPoint y: 239, distance: 18.7
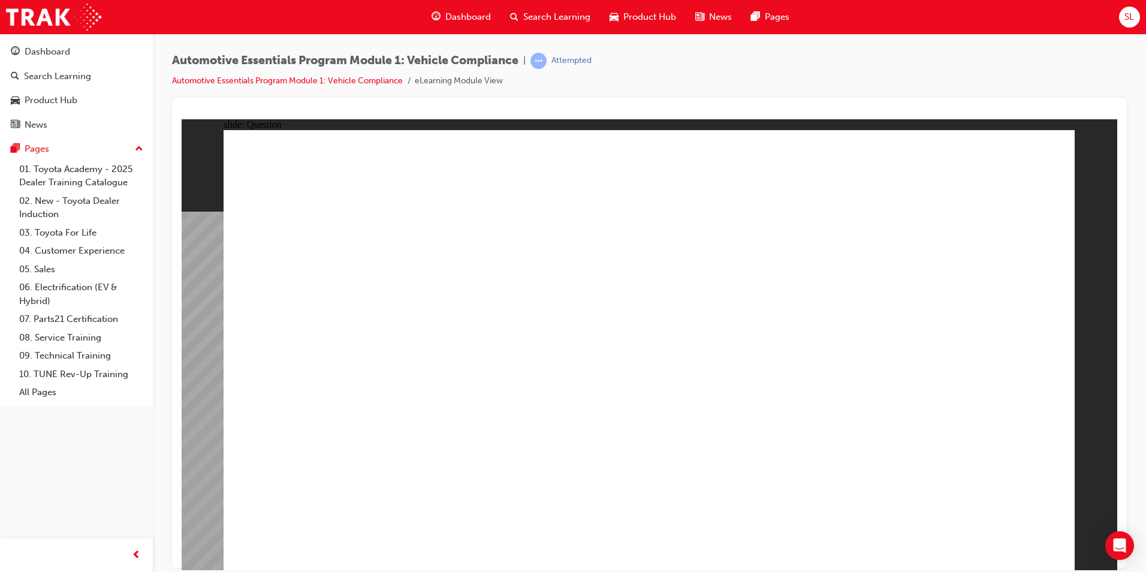
radio input "false"
radio input "true"
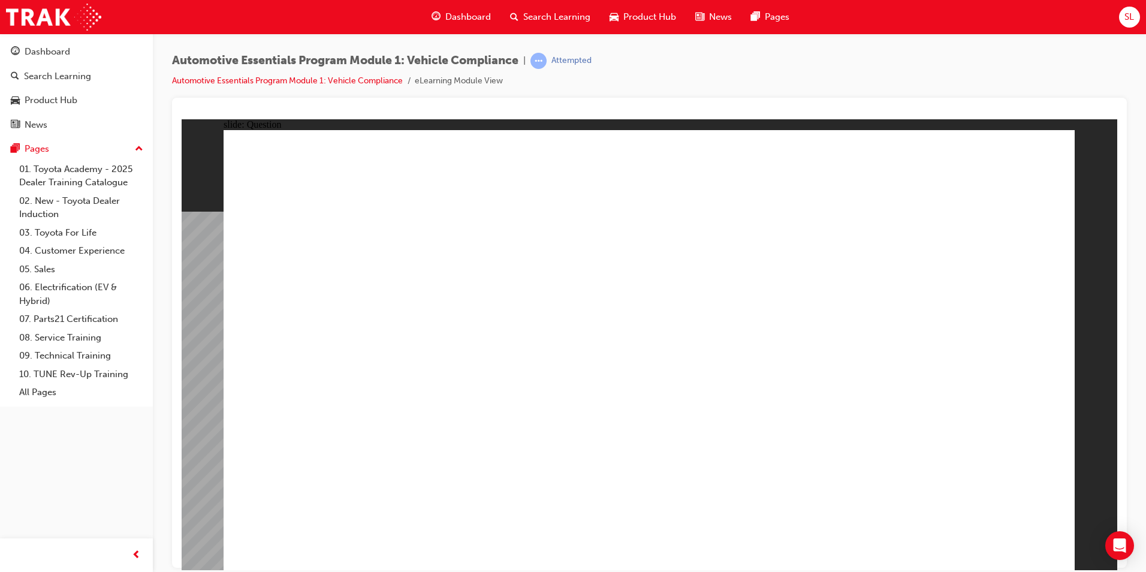
drag, startPoint x: 1002, startPoint y: 556, endPoint x: 1012, endPoint y: 535, distance: 23.9
radio input "true"
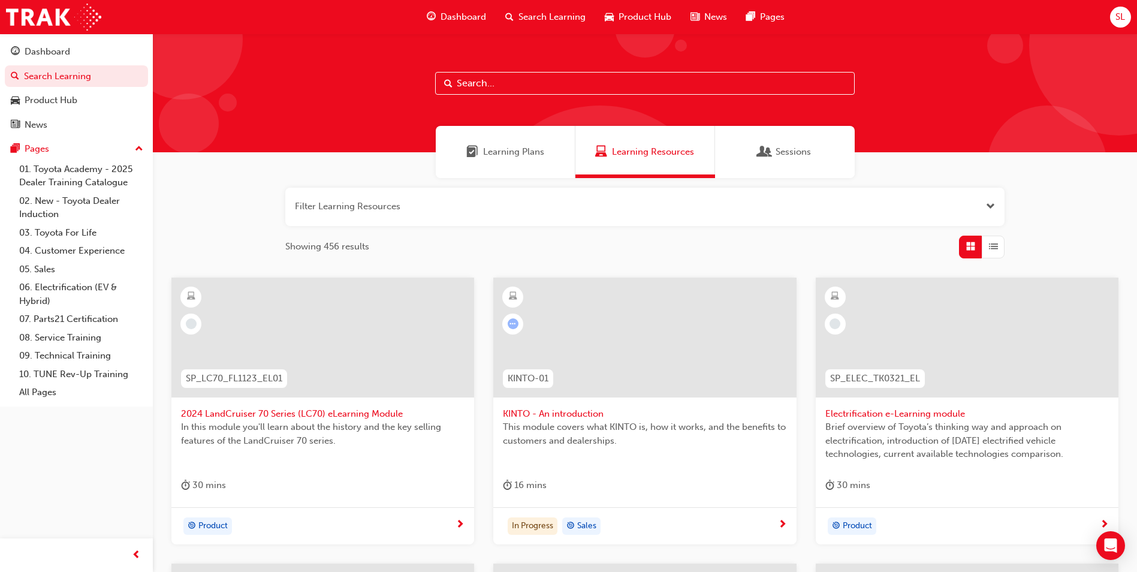
click at [536, 94] on input "text" at bounding box center [645, 83] width 420 height 23
type input "tfl-7"
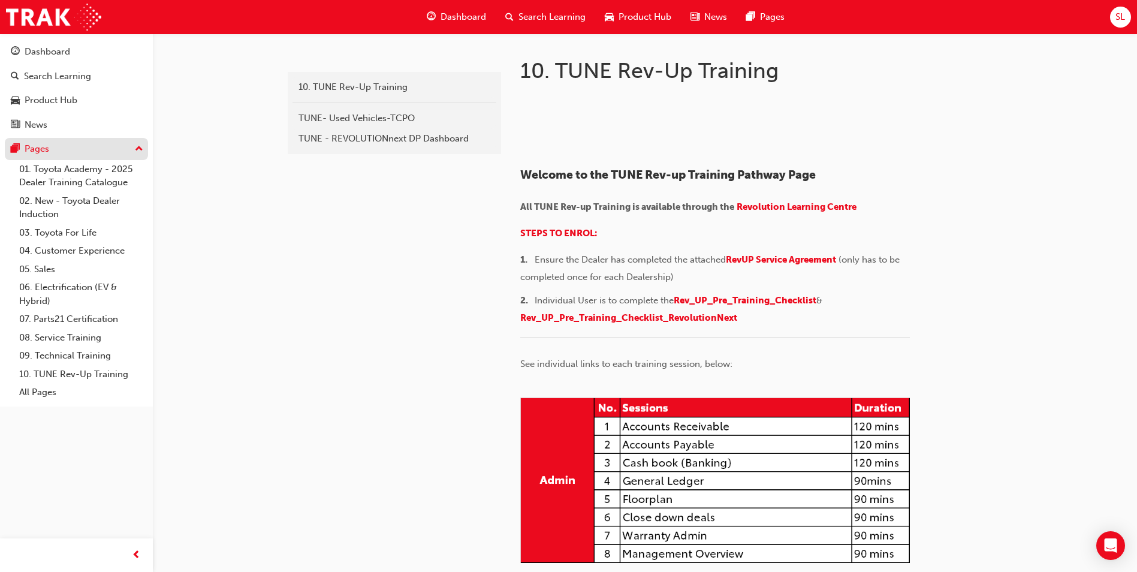
click at [92, 152] on div "Pages" at bounding box center [76, 148] width 131 height 15
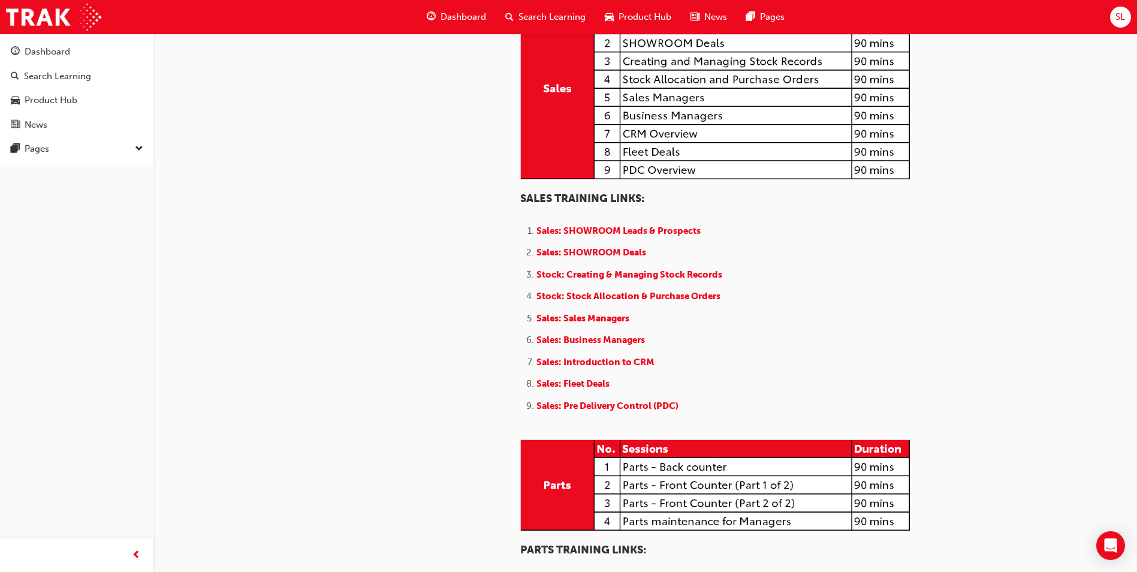
scroll to position [839, 0]
